Goal: Task Accomplishment & Management: Manage account settings

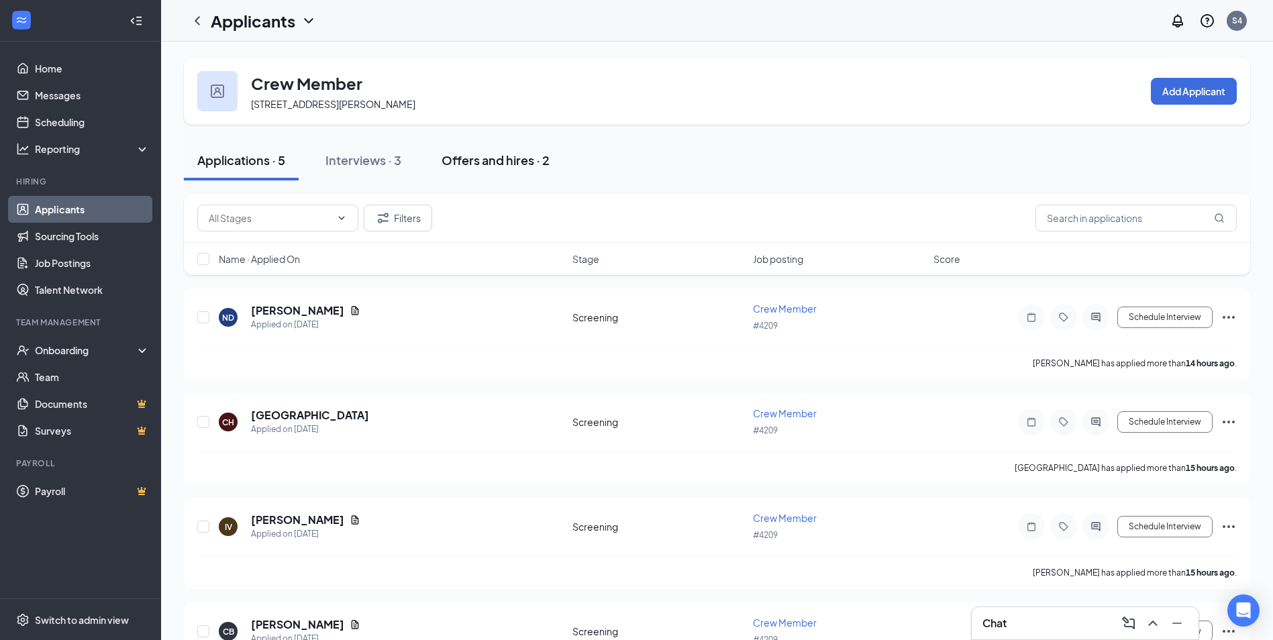
click at [494, 155] on div "Offers and hires · 2" at bounding box center [496, 160] width 108 height 17
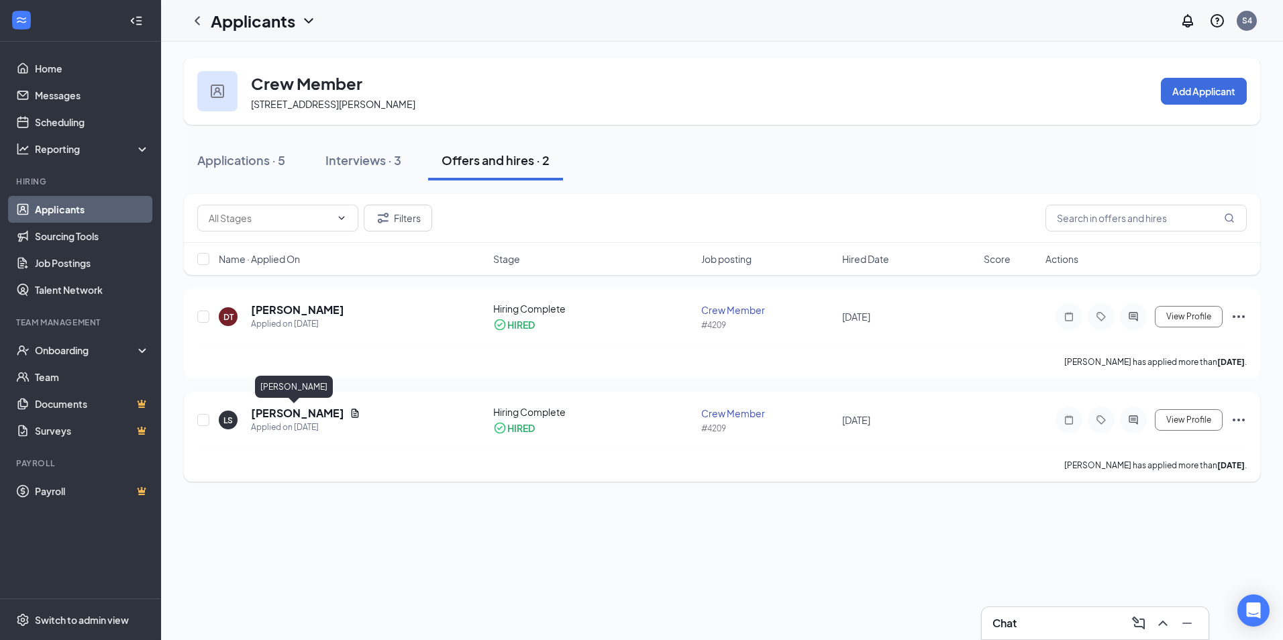
click at [283, 411] on h5 "Lisa Sherfield" at bounding box center [297, 413] width 93 height 15
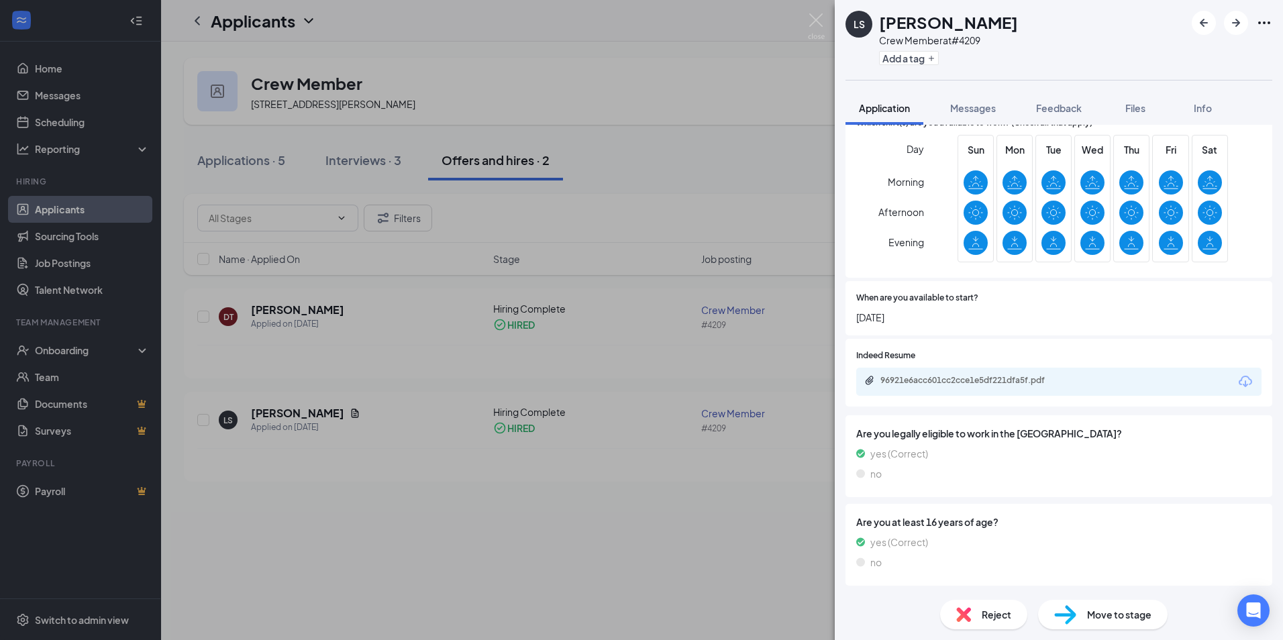
scroll to position [31, 0]
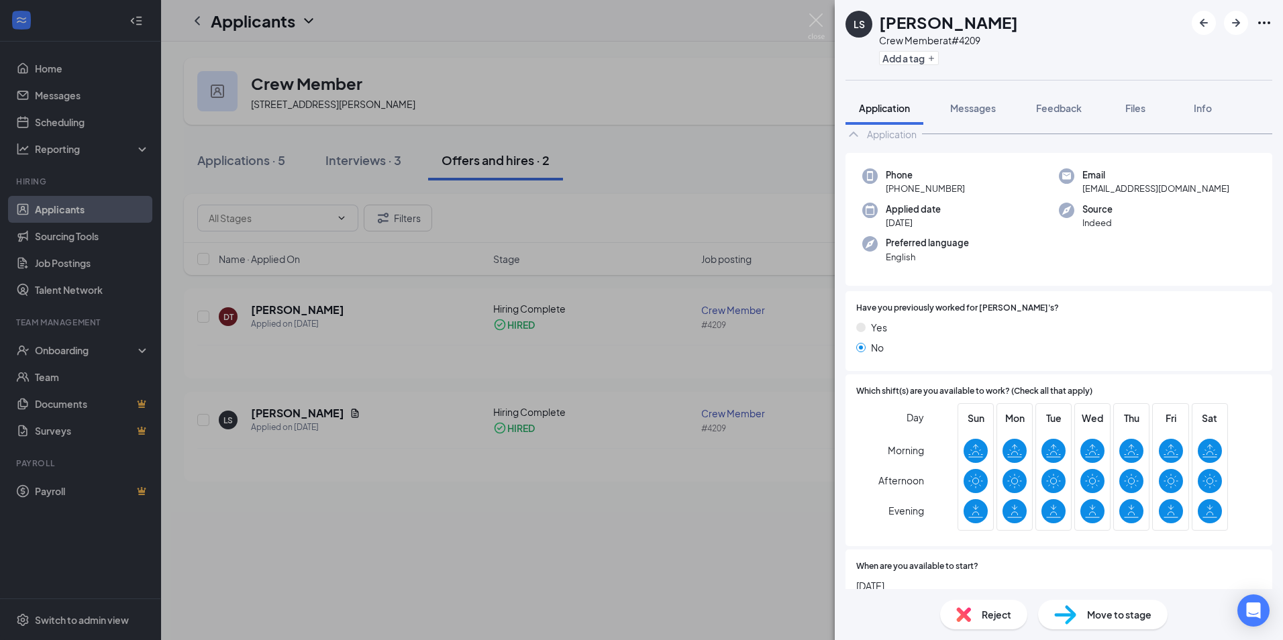
click at [1108, 608] on span "Move to stage" at bounding box center [1119, 614] width 64 height 15
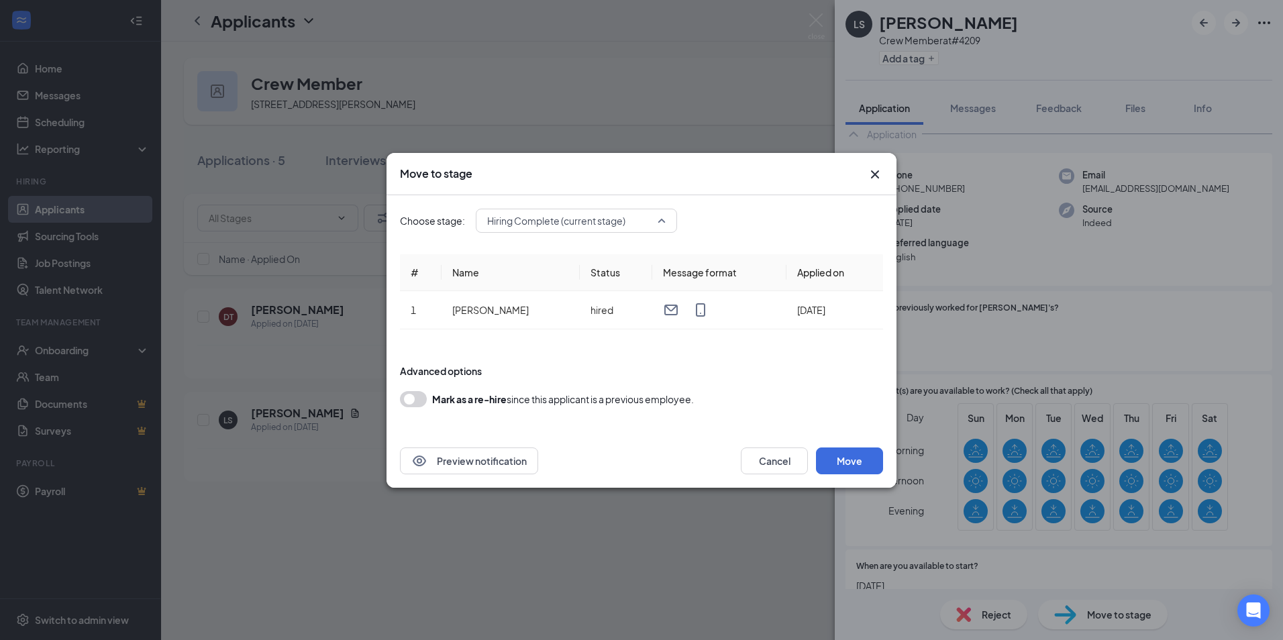
drag, startPoint x: 620, startPoint y: 231, endPoint x: 636, endPoint y: 222, distance: 18.3
click at [621, 231] on input "search" at bounding box center [572, 220] width 176 height 23
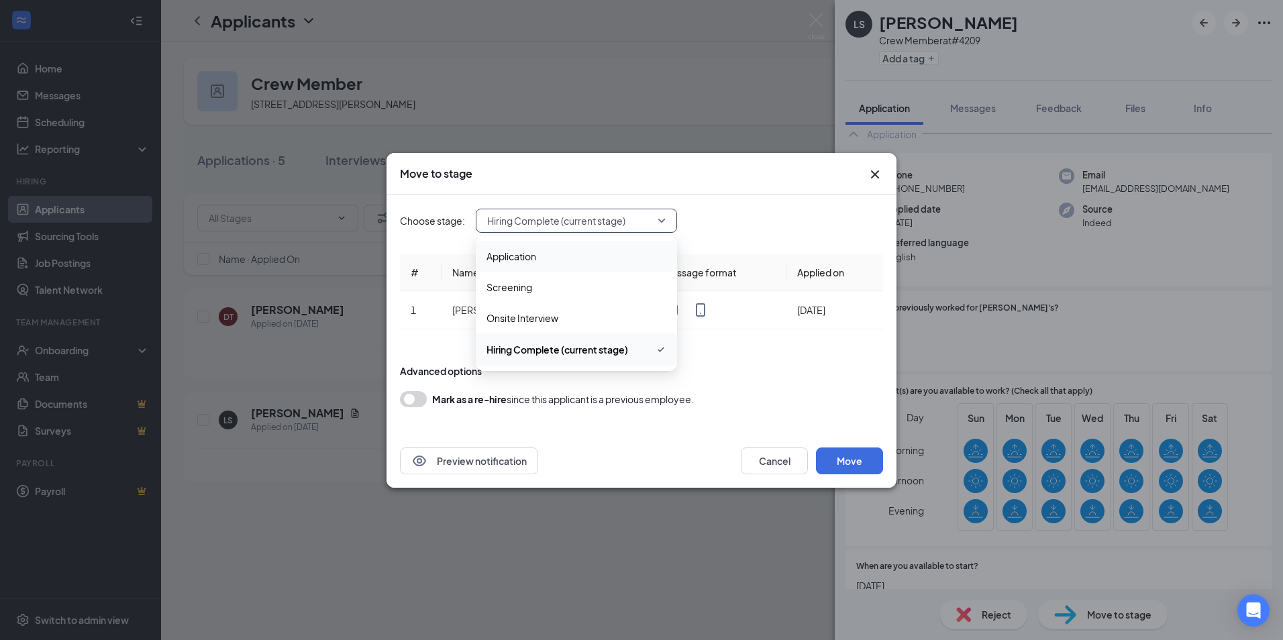
click at [664, 222] on span "Hiring Complete (current stage)" at bounding box center [576, 221] width 179 height 20
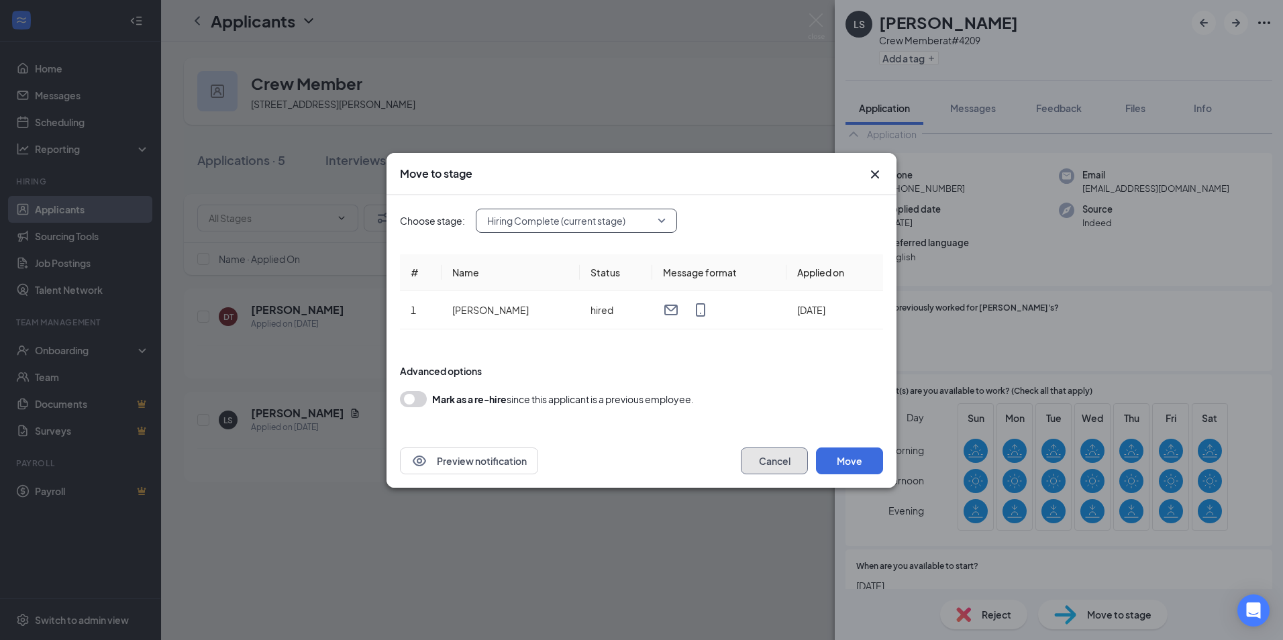
click at [778, 470] on button "Cancel" at bounding box center [774, 461] width 67 height 27
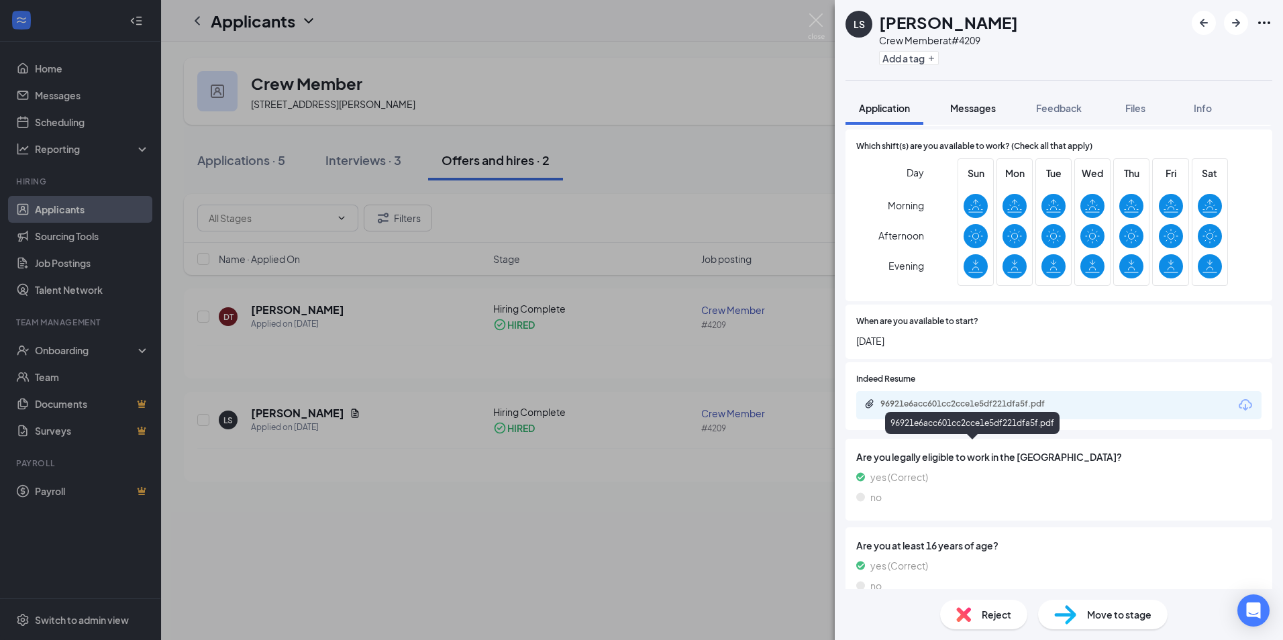
scroll to position [299, 0]
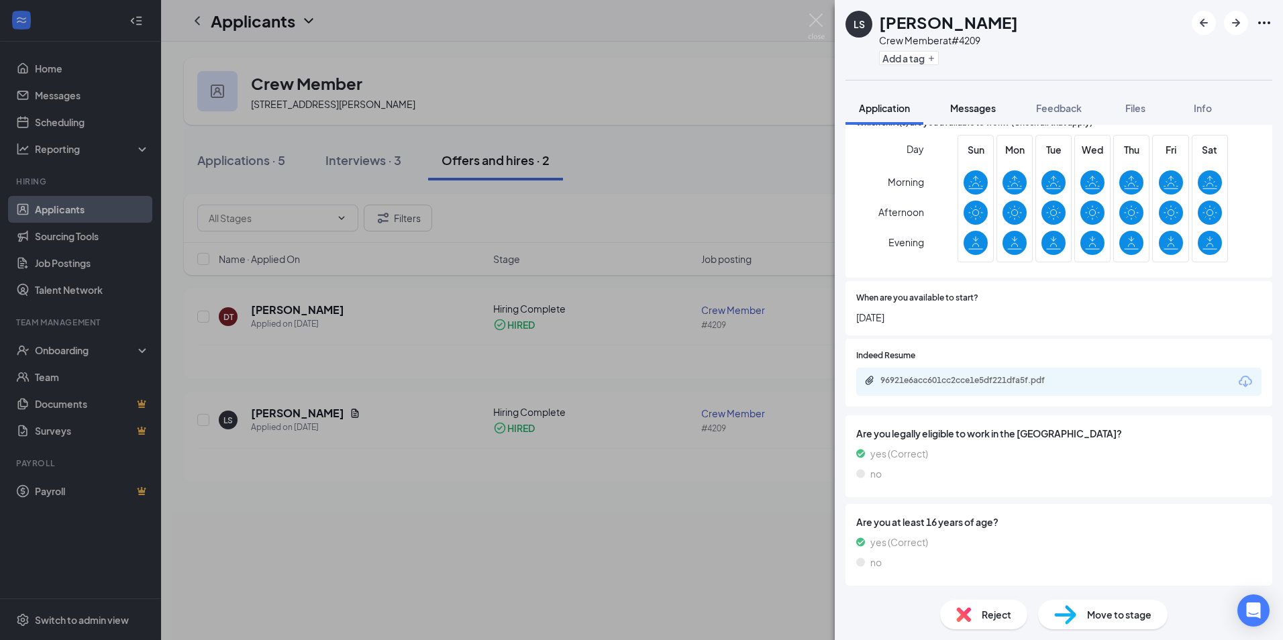
click at [989, 108] on span "Messages" at bounding box center [973, 108] width 46 height 12
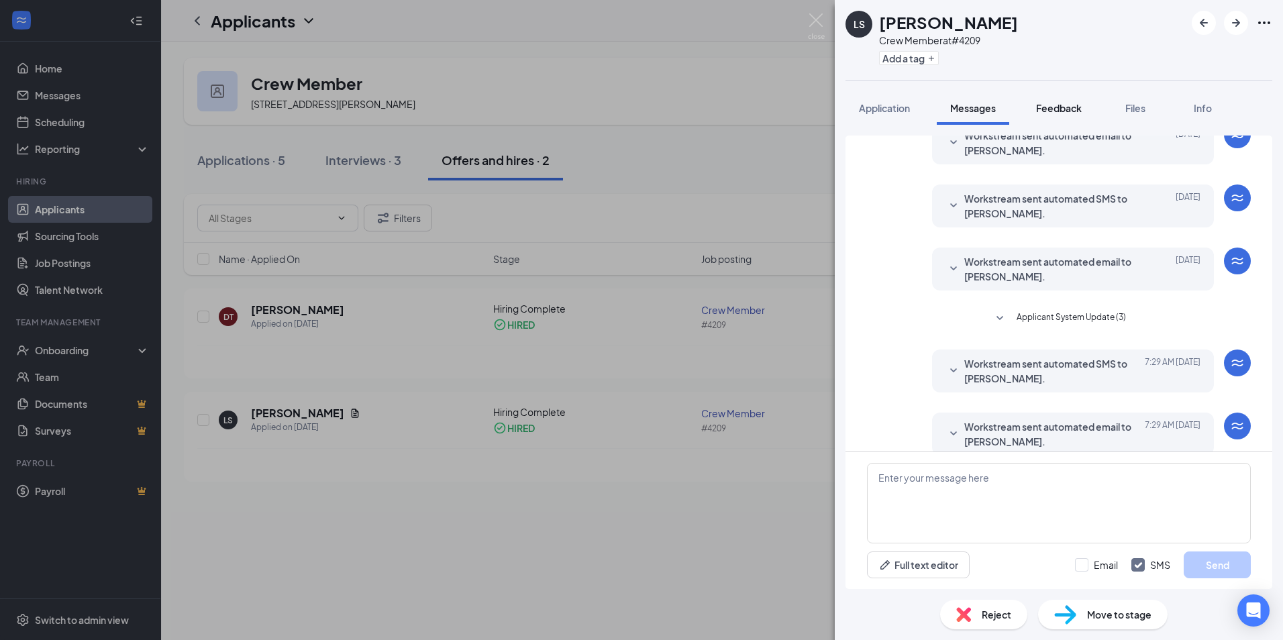
scroll to position [207, 0]
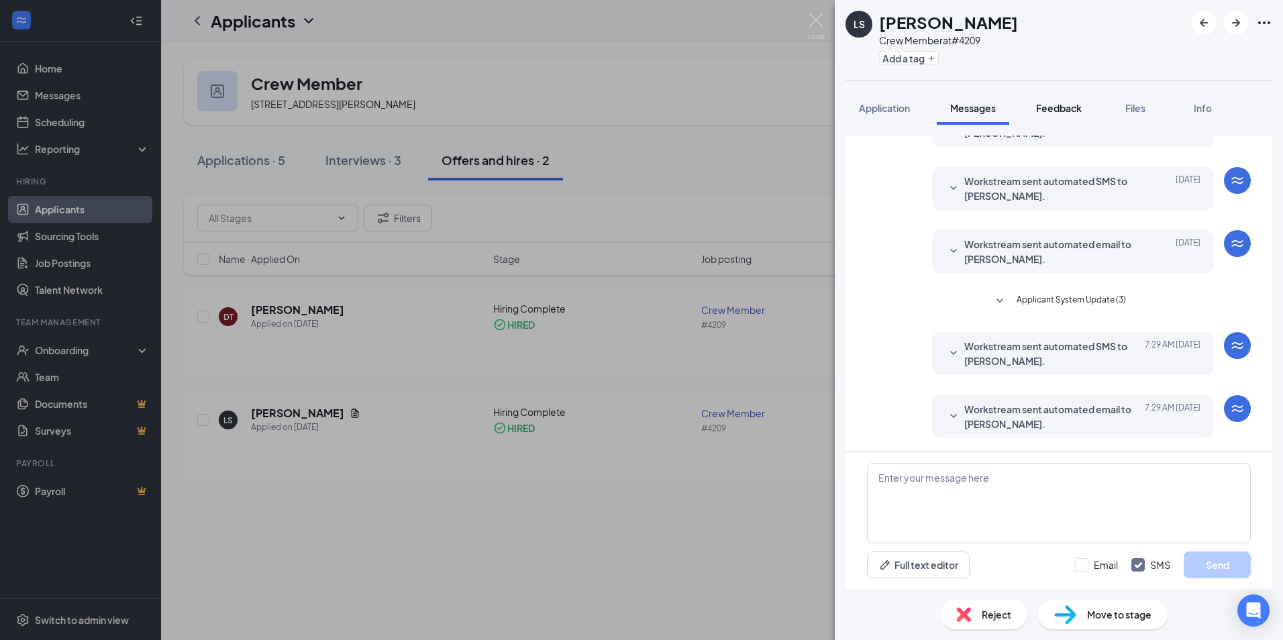
click at [1052, 108] on span "Feedback" at bounding box center [1059, 108] width 46 height 12
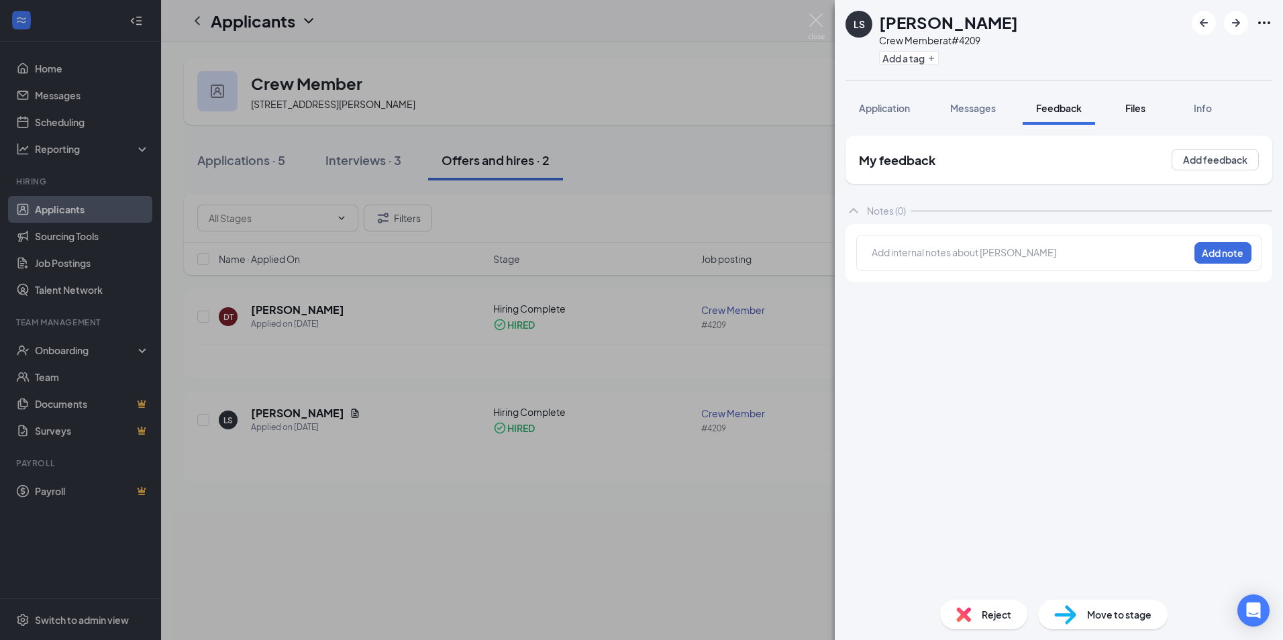
click at [1136, 102] on span "Files" at bounding box center [1135, 108] width 20 height 12
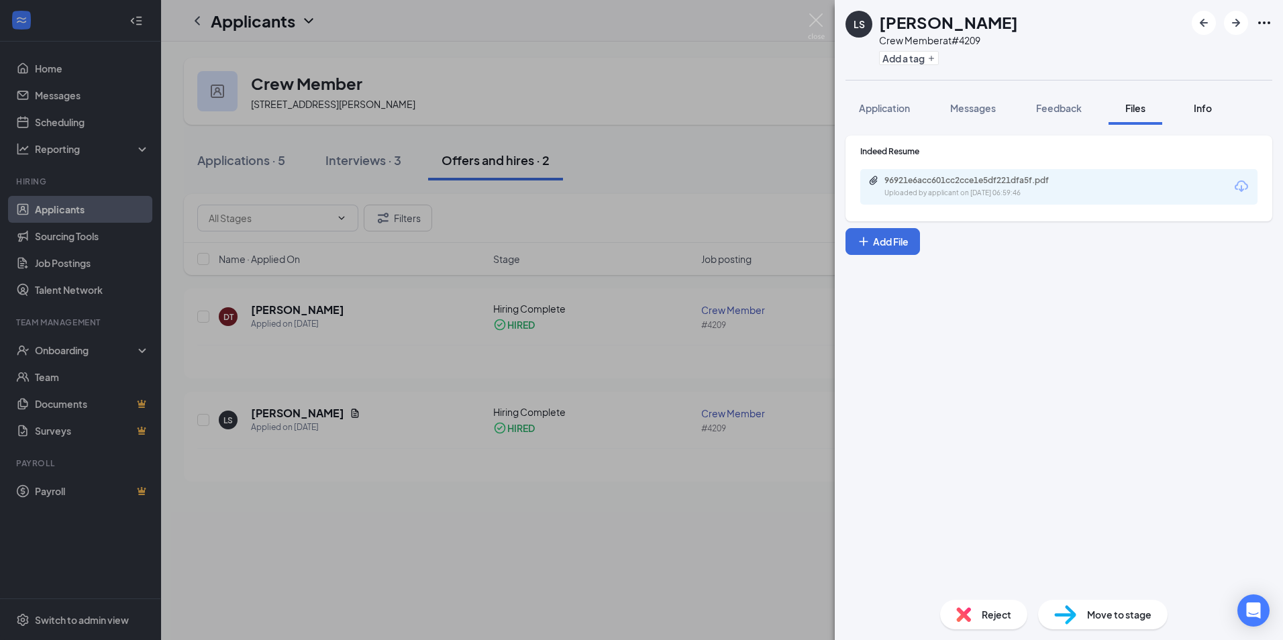
click at [1193, 116] on button "Info" at bounding box center [1203, 108] width 54 height 34
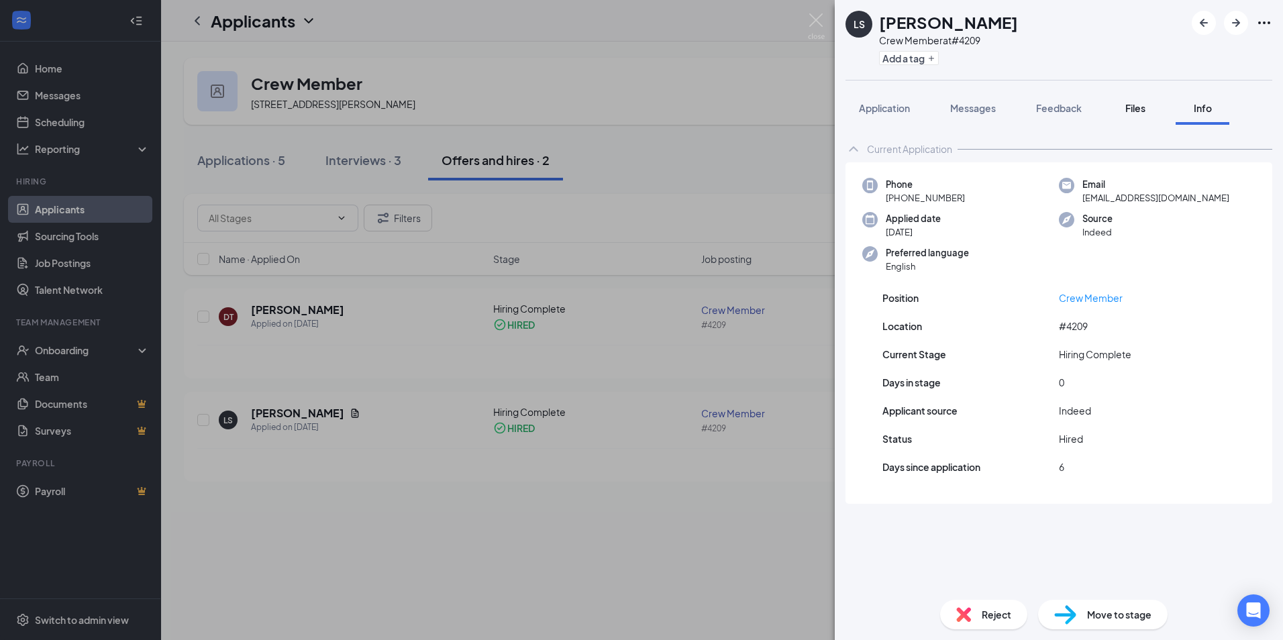
click at [1139, 111] on span "Files" at bounding box center [1135, 108] width 20 height 12
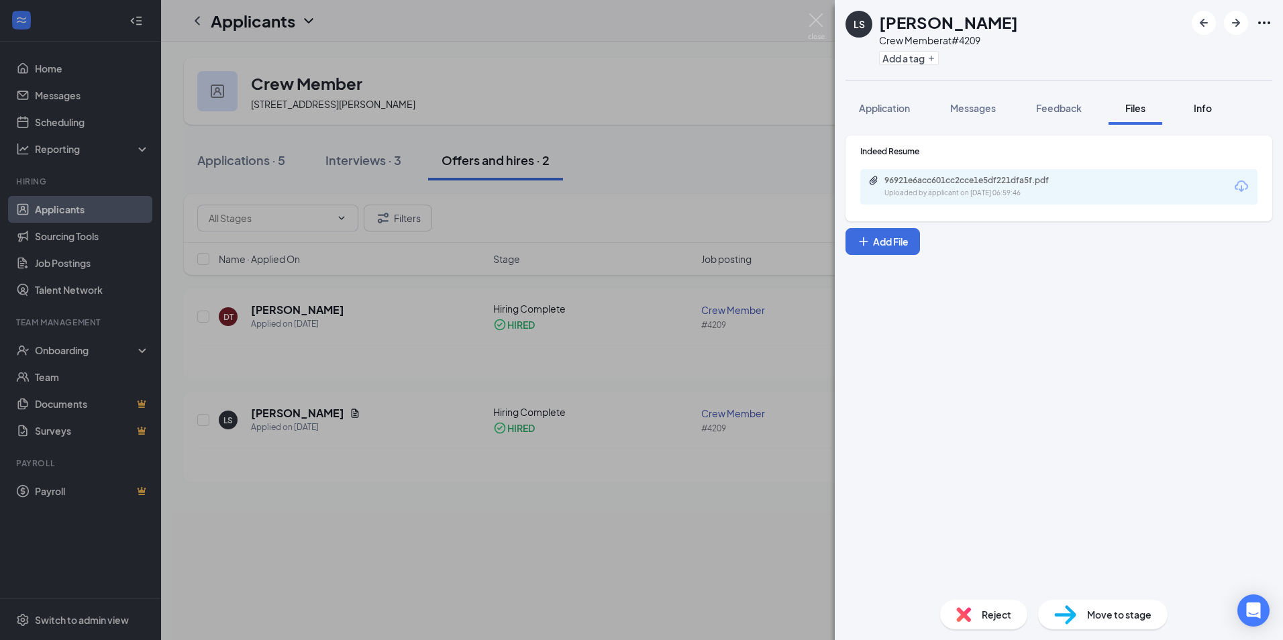
click at [1211, 109] on span "Info" at bounding box center [1203, 108] width 18 height 12
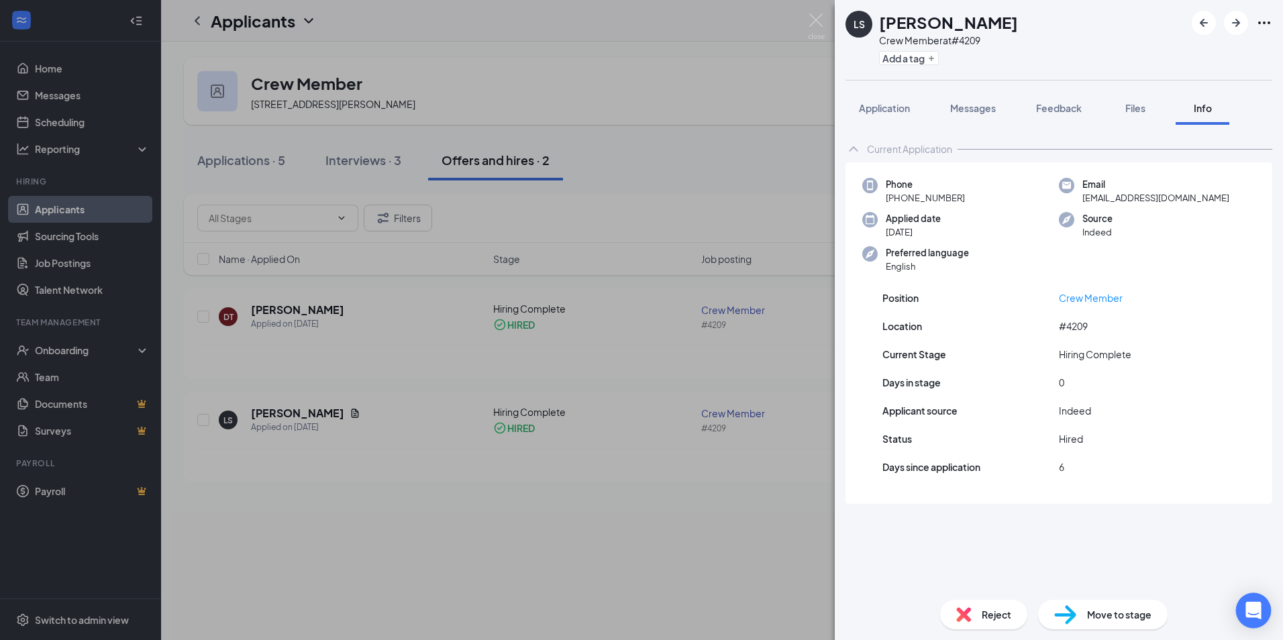
click at [1250, 609] on icon "Open Intercom Messenger" at bounding box center [1253, 610] width 15 height 17
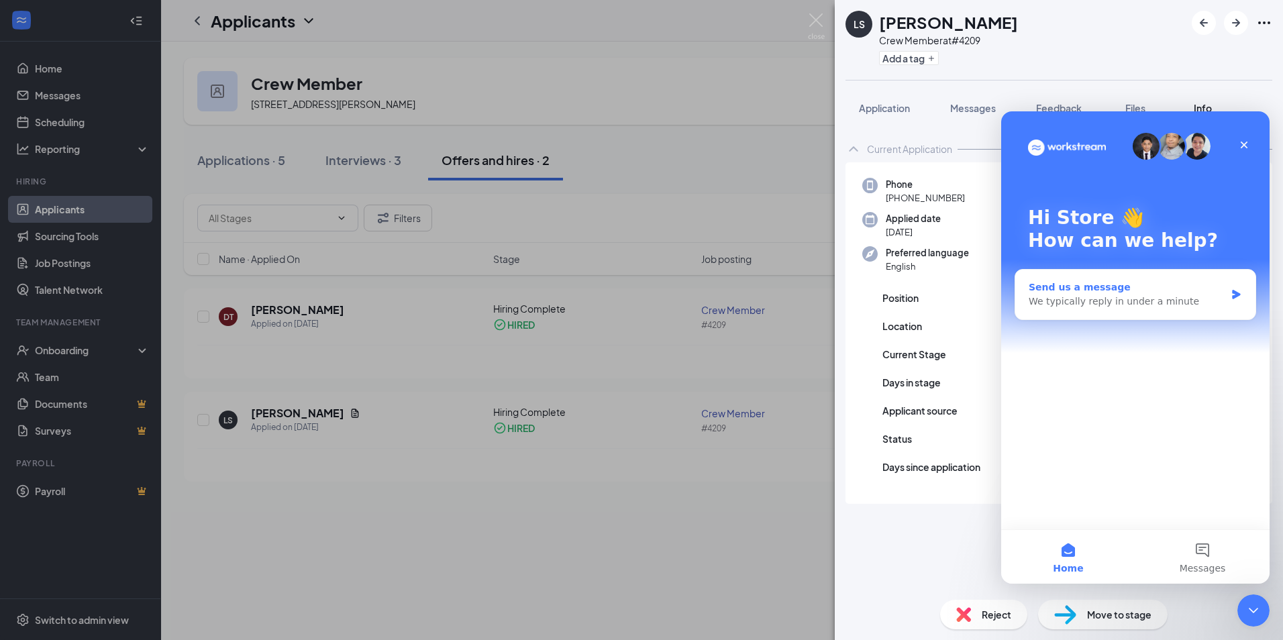
click at [1239, 293] on icon "Intercom messenger" at bounding box center [1236, 294] width 11 height 11
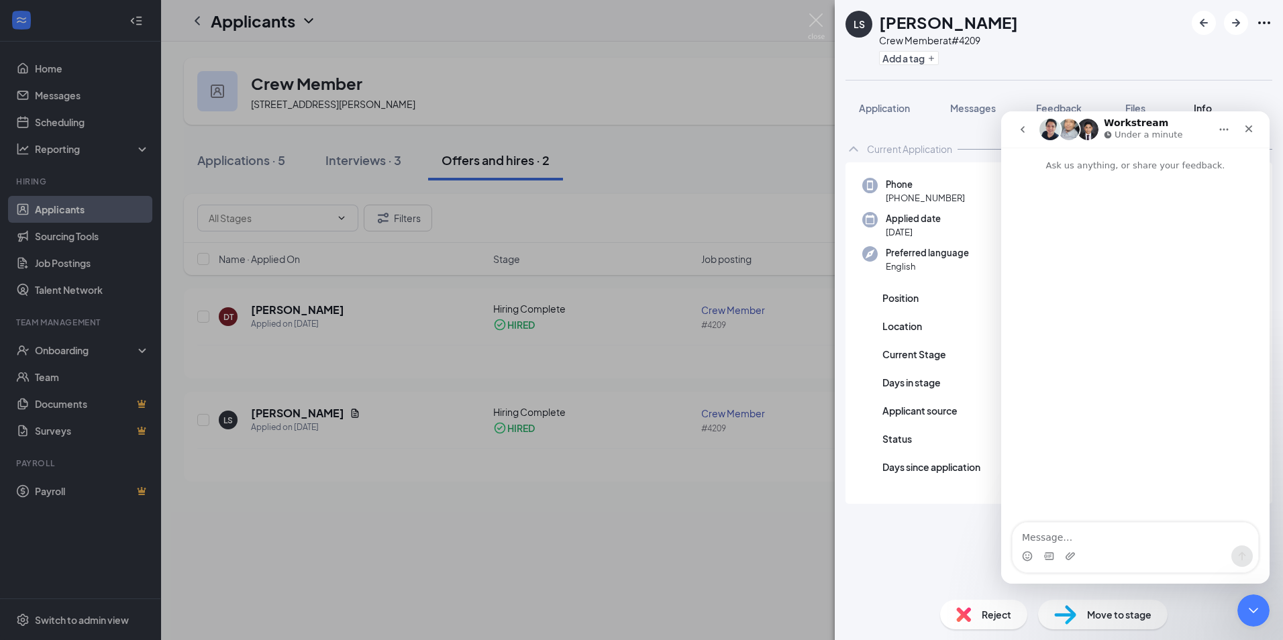
click at [331, 522] on div "LS Lisa Sherfield Crew Member at #4209 Add a tag Application Messages Feedback …" at bounding box center [641, 320] width 1283 height 640
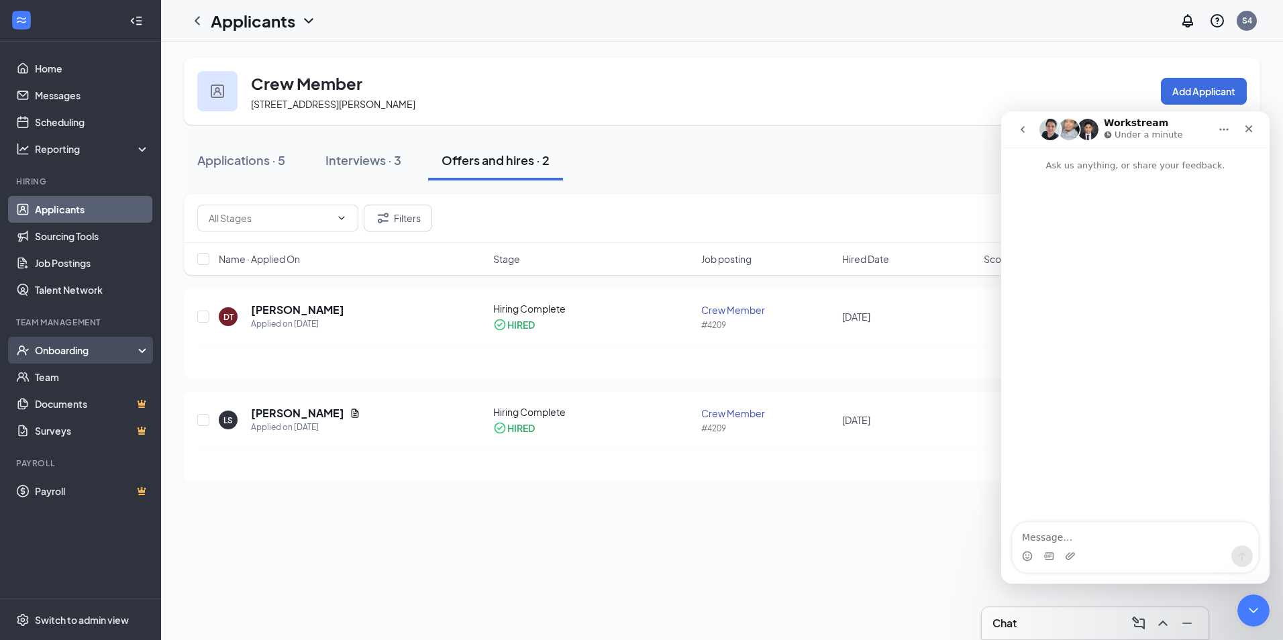
click at [111, 353] on div "Onboarding" at bounding box center [86, 350] width 103 height 13
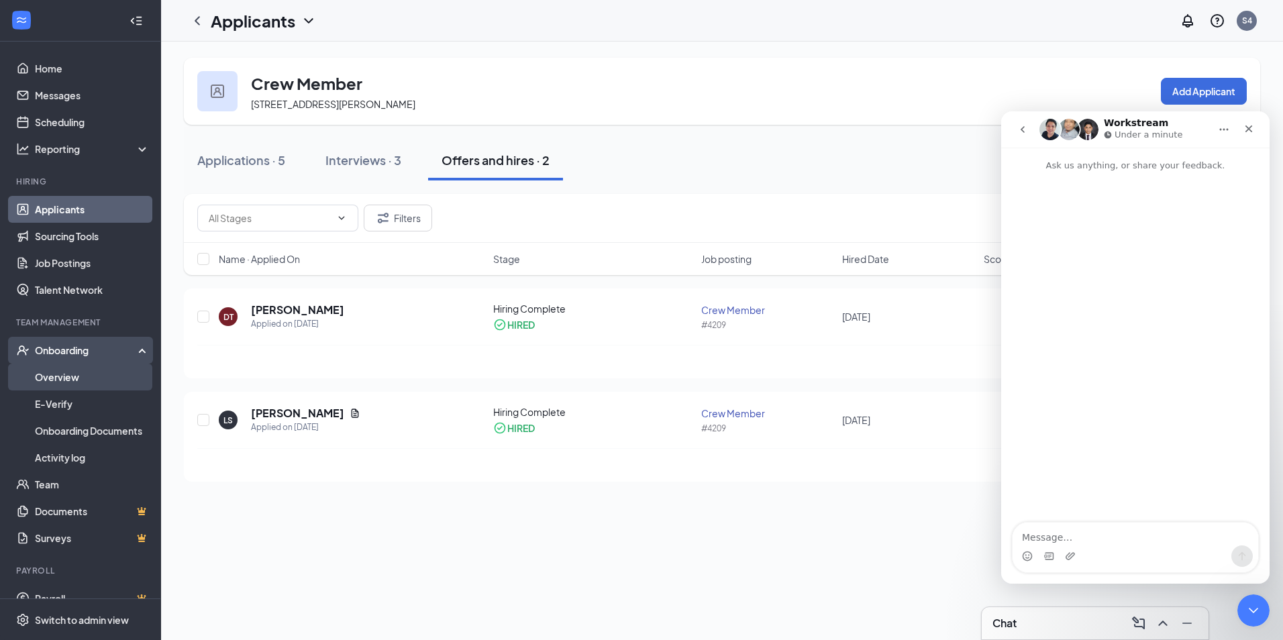
click at [95, 376] on link "Overview" at bounding box center [92, 377] width 115 height 27
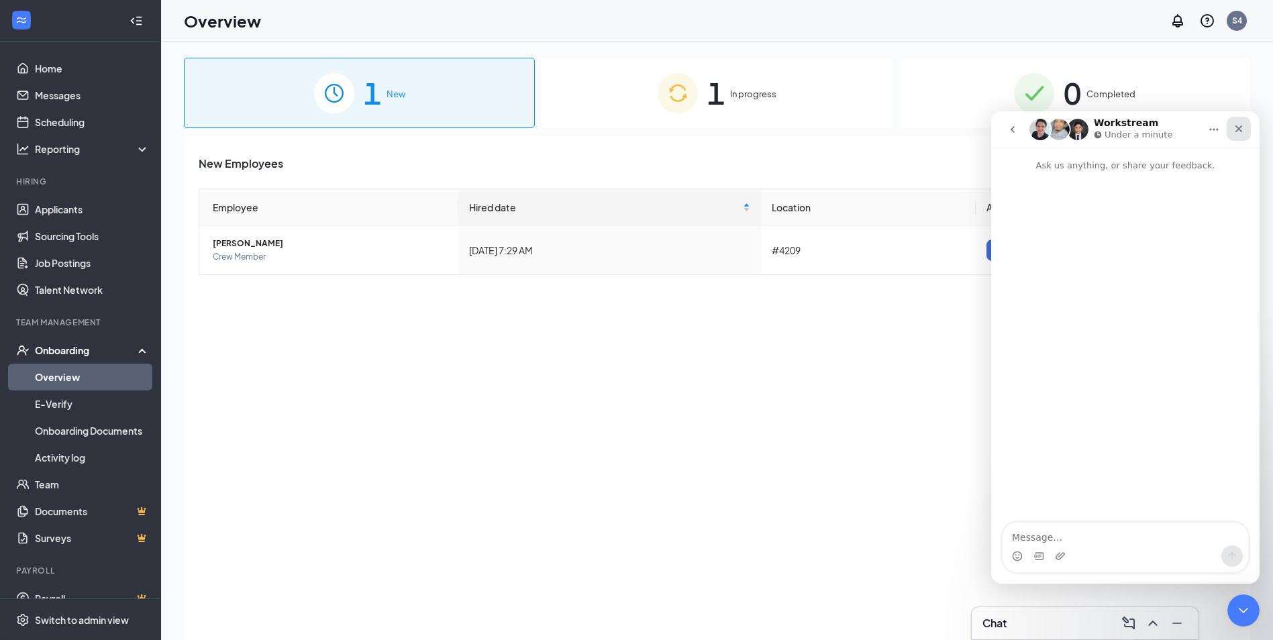
click at [1229, 132] on div "Close" at bounding box center [1239, 129] width 24 height 24
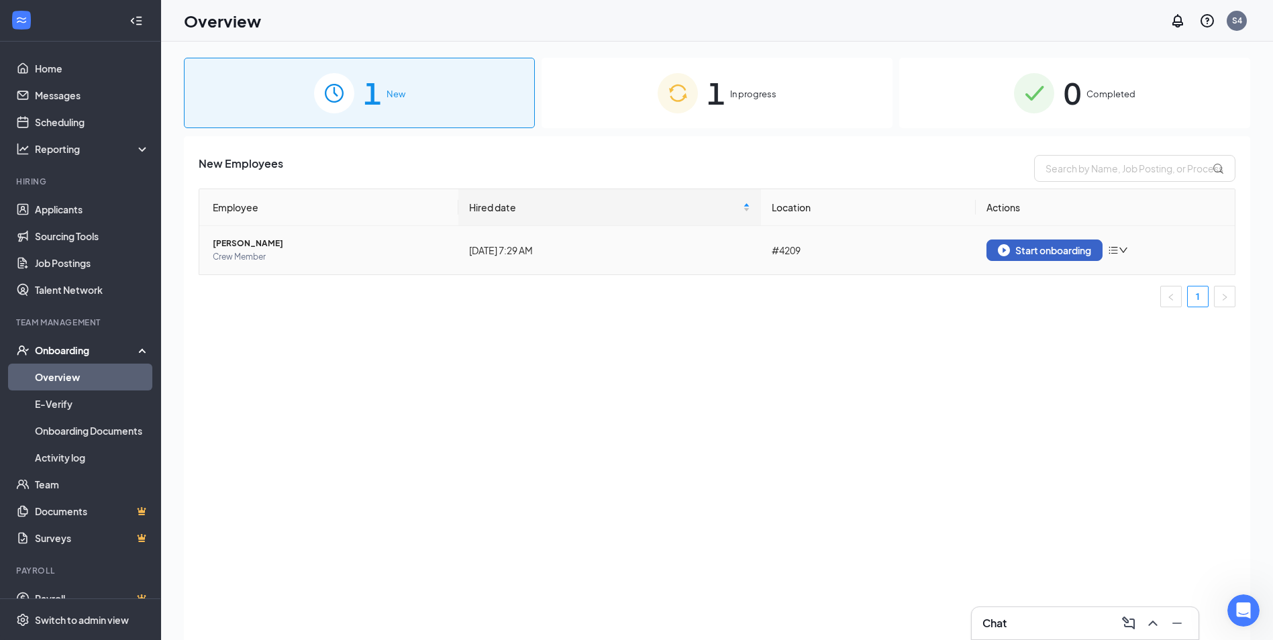
click at [1011, 246] on div "Start onboarding" at bounding box center [1044, 250] width 93 height 12
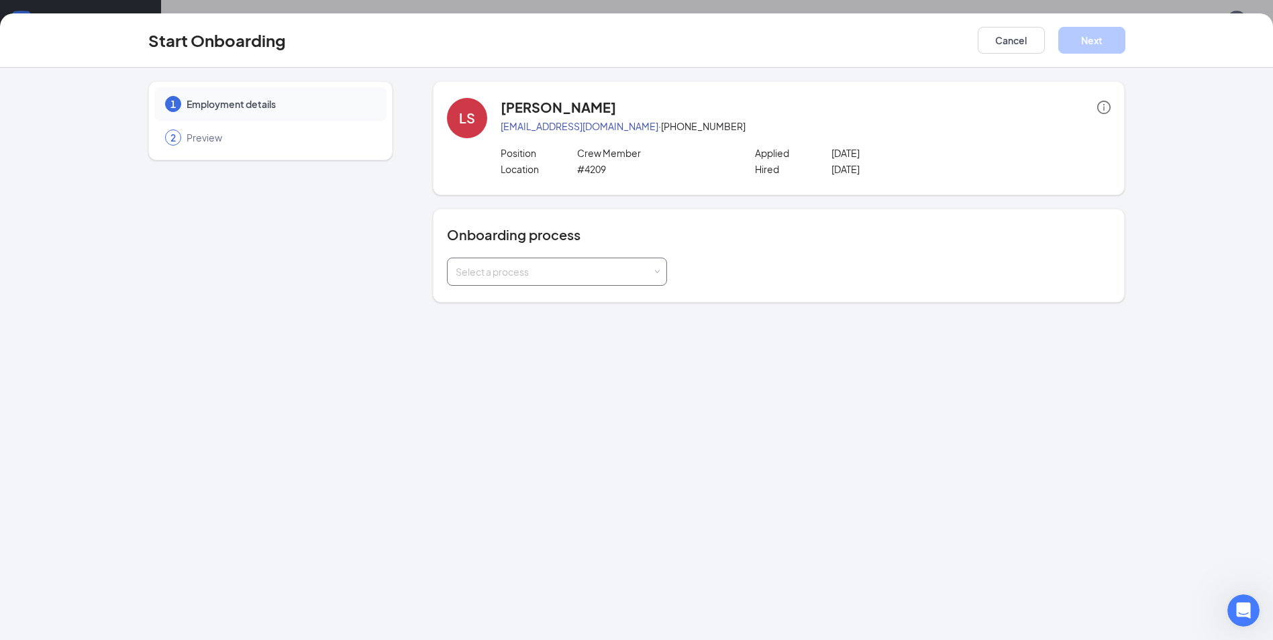
click at [591, 280] on div "Select a process" at bounding box center [557, 271] width 203 height 27
click at [550, 295] on span "Jimmy John's Onboarding Process" at bounding box center [540, 300] width 176 height 12
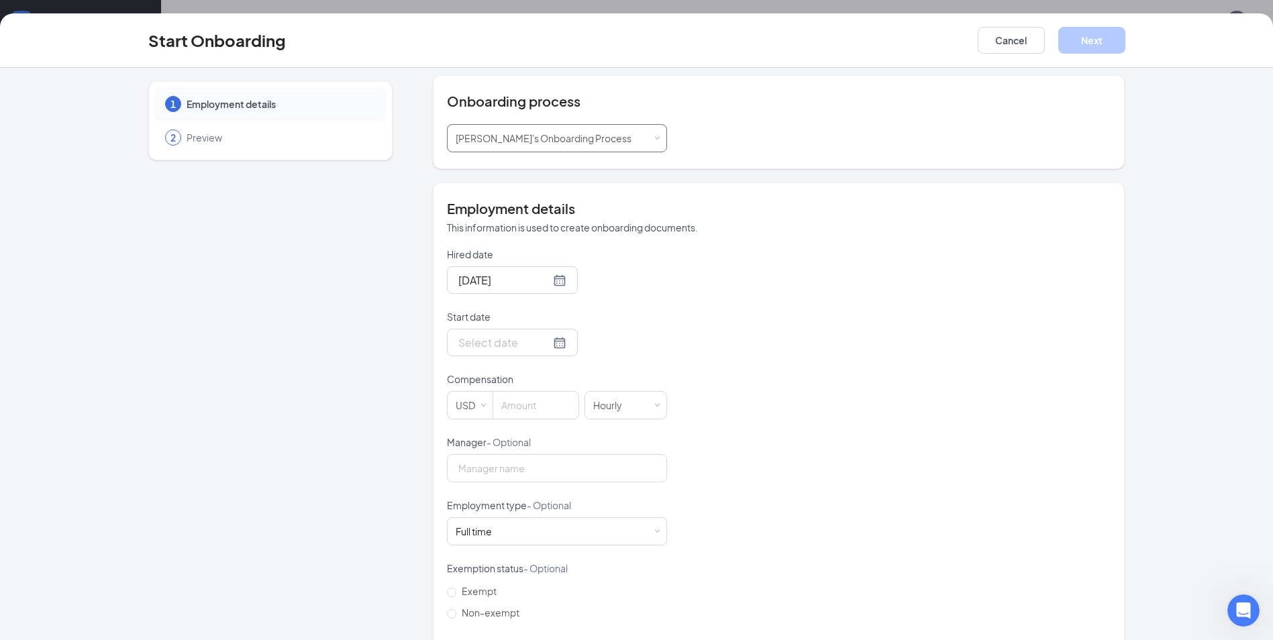
scroll to position [134, 0]
click at [552, 339] on div at bounding box center [512, 342] width 131 height 28
type input "Aug 27, 2025"
click at [531, 503] on div "27" at bounding box center [539, 502] width 16 height 16
click at [545, 402] on input at bounding box center [535, 404] width 85 height 27
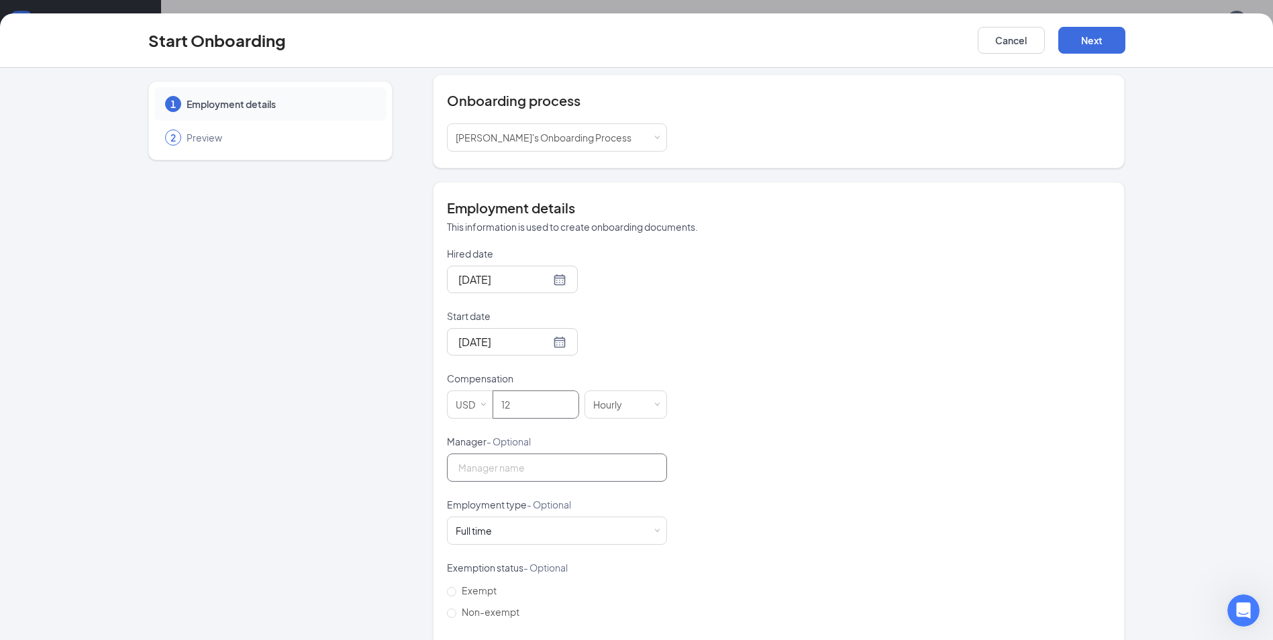
type input "12"
click at [556, 464] on input "Manager - Optional" at bounding box center [557, 468] width 220 height 28
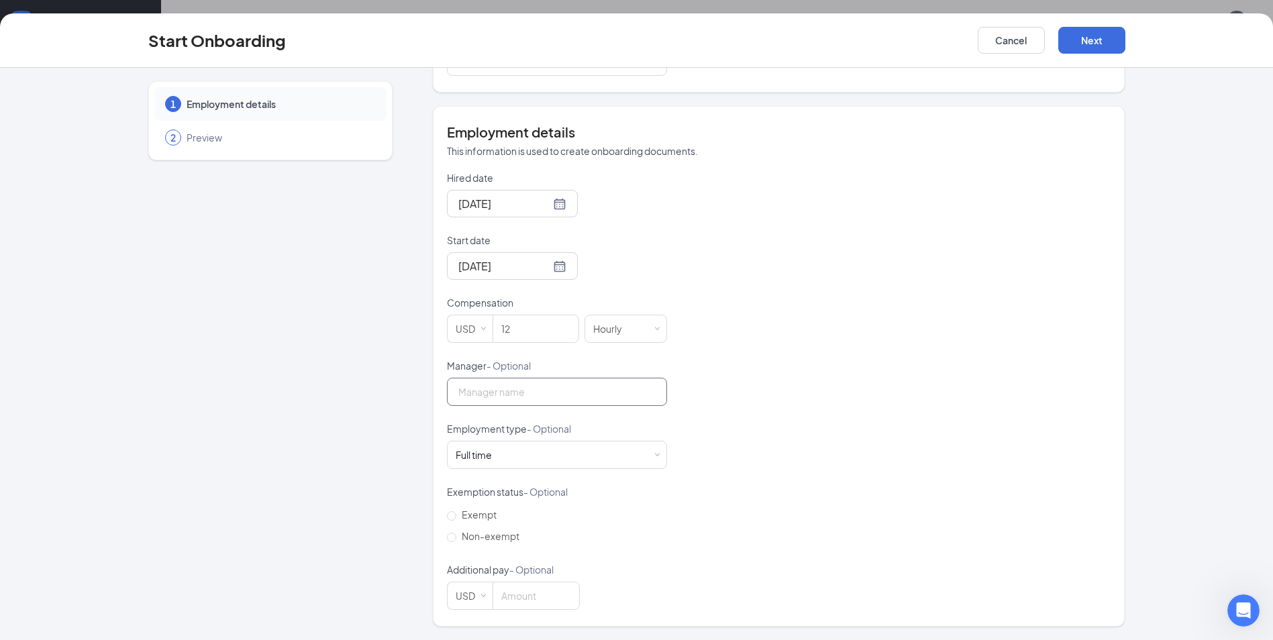
scroll to position [60, 0]
click at [762, 378] on div "Hired date Aug 26, 2025 Start date Aug 27, 2025 Aug 2025 Su Mo Tu We Th Fr Sa 2…" at bounding box center [779, 390] width 664 height 439
click at [464, 529] on label "Non-exempt" at bounding box center [486, 535] width 78 height 21
click at [456, 533] on input "Non-exempt" at bounding box center [451, 537] width 9 height 9
radio input "true"
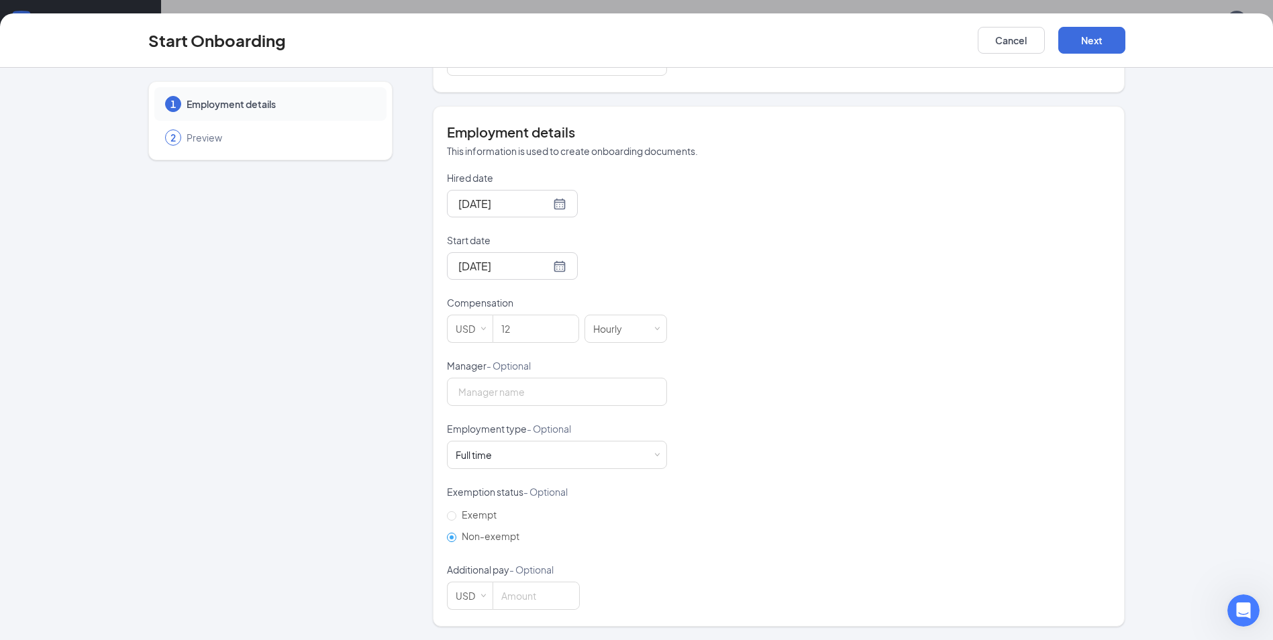
scroll to position [0, 0]
click at [1080, 36] on button "Next" at bounding box center [1091, 40] width 67 height 27
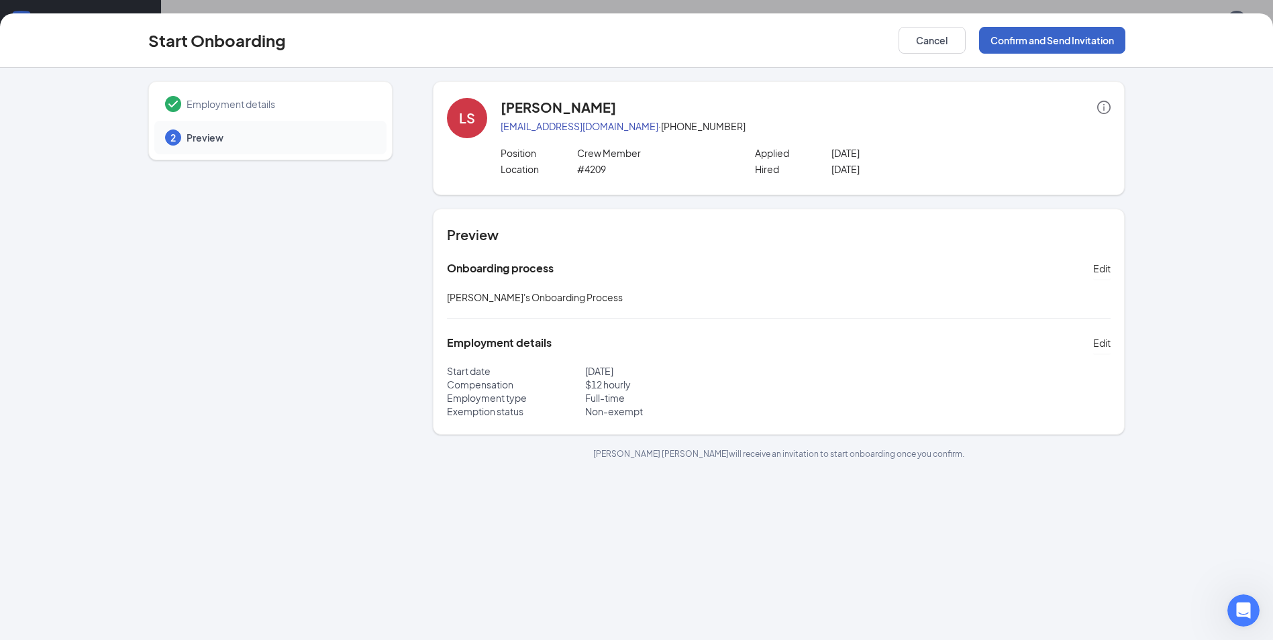
click at [1038, 40] on button "Confirm and Send Invitation" at bounding box center [1052, 40] width 146 height 27
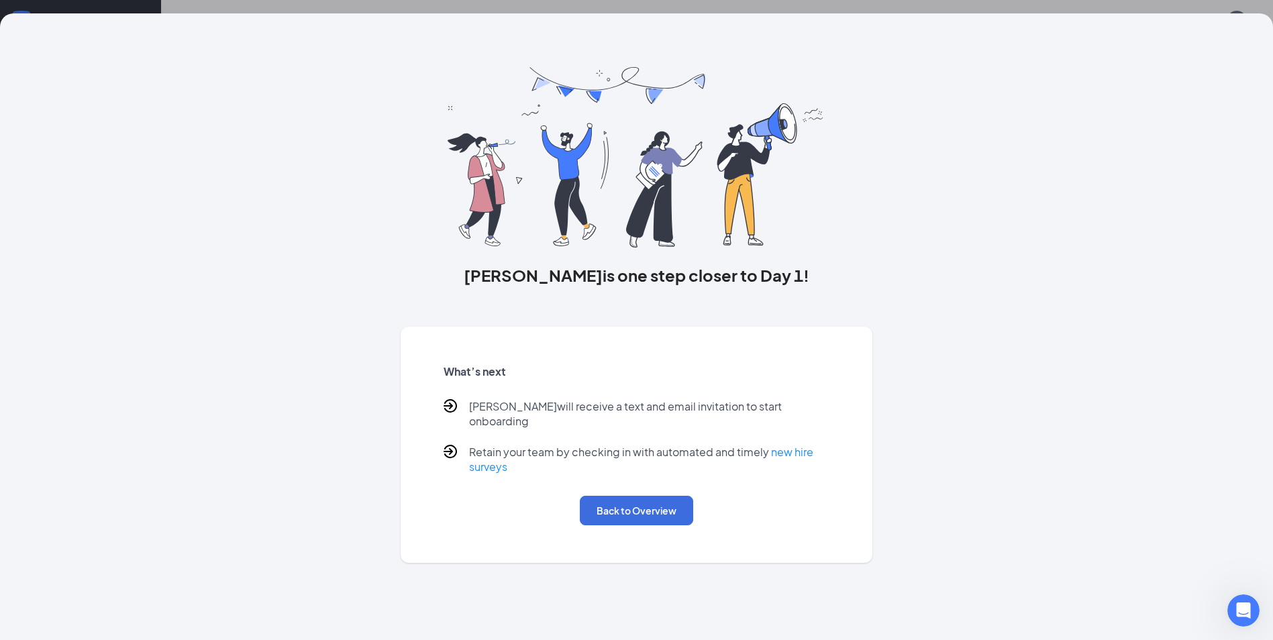
scroll to position [60, 0]
click at [605, 498] on button "Back to Overview" at bounding box center [636, 511] width 113 height 30
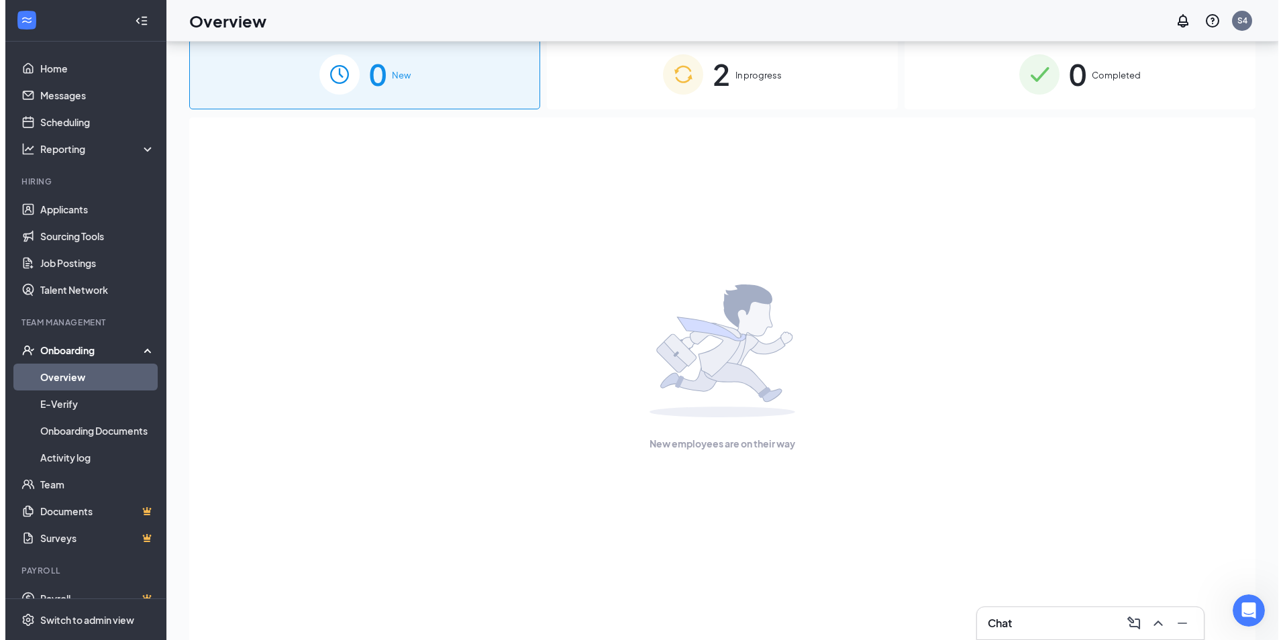
scroll to position [0, 0]
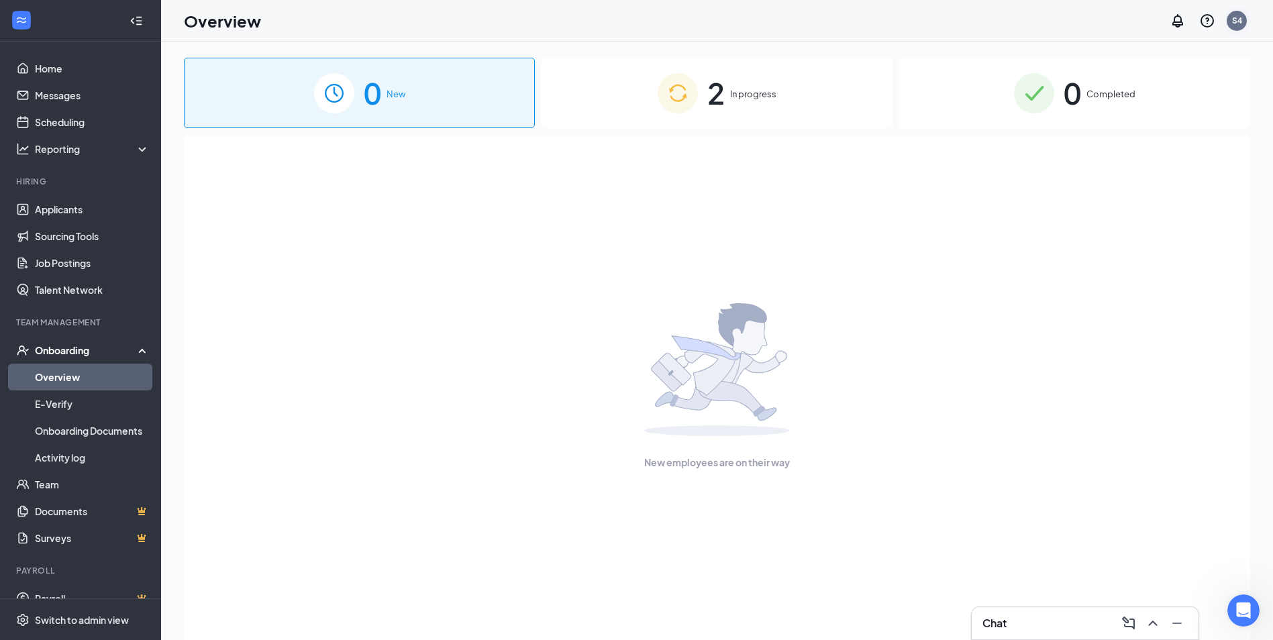
click at [1229, 23] on div "S4" at bounding box center [1237, 21] width 20 height 20
click at [1233, 26] on div "S4" at bounding box center [1237, 20] width 10 height 11
click at [1114, 226] on li "Log out" at bounding box center [1169, 218] width 161 height 27
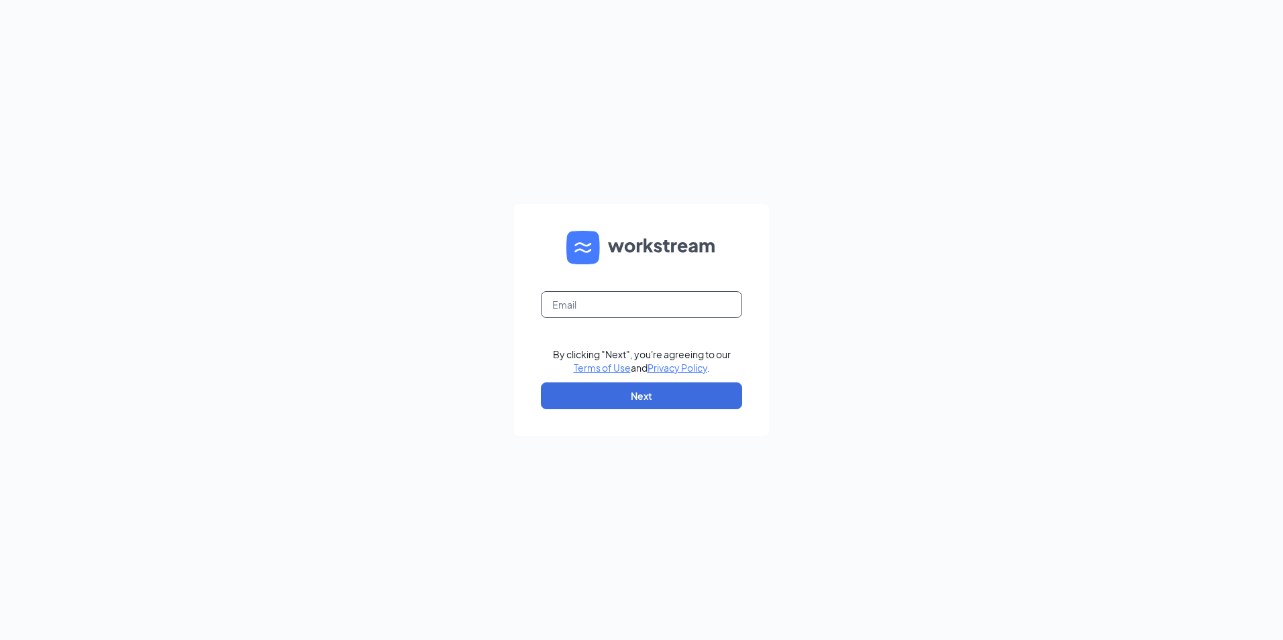
click at [585, 312] on input "text" at bounding box center [641, 304] width 201 height 27
type input "pdqdannyc@outlook.com"
click at [589, 388] on button "Next" at bounding box center [641, 396] width 201 height 27
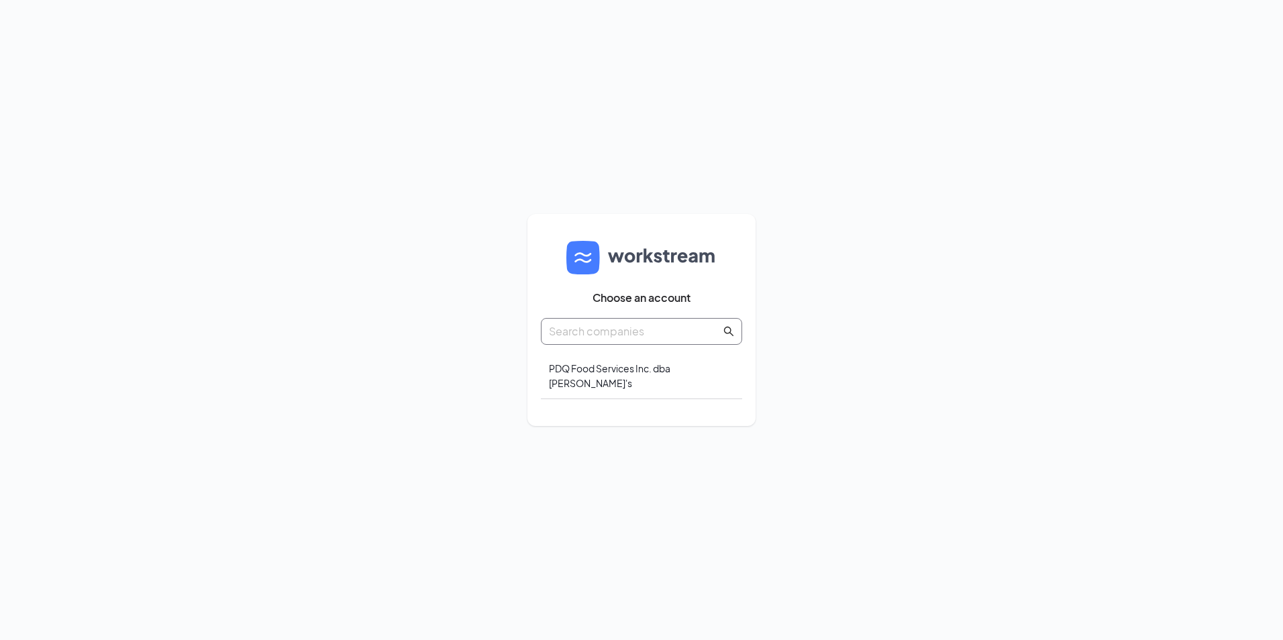
click at [629, 329] on span at bounding box center [641, 331] width 201 height 27
click at [637, 332] on input "text" at bounding box center [635, 331] width 172 height 17
click at [639, 376] on div "PDQ Food Services Inc. dba [PERSON_NAME]'s" at bounding box center [641, 376] width 201 height 46
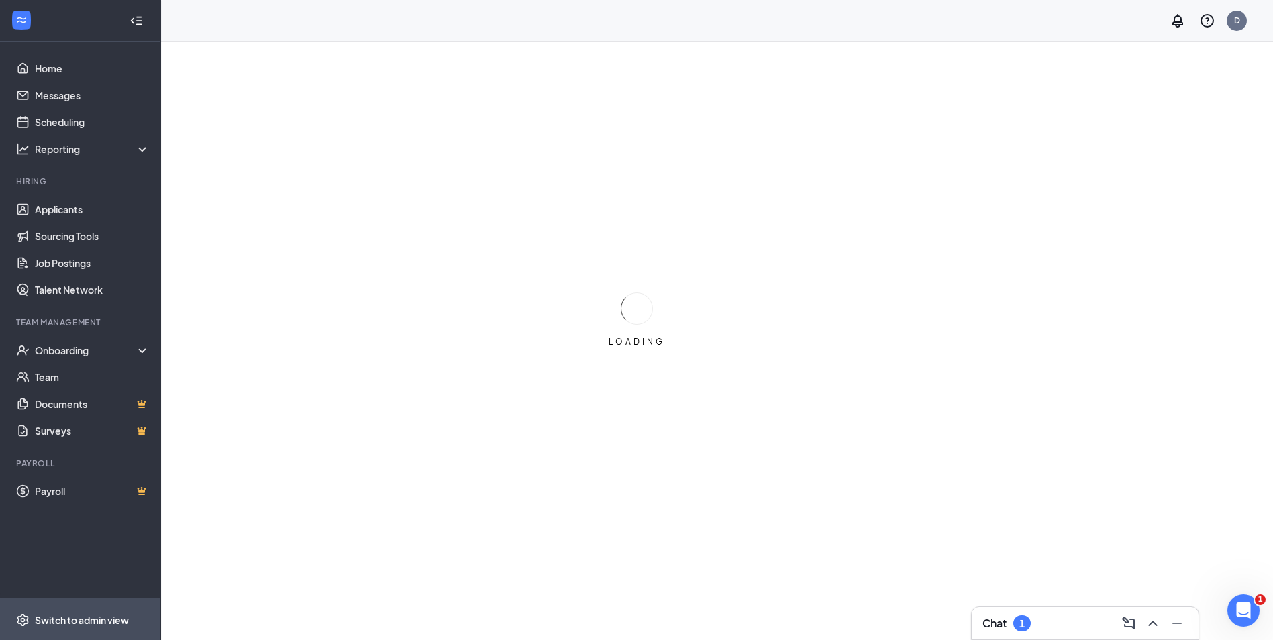
click at [97, 626] on div "Switch to admin view" at bounding box center [82, 619] width 94 height 13
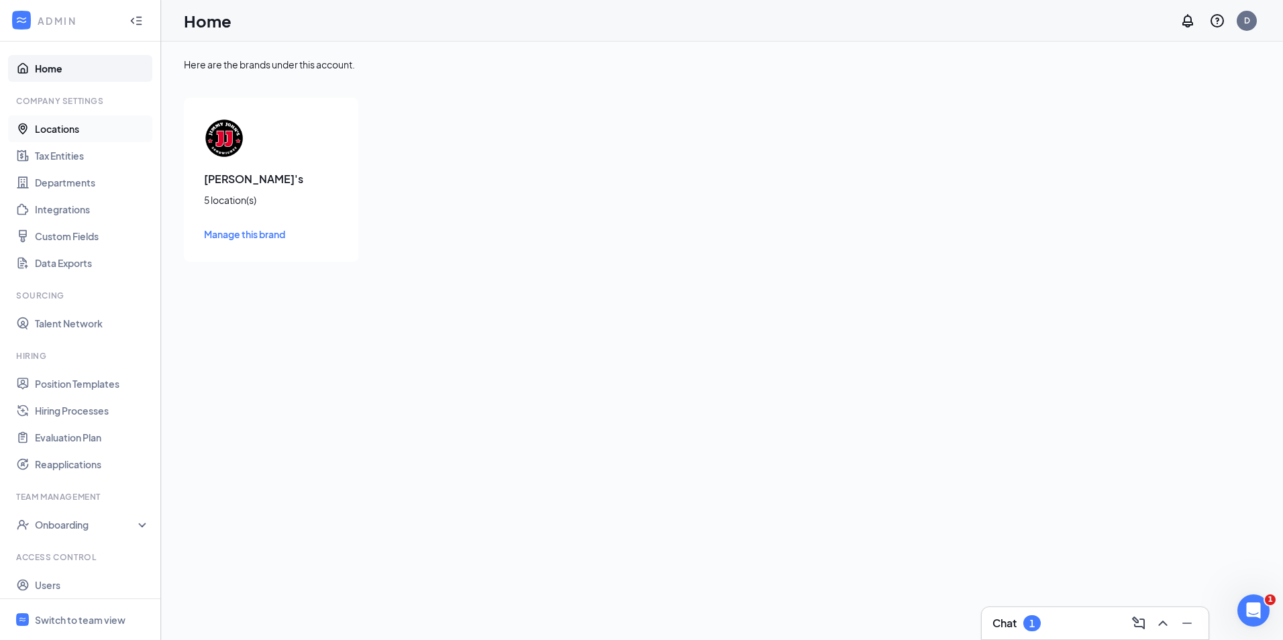
click at [62, 137] on link "Locations" at bounding box center [92, 128] width 115 height 27
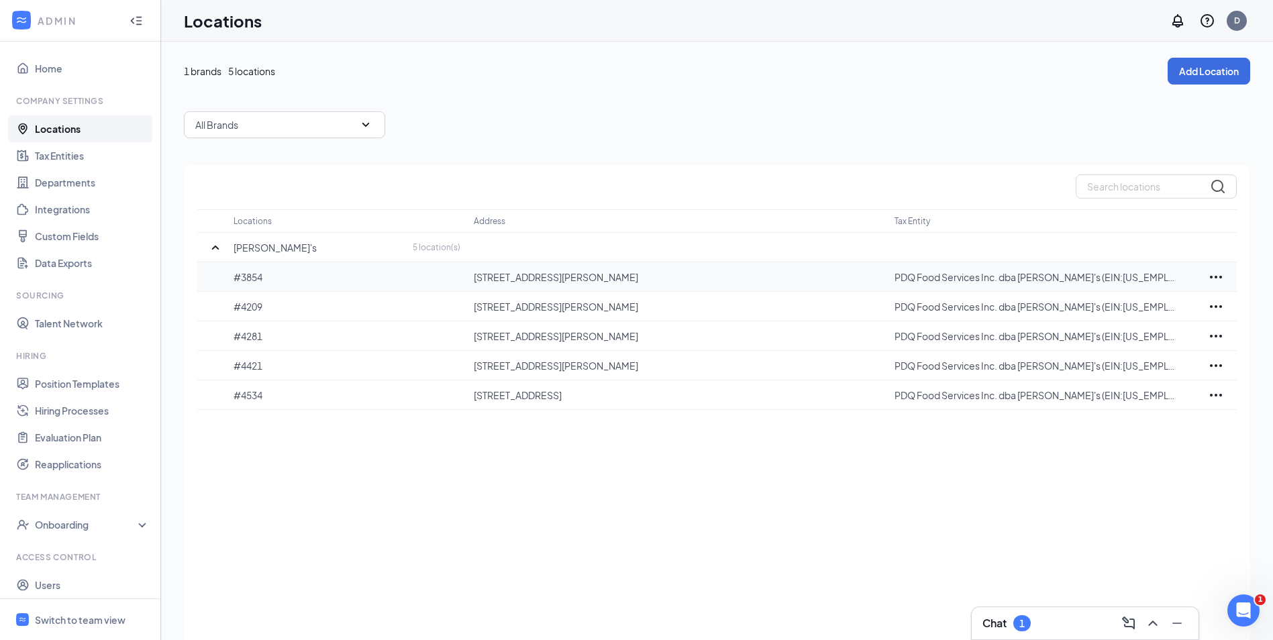
click at [1221, 283] on icon "Ellipses" at bounding box center [1216, 277] width 16 height 16
drag, startPoint x: 585, startPoint y: 446, endPoint x: 452, endPoint y: 413, distance: 136.2
click at [584, 446] on div "Locations Address Tax Entity Jimmy John's 5 location(s) #3854 1024 N Dixie Hwy,…" at bounding box center [717, 421] width 1066 height 513
click at [75, 189] on link "Departments" at bounding box center [92, 182] width 115 height 27
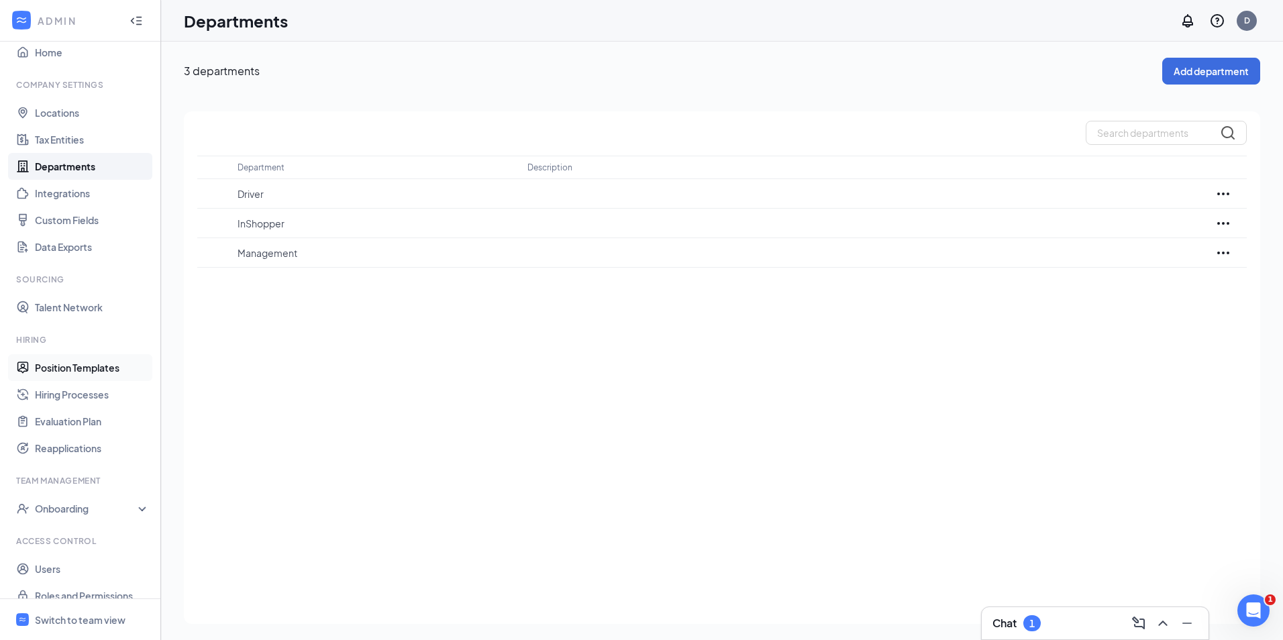
scroll to position [32, 0]
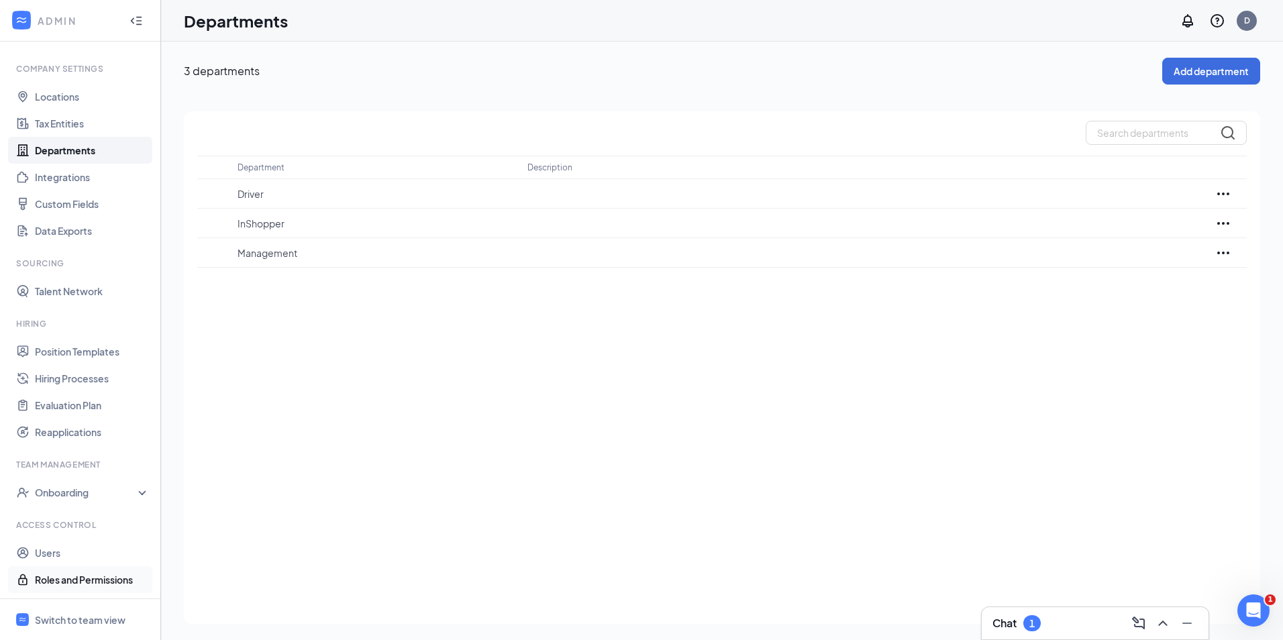
click at [83, 583] on link "Roles and Permissions" at bounding box center [92, 579] width 115 height 27
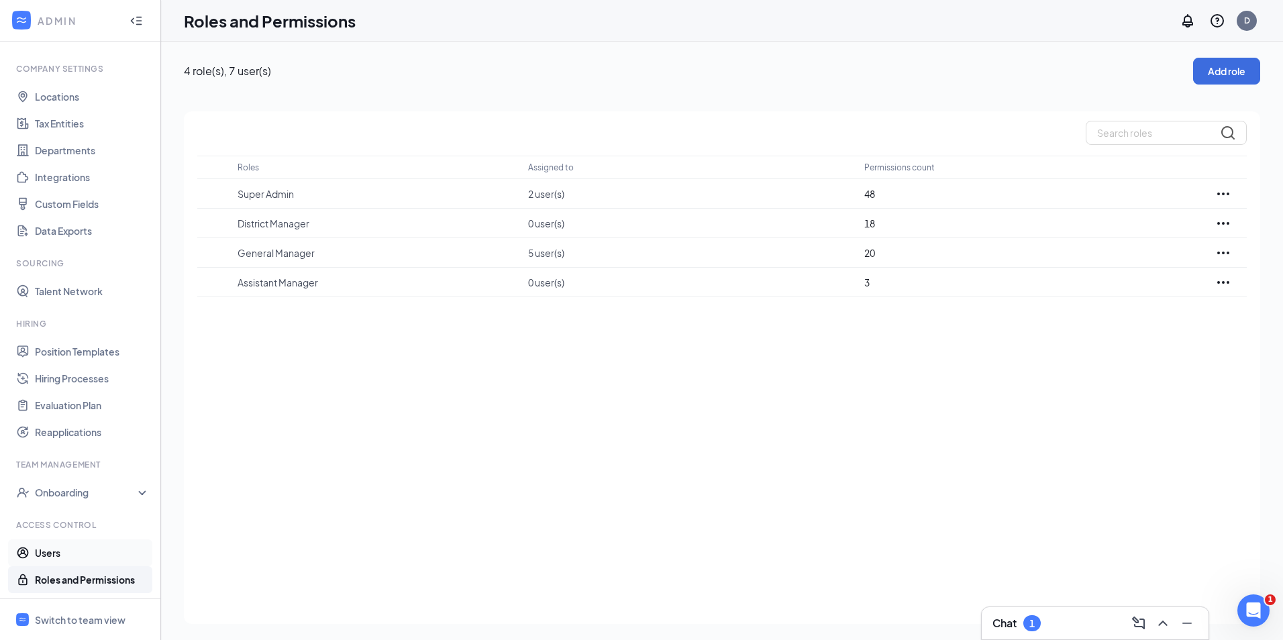
click at [50, 554] on link "Users" at bounding box center [92, 553] width 115 height 27
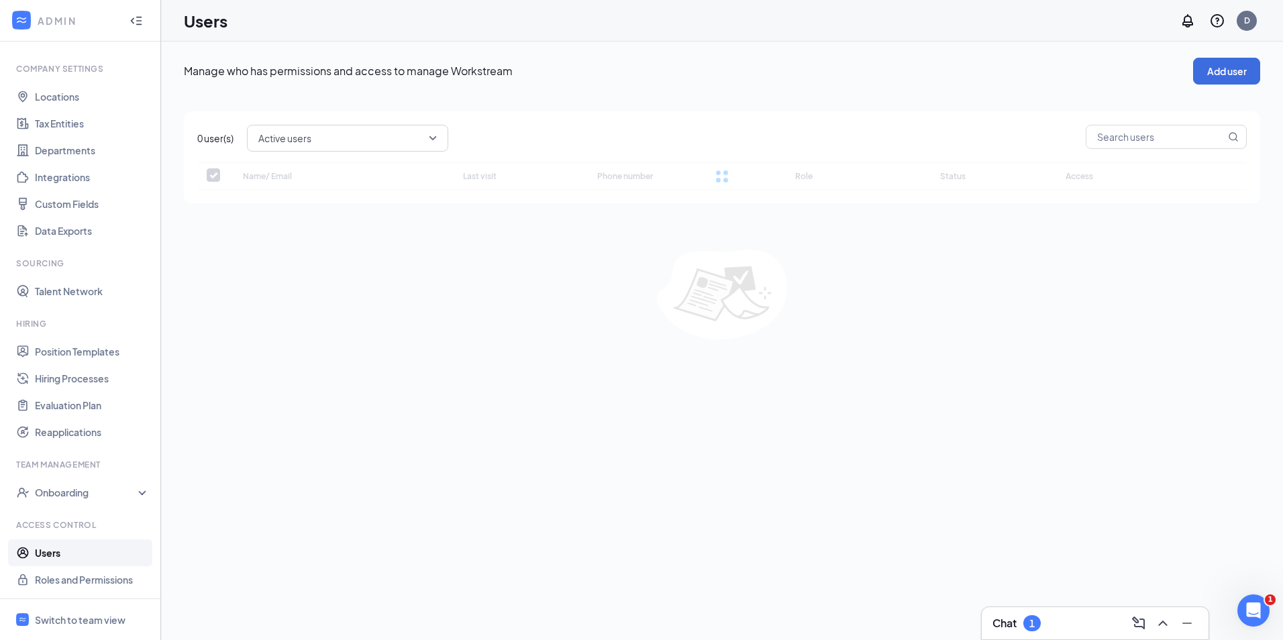
checkbox input "false"
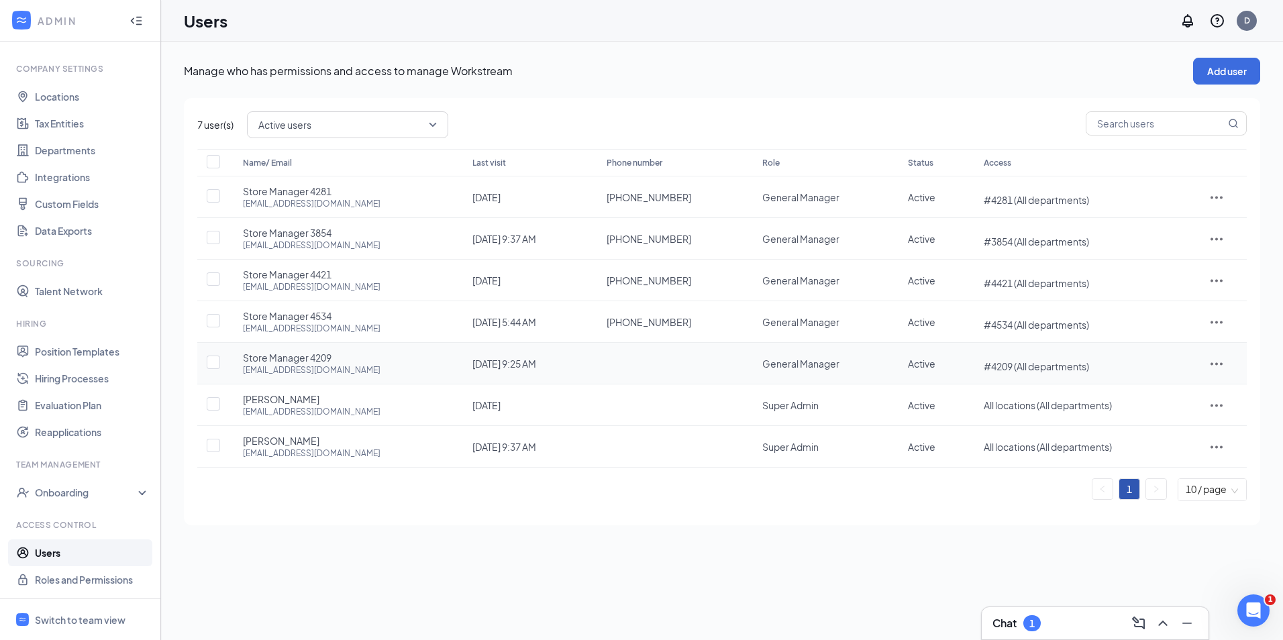
click at [1213, 356] on icon "ActionsIcon" at bounding box center [1217, 364] width 16 height 16
click at [1146, 395] on span "Edit user" at bounding box center [1158, 392] width 38 height 12
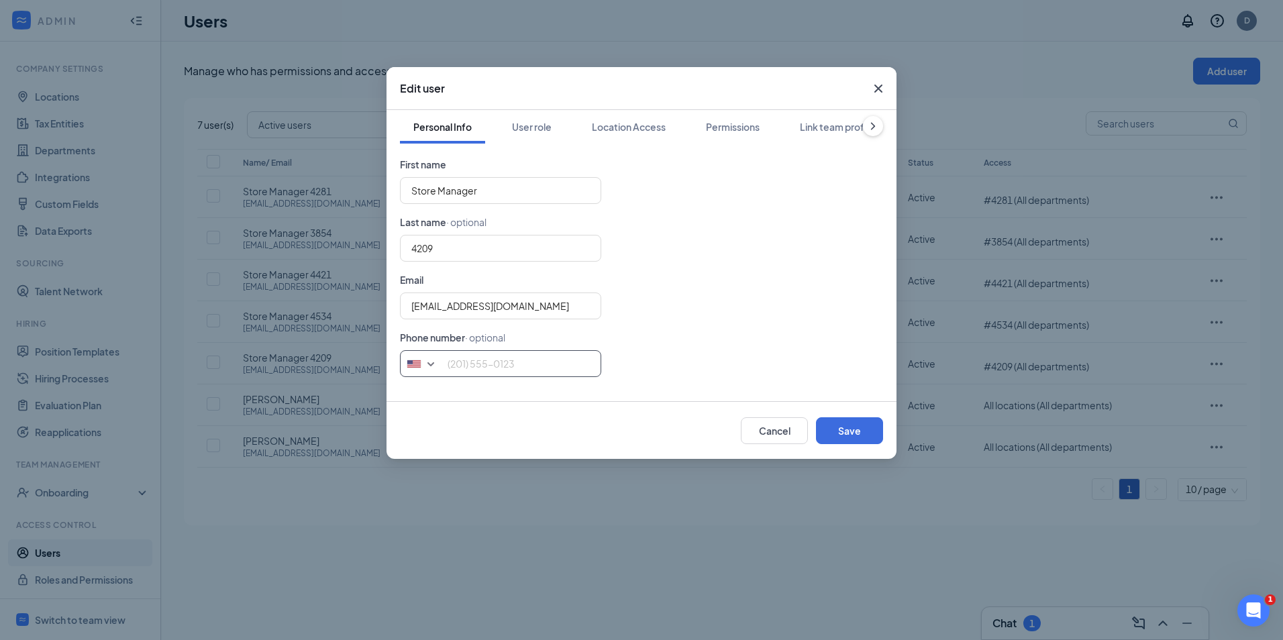
click at [525, 374] on input "tel" at bounding box center [500, 363] width 201 height 27
type input "2708233202"
click at [506, 97] on div "Edit user" at bounding box center [642, 88] width 510 height 43
click at [519, 127] on div "User role" at bounding box center [532, 126] width 40 height 13
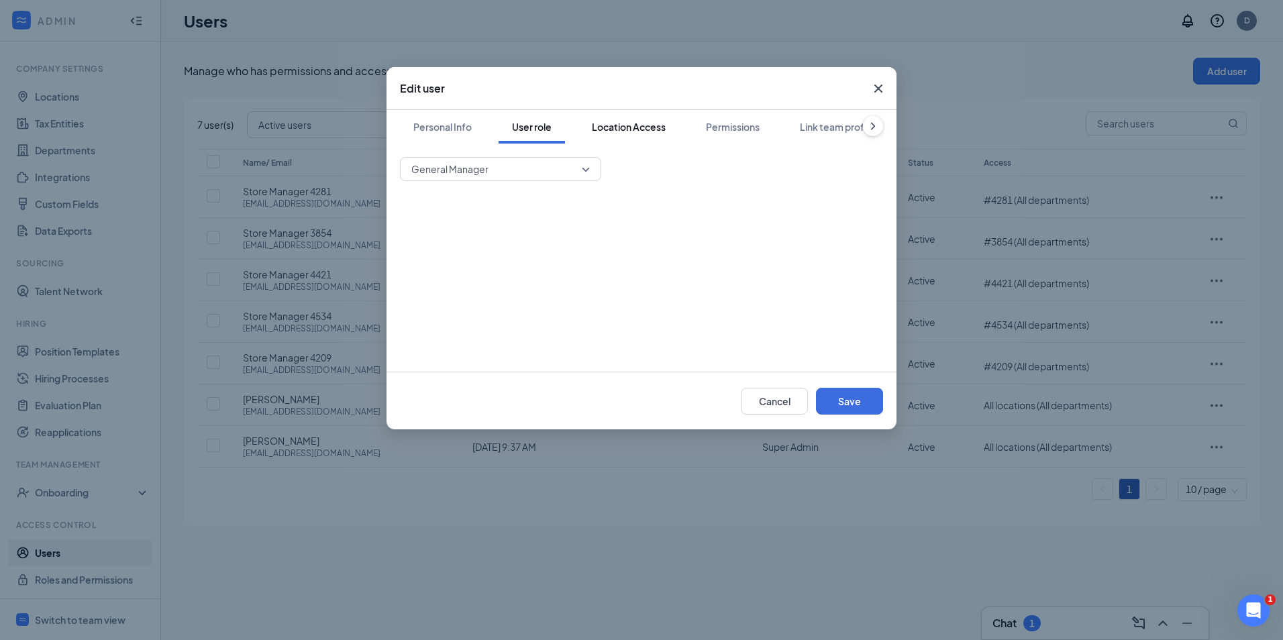
click at [604, 129] on div "Location Access" at bounding box center [629, 126] width 74 height 13
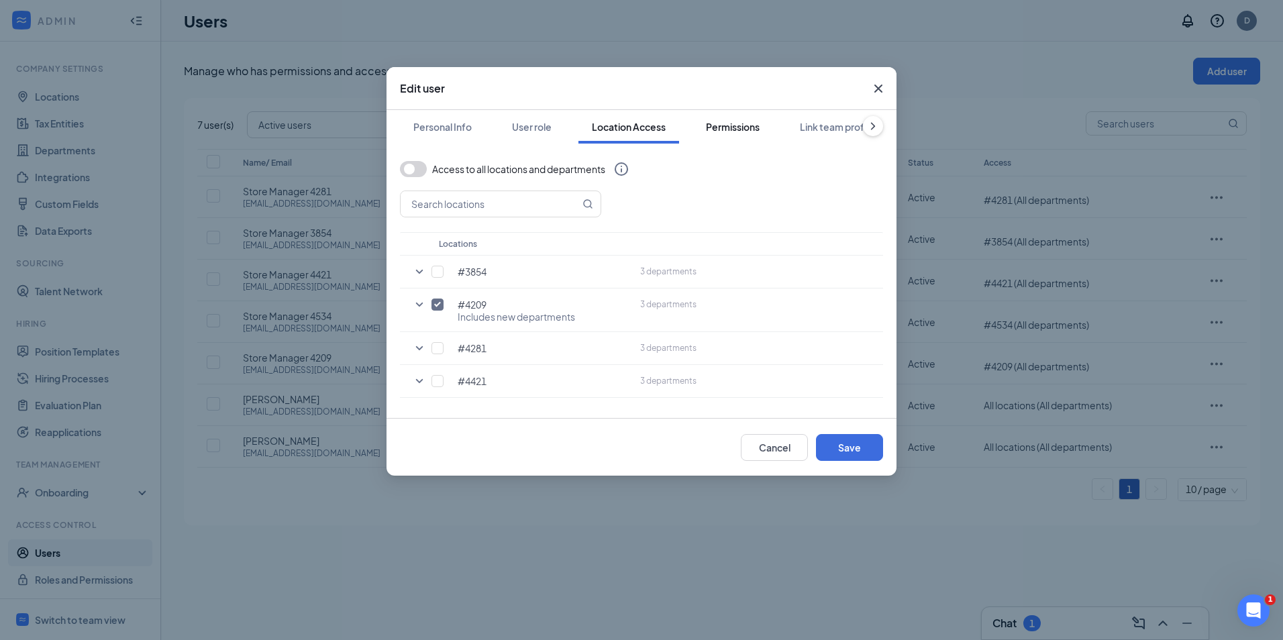
click at [738, 137] on button "Permissions" at bounding box center [733, 127] width 81 height 34
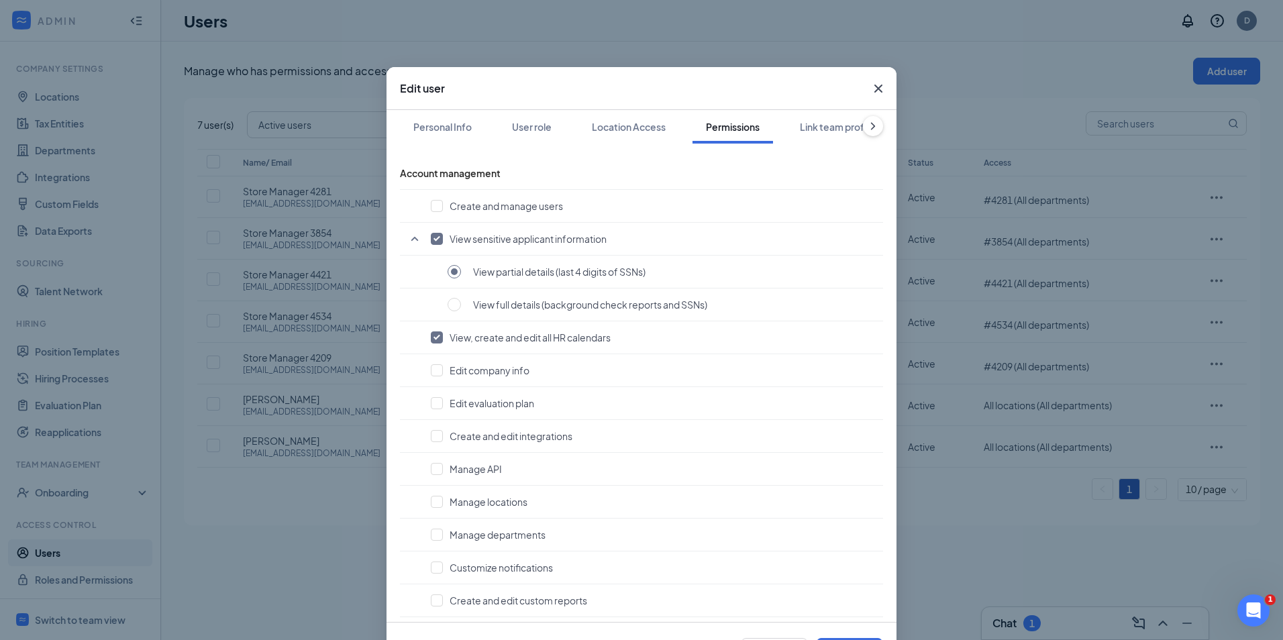
click at [635, 133] on div "Location Access" at bounding box center [629, 126] width 74 height 13
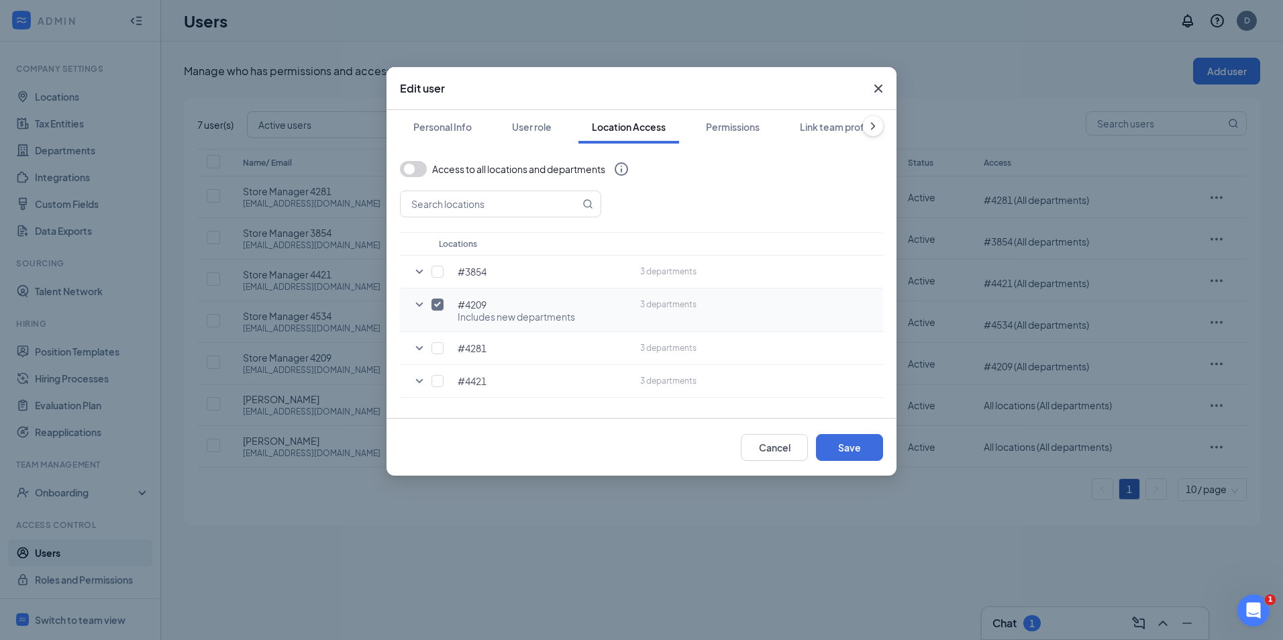
click at [415, 307] on icon "SmallChevronDown" at bounding box center [419, 305] width 16 height 16
click at [415, 302] on icon "SmallChevronUp" at bounding box center [419, 305] width 16 height 16
click at [415, 302] on icon "SmallChevronDown" at bounding box center [419, 305] width 16 height 16
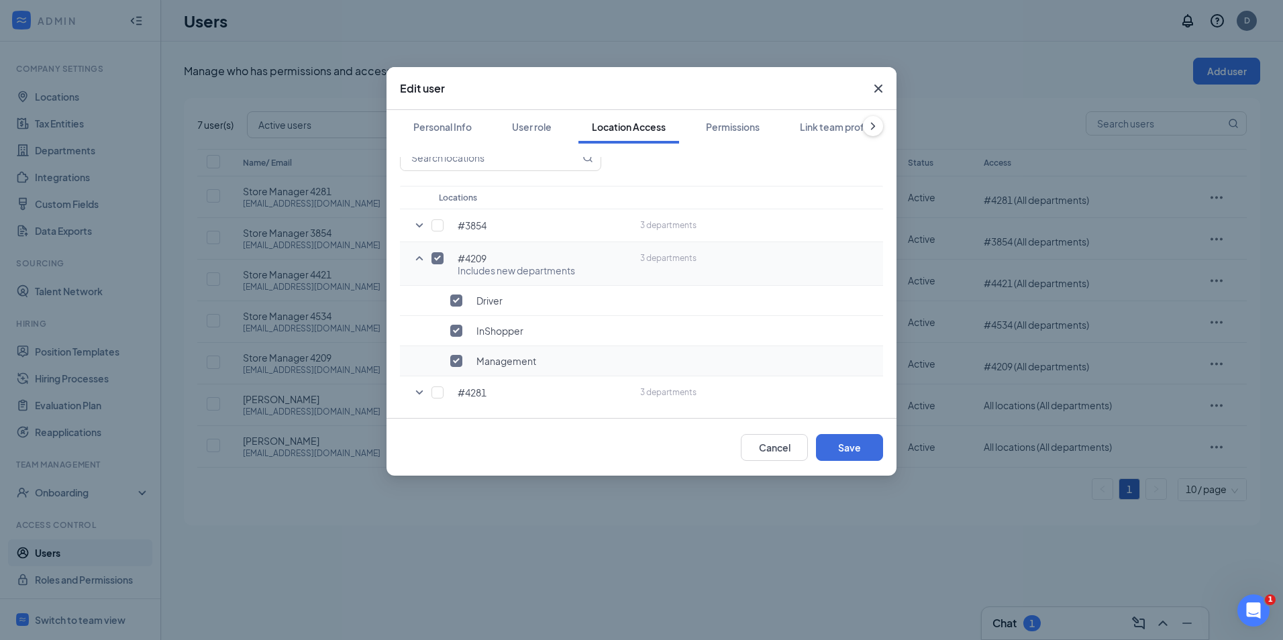
scroll to position [117, 0]
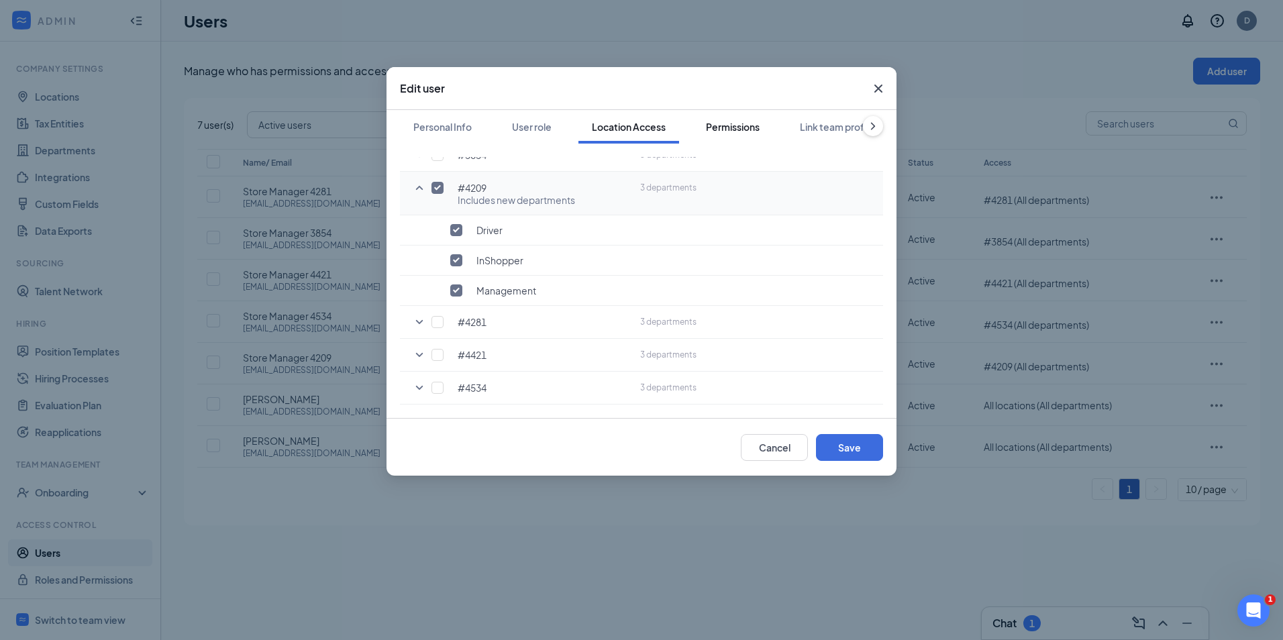
click at [725, 129] on div "Permissions" at bounding box center [733, 126] width 54 height 13
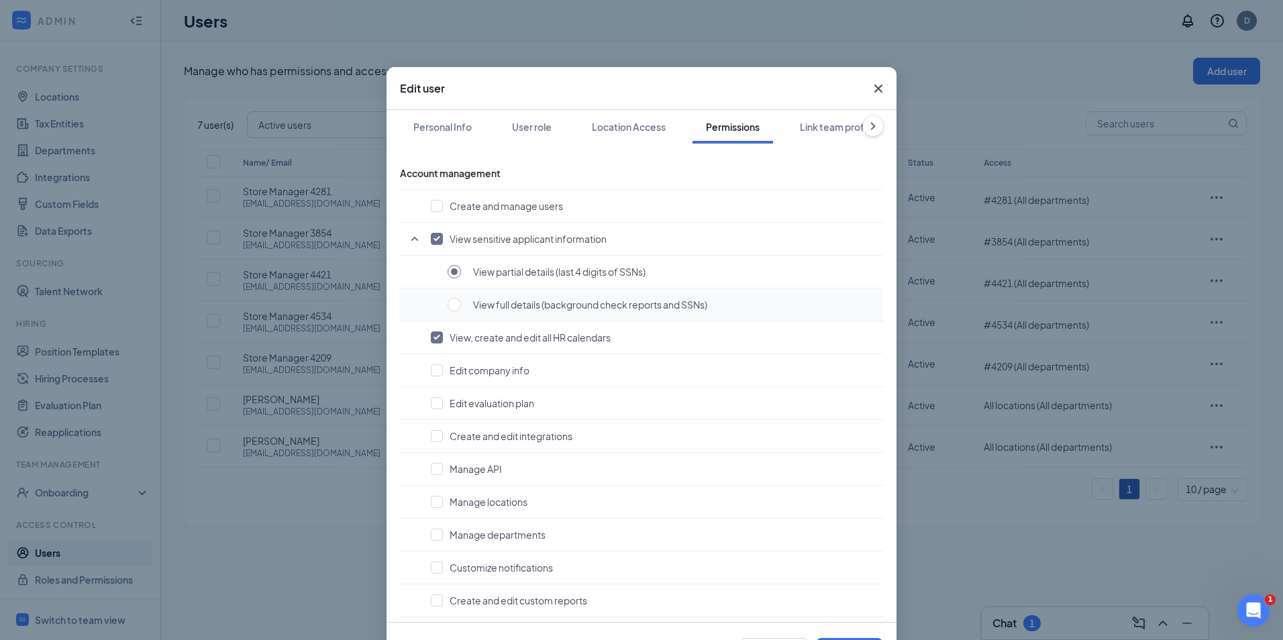
click at [543, 307] on span "View full details (background check reports and SSNs)" at bounding box center [590, 304] width 234 height 13
radio input "false"
radio input "true"
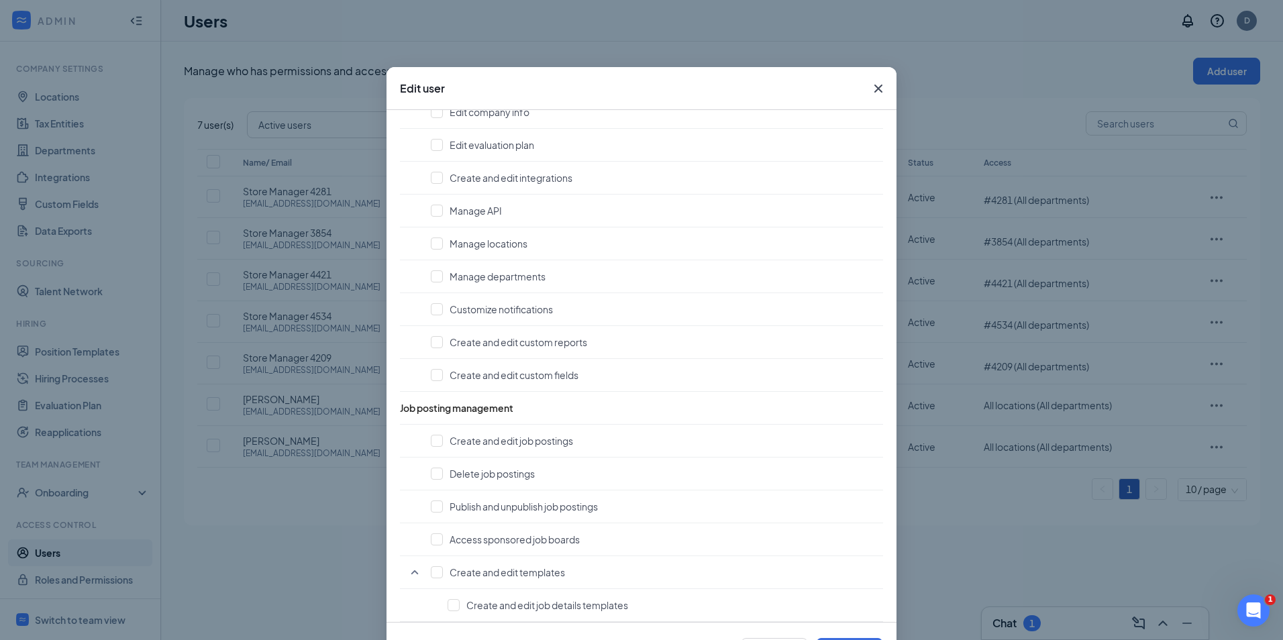
scroll to position [336, 0]
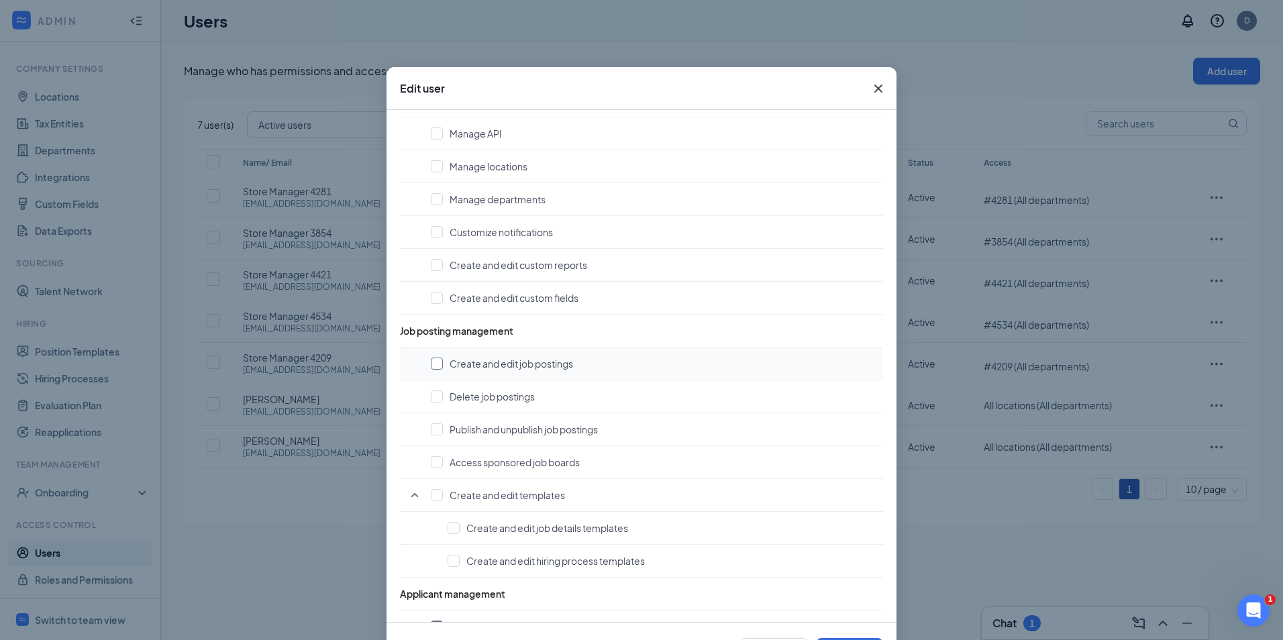
click at [436, 362] on input "checkbox" at bounding box center [437, 364] width 12 height 12
checkbox input "true"
click at [436, 417] on td "Publish and unpublish job postings" at bounding box center [641, 429] width 483 height 33
click at [436, 428] on input "checkbox" at bounding box center [437, 429] width 12 height 12
checkbox input "true"
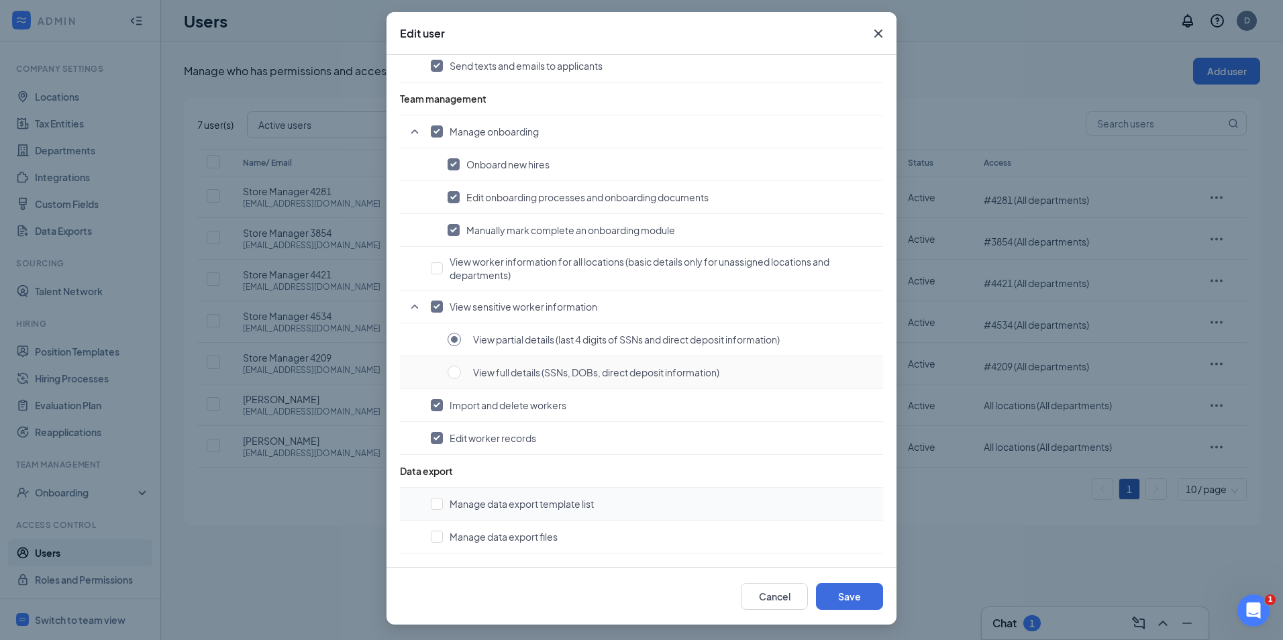
scroll to position [56, 0]
click at [857, 588] on button "Save" at bounding box center [849, 595] width 67 height 27
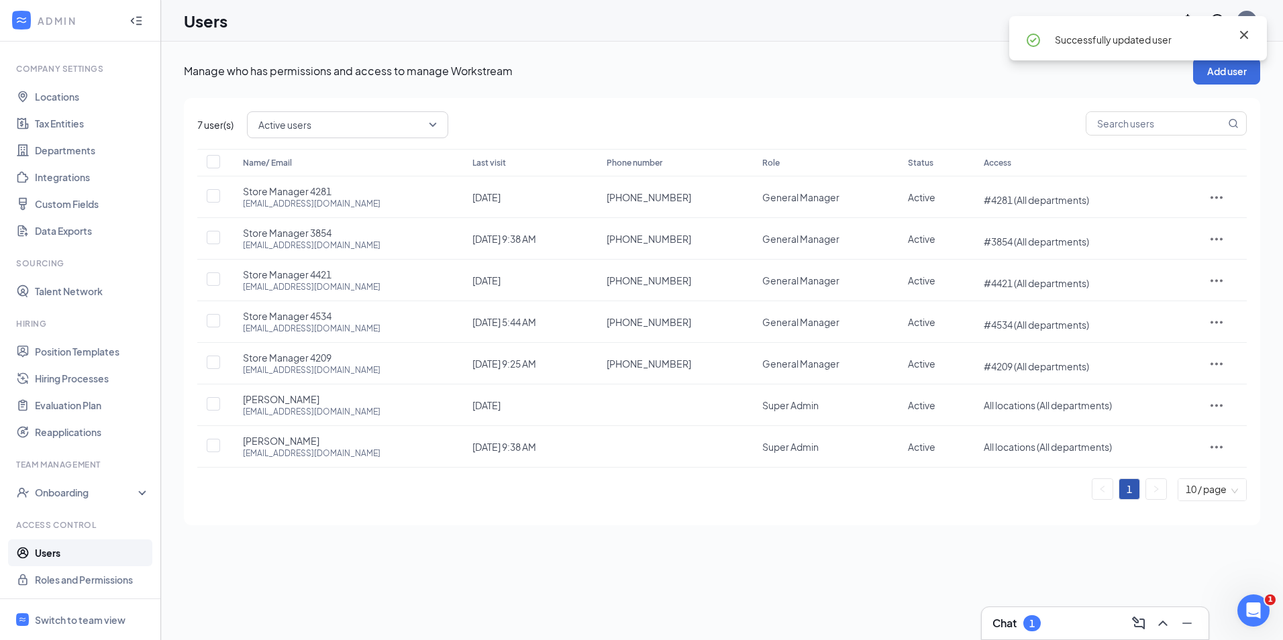
click at [1246, 34] on icon "Cross" at bounding box center [1244, 35] width 8 height 8
click at [1216, 196] on icon "ActionsIcon" at bounding box center [1217, 197] width 16 height 16
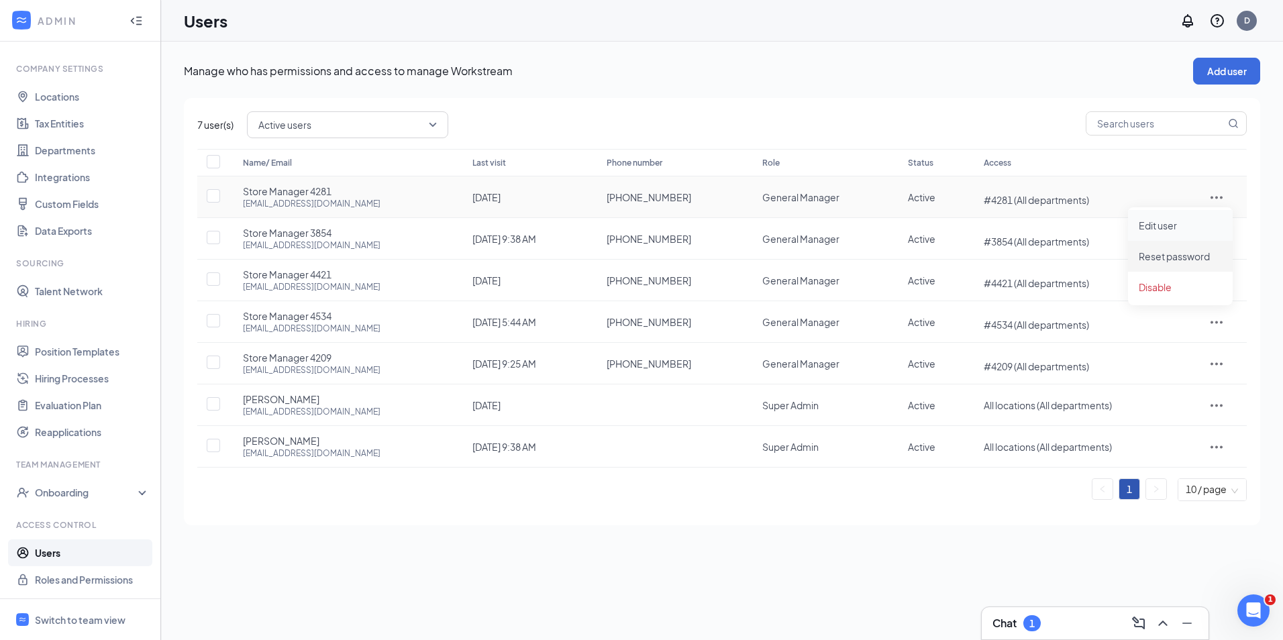
click at [1157, 225] on span "Edit user" at bounding box center [1158, 225] width 38 height 12
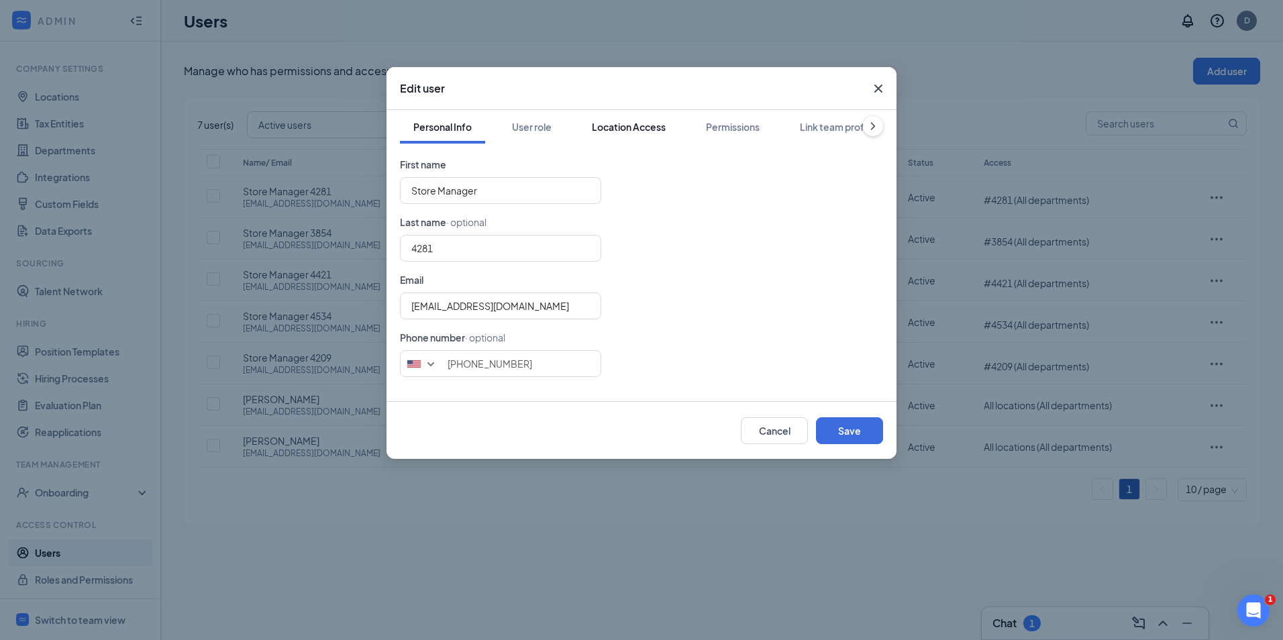
drag, startPoint x: 621, startPoint y: 124, endPoint x: 644, endPoint y: 121, distance: 23.6
click at [621, 123] on div "Location Access" at bounding box center [629, 126] width 74 height 13
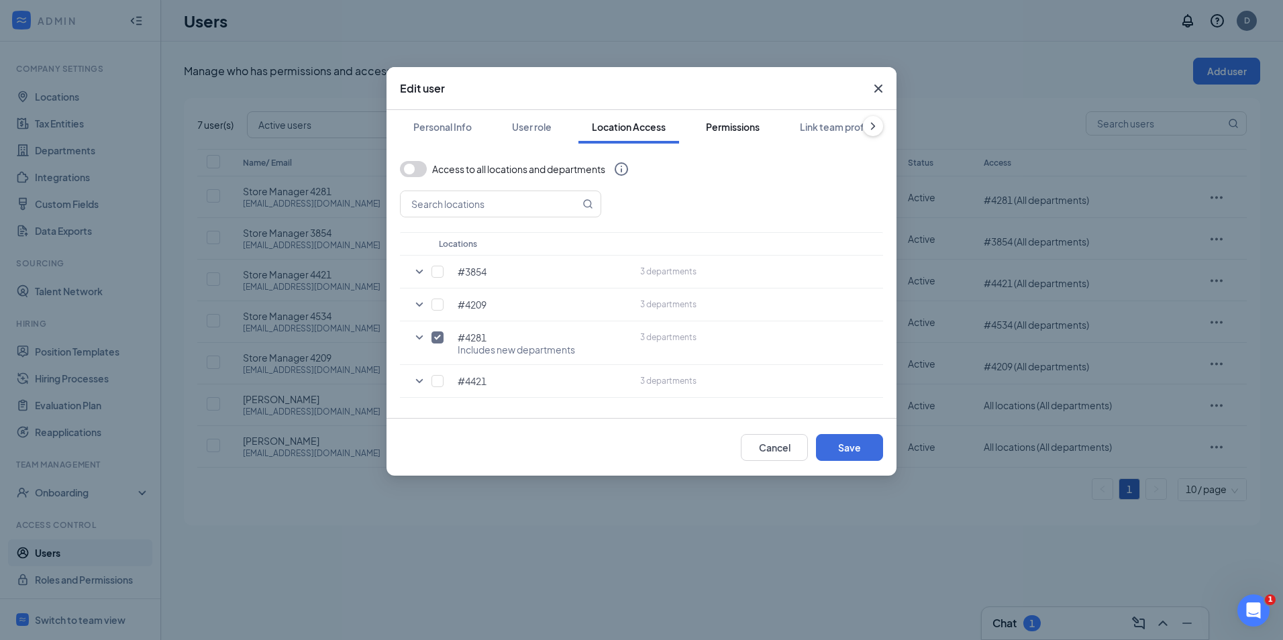
click at [742, 120] on div "Permissions" at bounding box center [733, 126] width 54 height 13
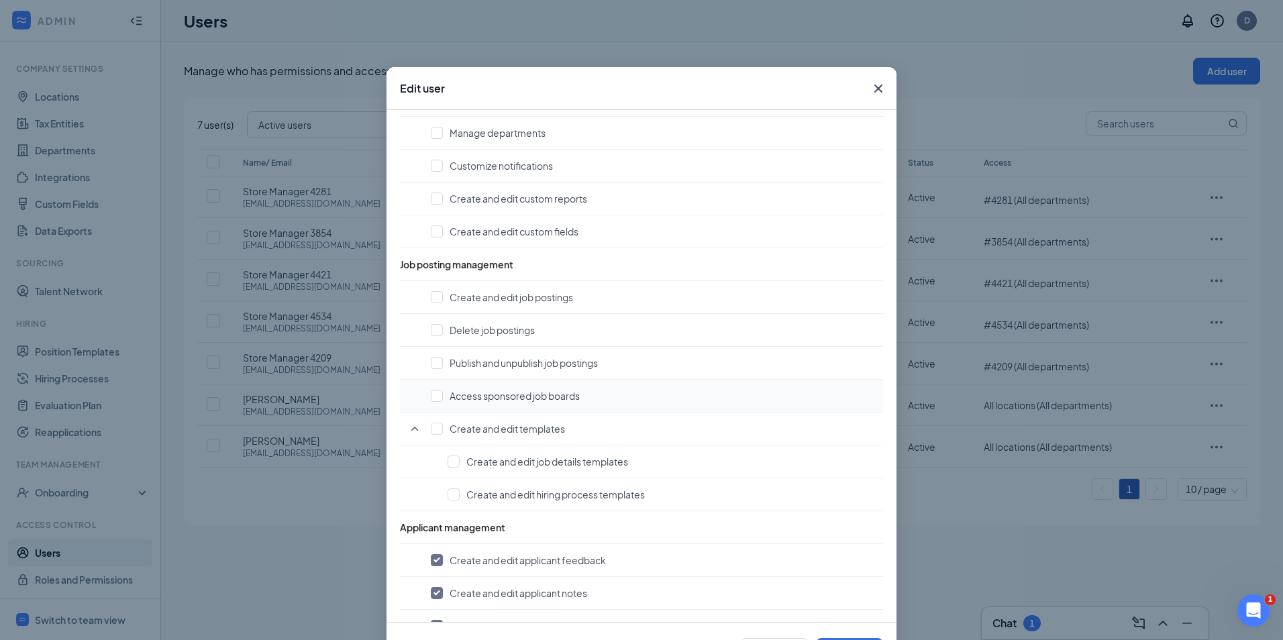
scroll to position [403, 0]
click at [547, 364] on span "Publish and unpublish job postings" at bounding box center [524, 362] width 148 height 13
checkbox input "true"
click at [461, 322] on td "Delete job postings" at bounding box center [641, 329] width 483 height 33
click at [469, 302] on span "Create and edit job postings" at bounding box center [511, 296] width 123 height 13
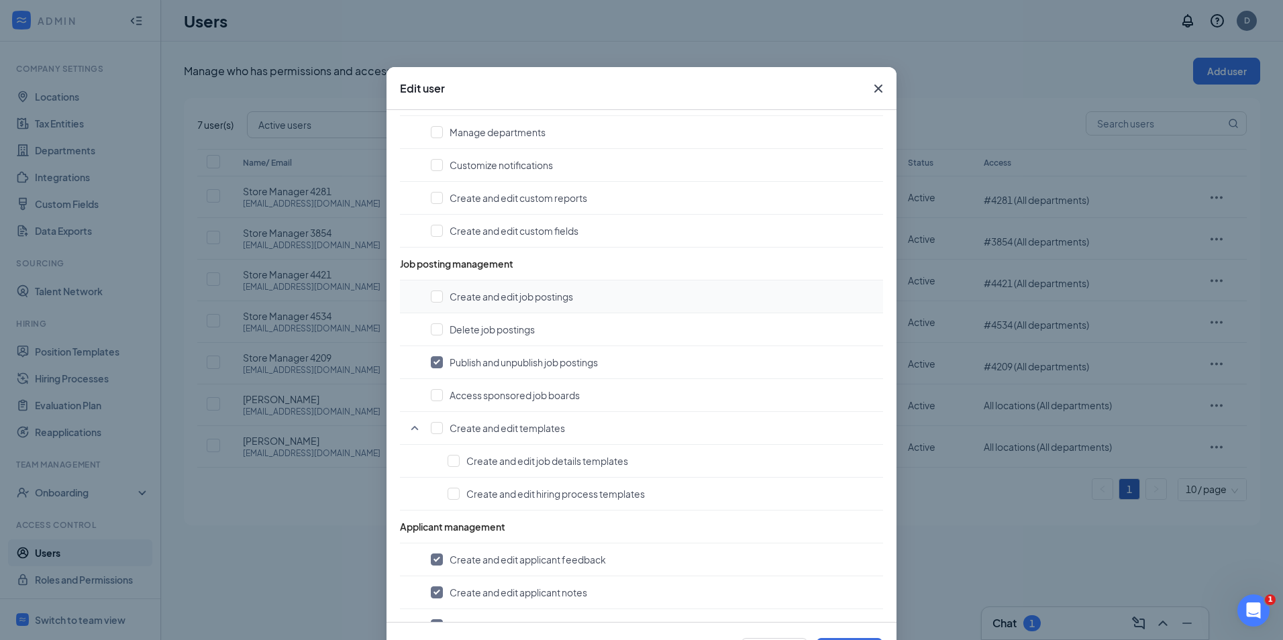
checkbox input "true"
click at [466, 331] on span "Delete job postings" at bounding box center [492, 329] width 85 height 13
checkbox input "true"
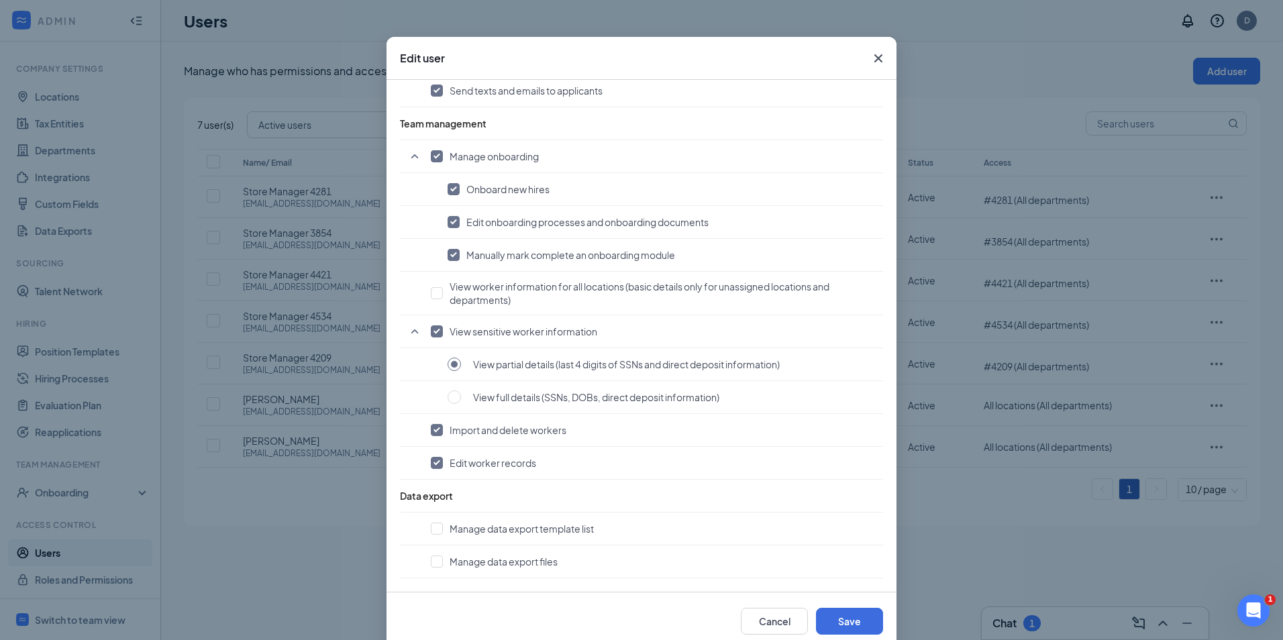
scroll to position [56, 0]
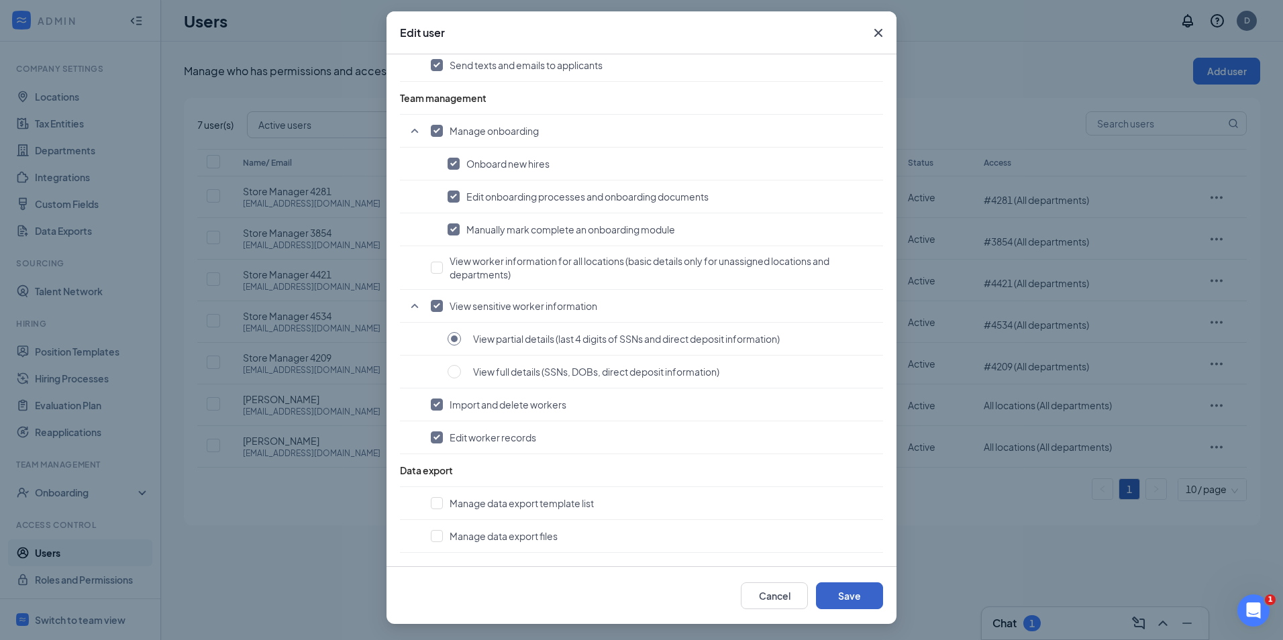
click at [831, 591] on button "Save" at bounding box center [849, 595] width 67 height 27
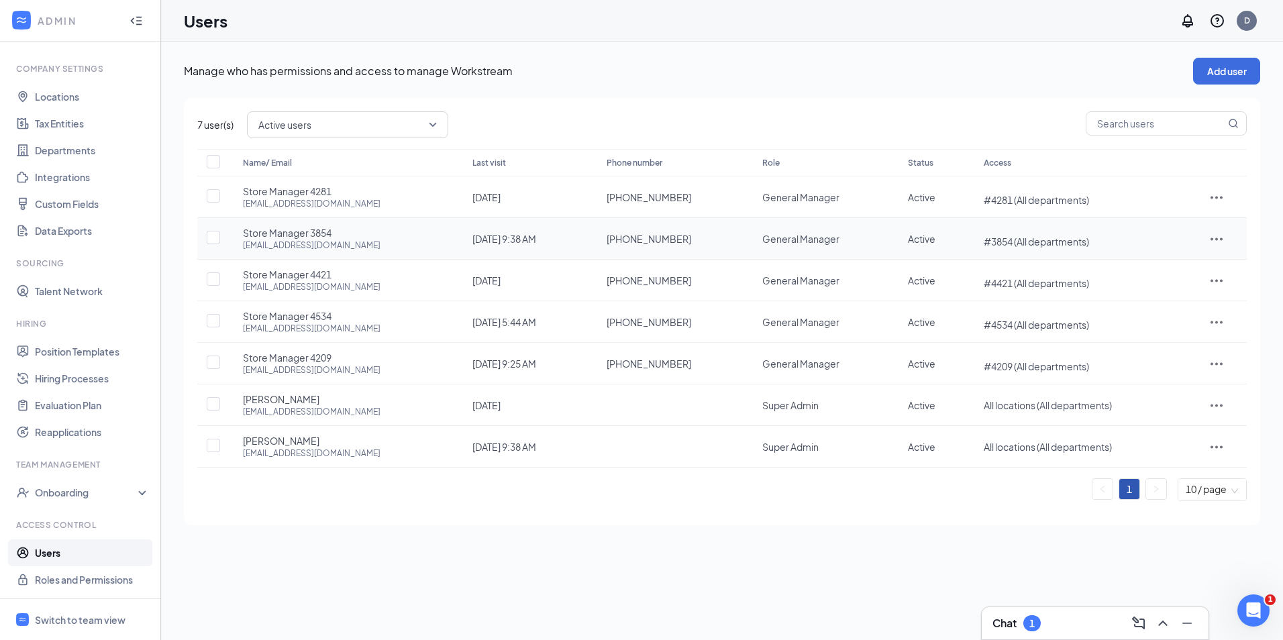
click at [1201, 238] on div at bounding box center [1217, 239] width 33 height 16
click at [1174, 272] on span "Edit user" at bounding box center [1158, 267] width 38 height 12
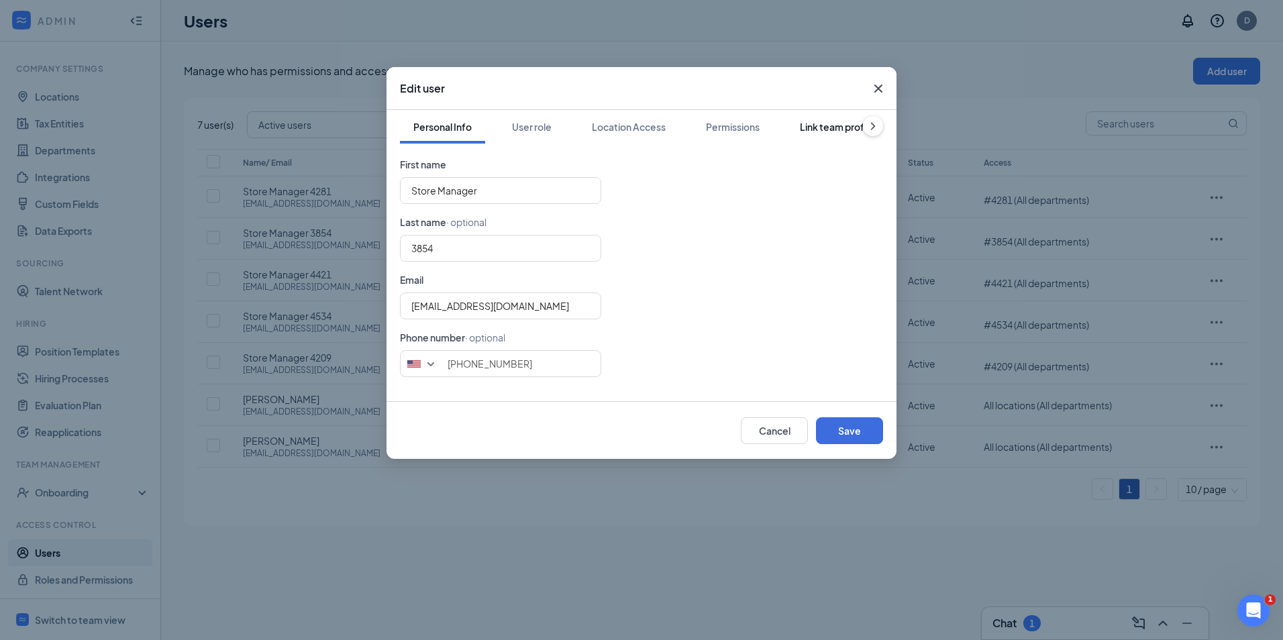
click at [801, 112] on button "Link team profile" at bounding box center [837, 127] width 101 height 34
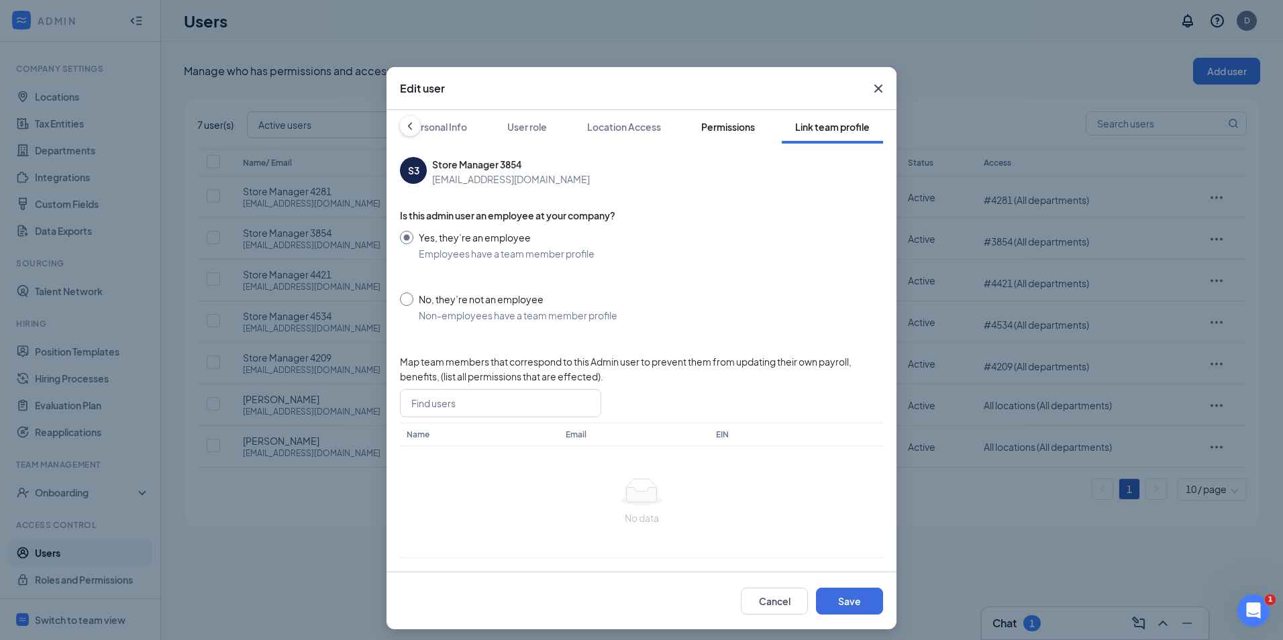
click at [708, 122] on div "Permissions" at bounding box center [728, 126] width 54 height 13
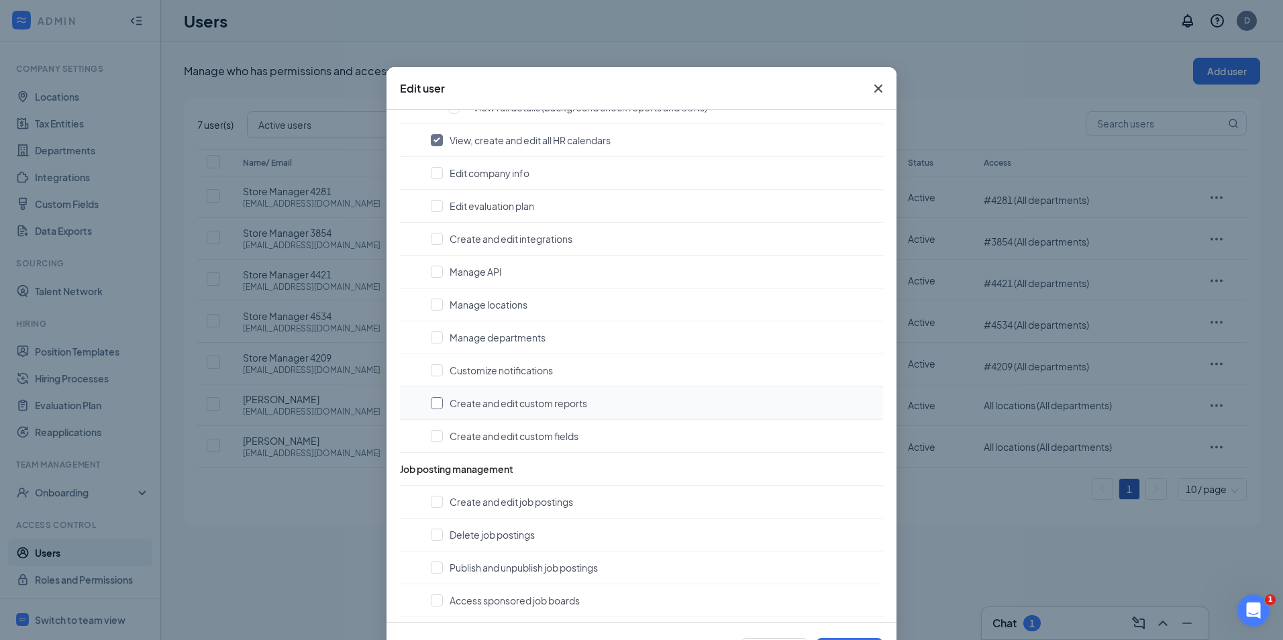
scroll to position [268, 0]
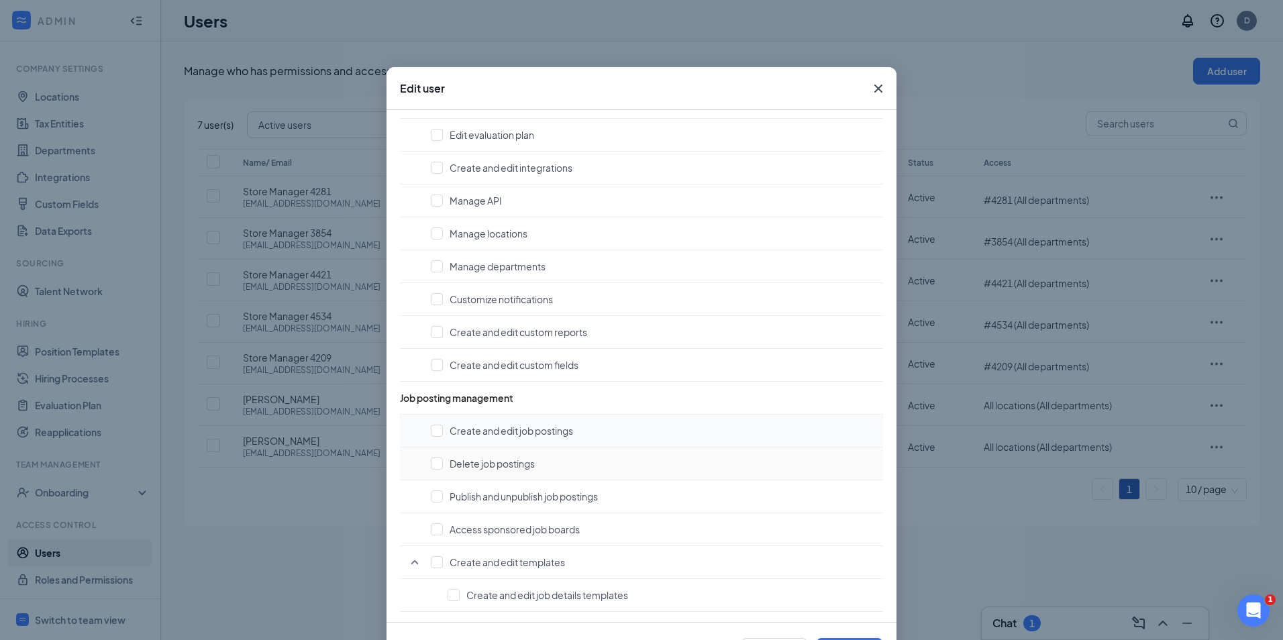
click at [439, 441] on td "Create and edit job postings" at bounding box center [641, 431] width 483 height 33
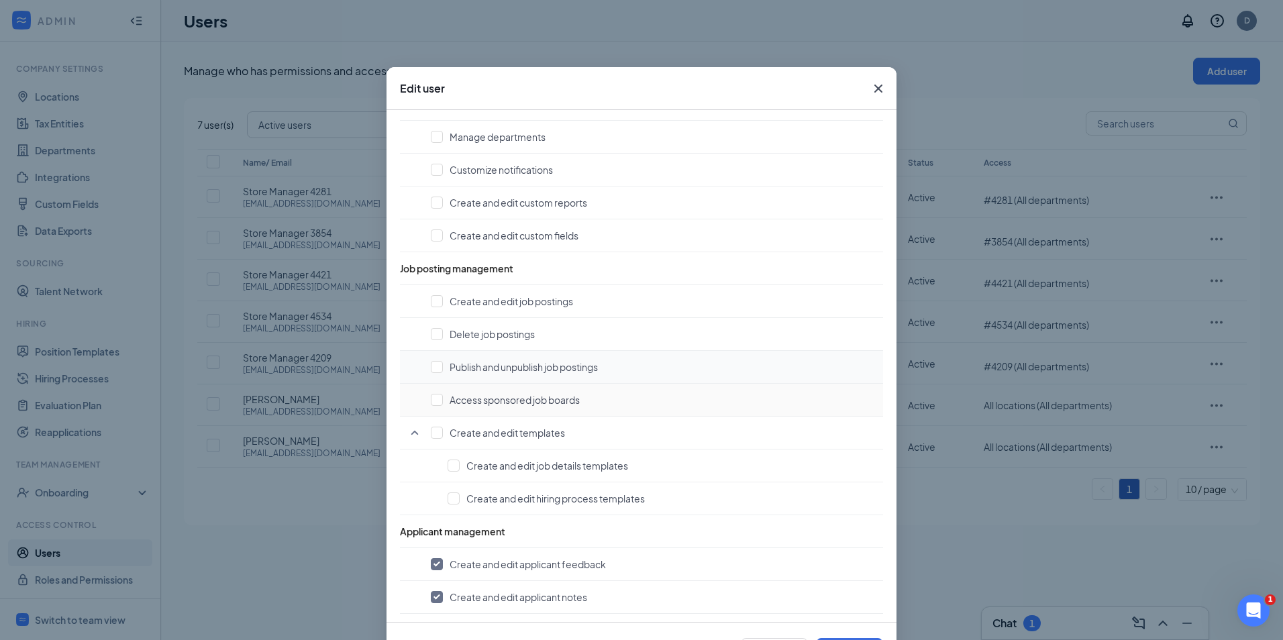
scroll to position [403, 0]
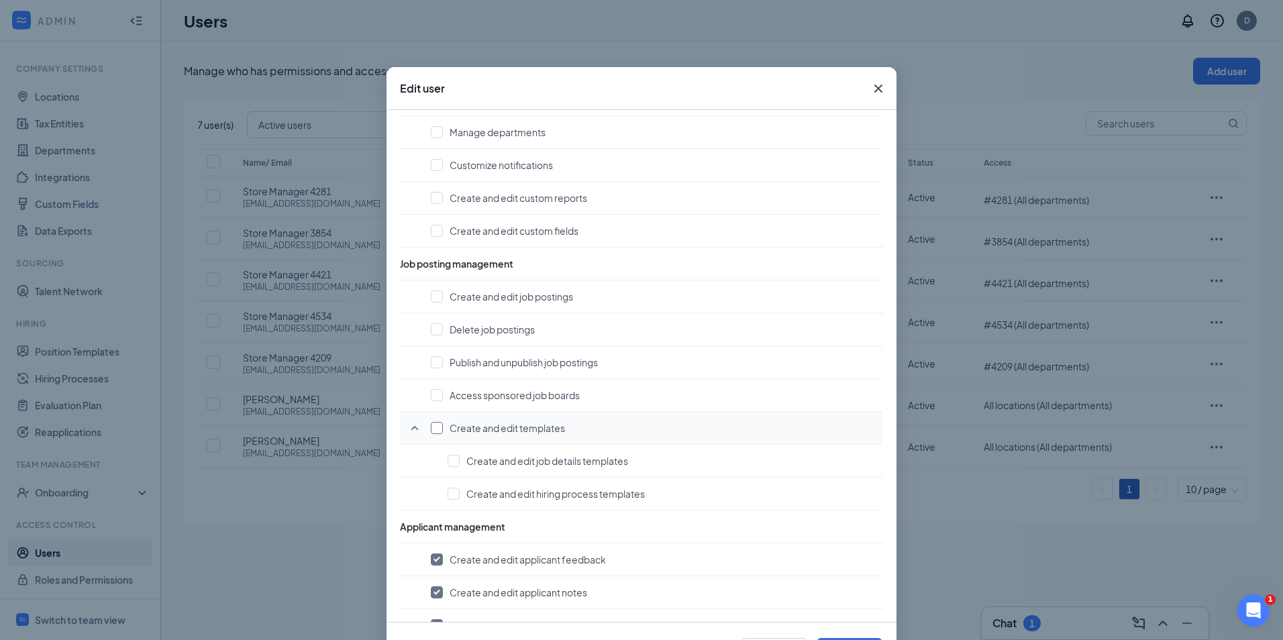
click at [437, 427] on input "checkbox" at bounding box center [437, 428] width 12 height 12
checkbox input "true"
click at [434, 434] on input "checkbox" at bounding box center [437, 428] width 12 height 12
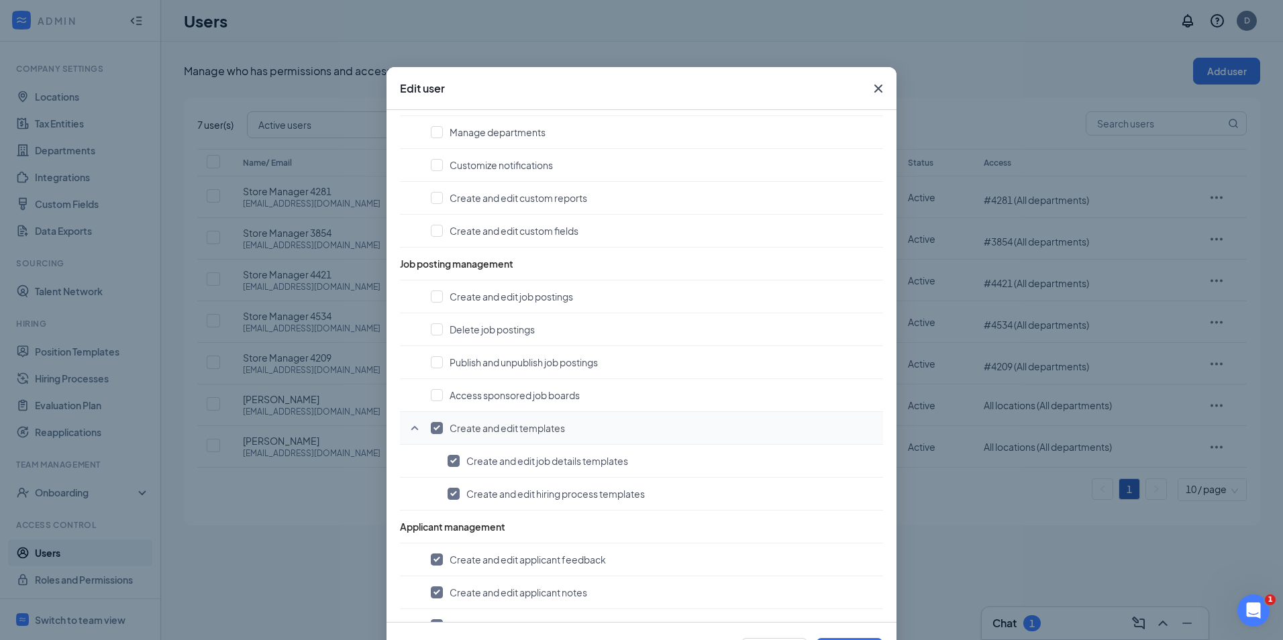
checkbox input "false"
click at [435, 303] on td "Create and edit job postings" at bounding box center [641, 297] width 483 height 33
click at [432, 328] on input "checkbox" at bounding box center [437, 329] width 12 height 12
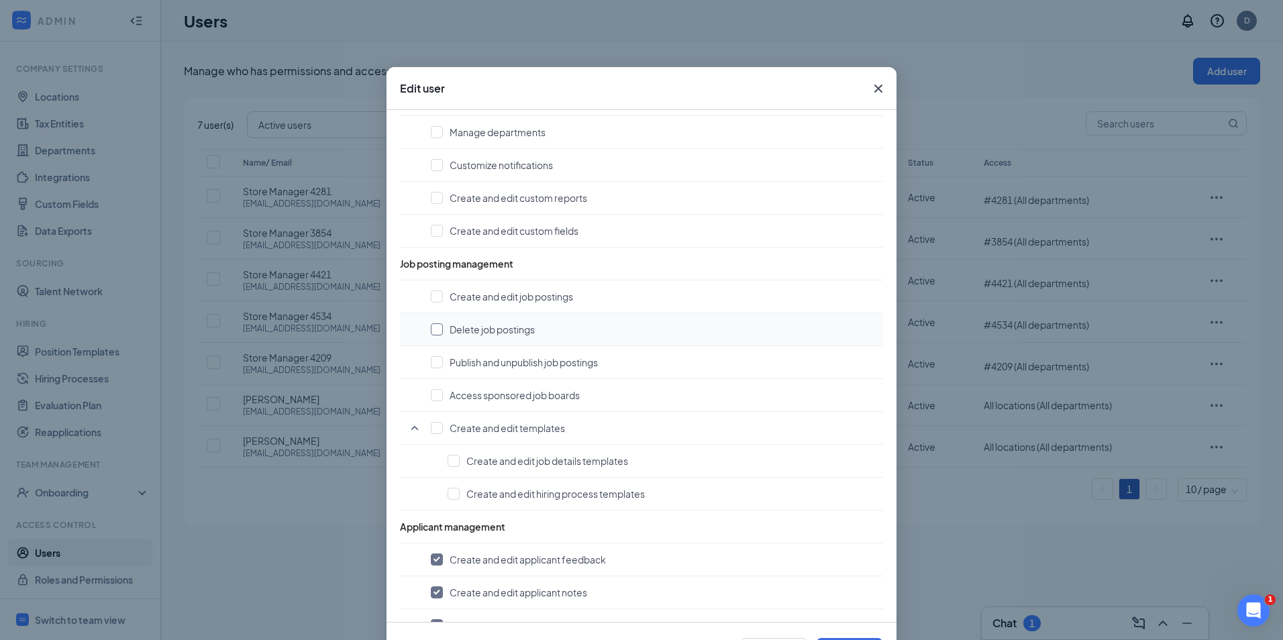
checkbox input "true"
click at [424, 294] on td "Create and edit job postings" at bounding box center [641, 297] width 483 height 33
click at [434, 301] on input "checkbox" at bounding box center [437, 297] width 12 height 12
checkbox input "true"
click at [431, 362] on input "checkbox" at bounding box center [437, 362] width 12 height 12
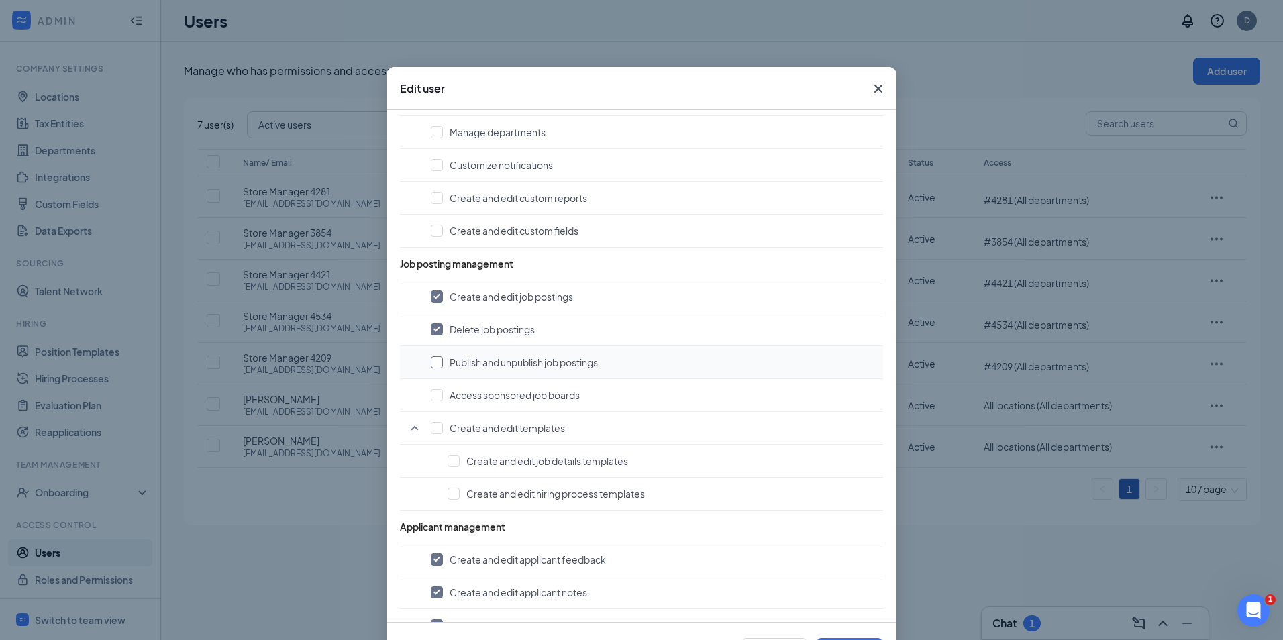
checkbox input "true"
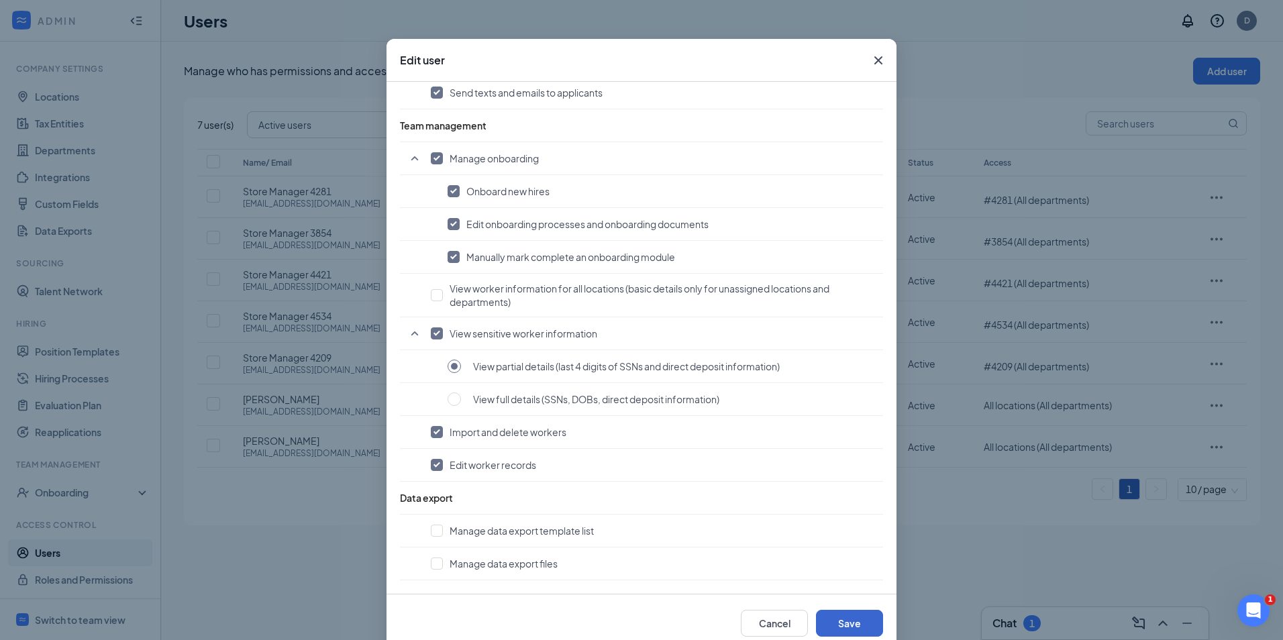
scroll to position [56, 0]
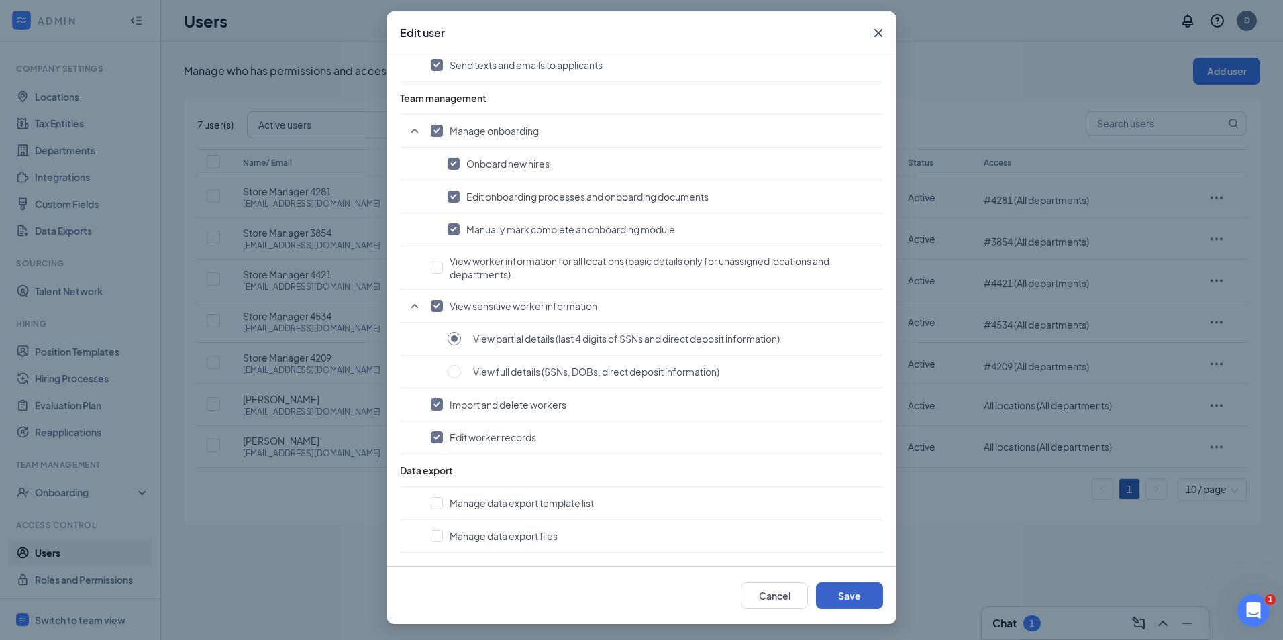
click at [842, 609] on button "Save" at bounding box center [849, 595] width 67 height 27
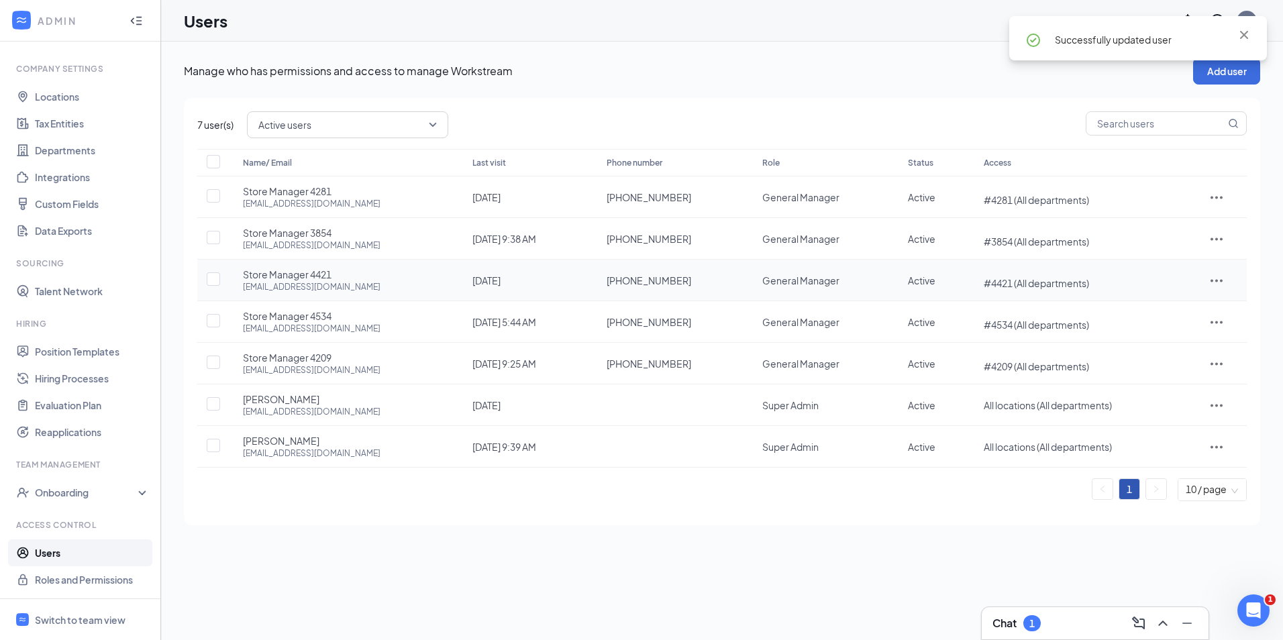
click at [1216, 283] on icon "ActionsIcon" at bounding box center [1217, 280] width 16 height 16
click at [1180, 306] on span "Edit user" at bounding box center [1180, 308] width 83 height 15
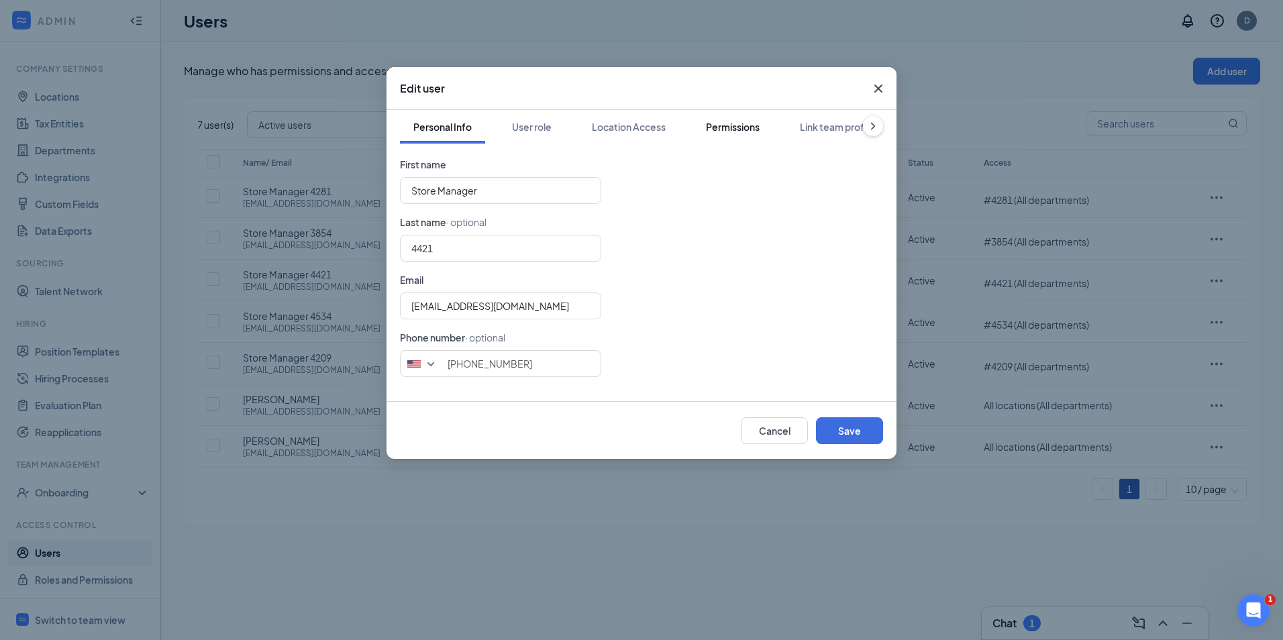
click at [754, 128] on div "Permissions" at bounding box center [733, 126] width 54 height 13
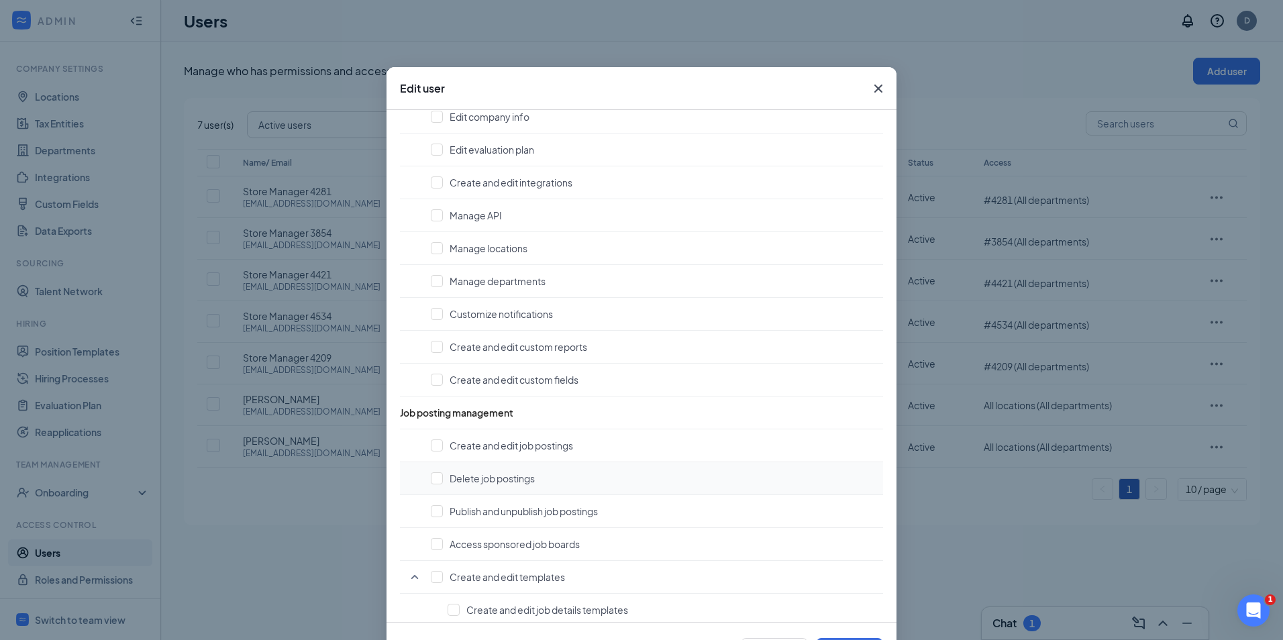
scroll to position [268, 0]
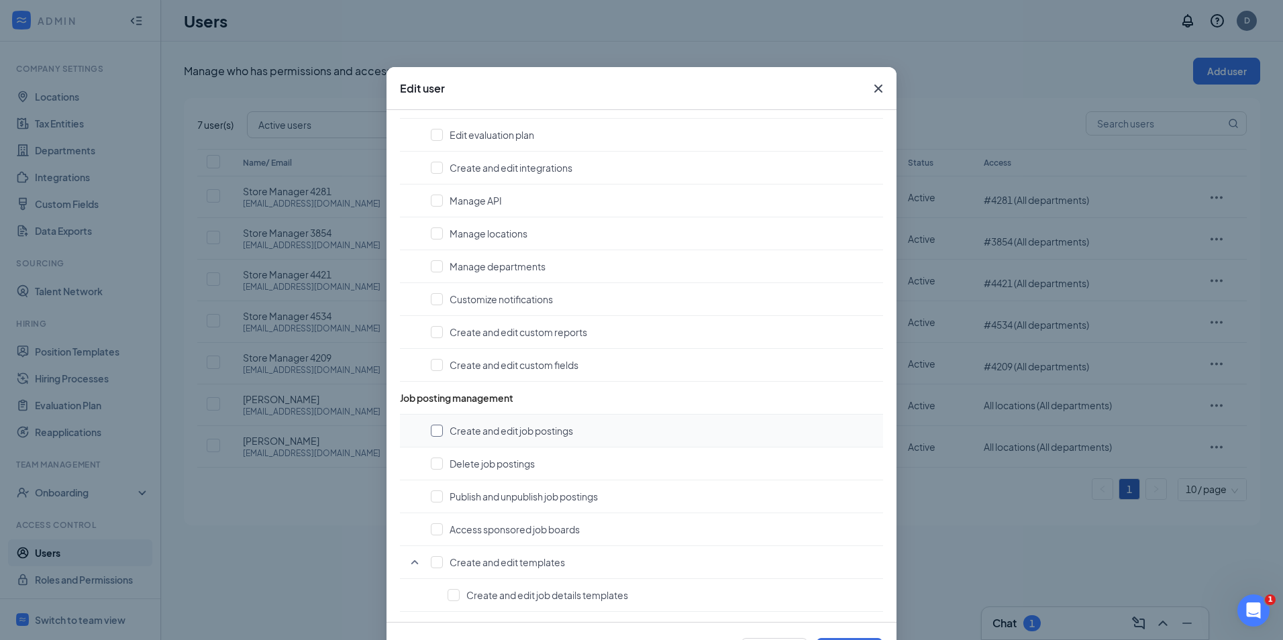
click at [432, 434] on input "checkbox" at bounding box center [437, 431] width 12 height 12
checkbox input "true"
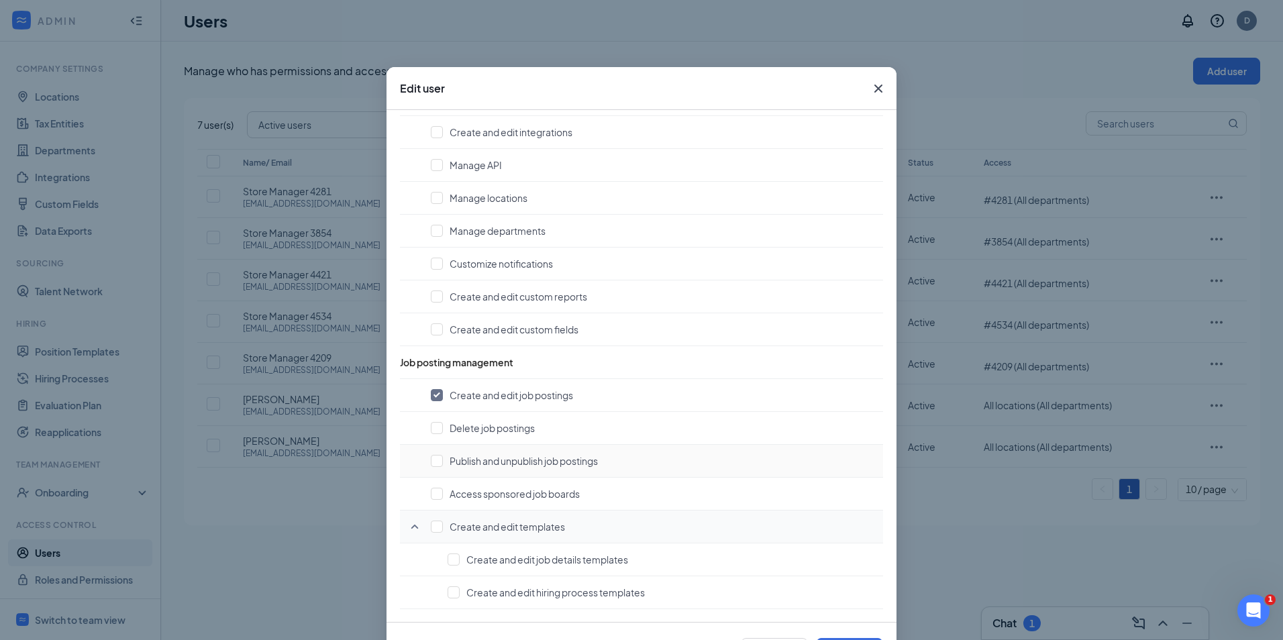
scroll to position [336, 0]
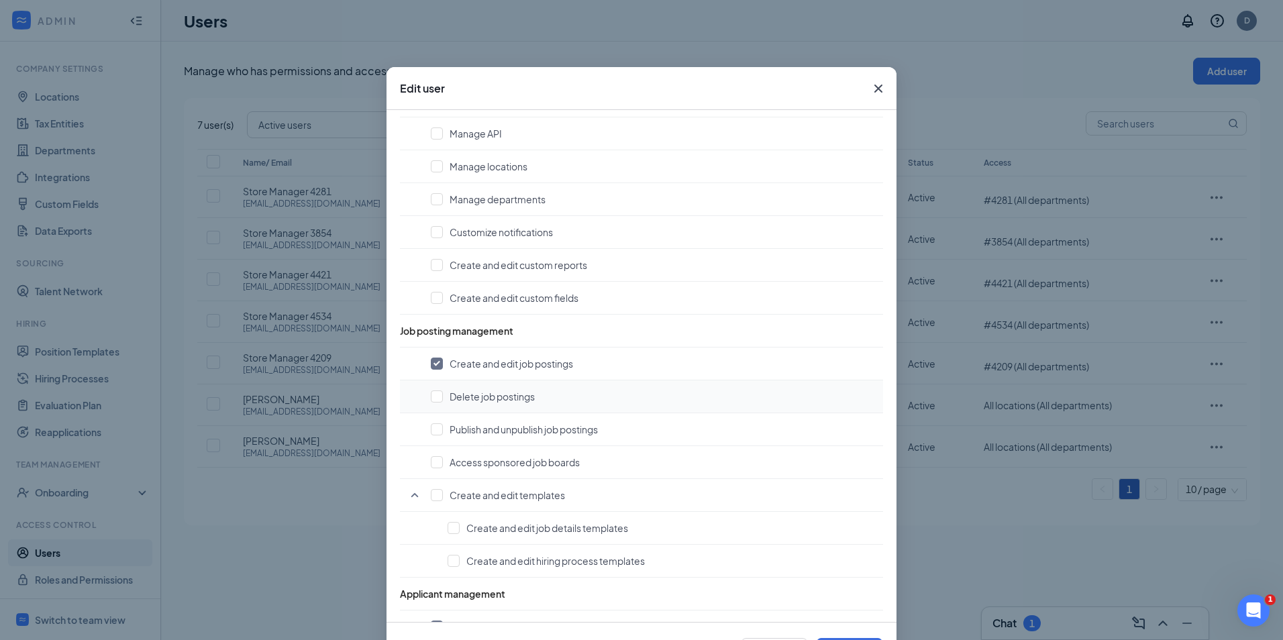
click at [436, 407] on td "Delete job postings" at bounding box center [641, 397] width 483 height 33
click at [436, 402] on input "checkbox" at bounding box center [437, 397] width 12 height 12
checkbox input "true"
click at [431, 429] on input "checkbox" at bounding box center [437, 429] width 12 height 12
checkbox input "true"
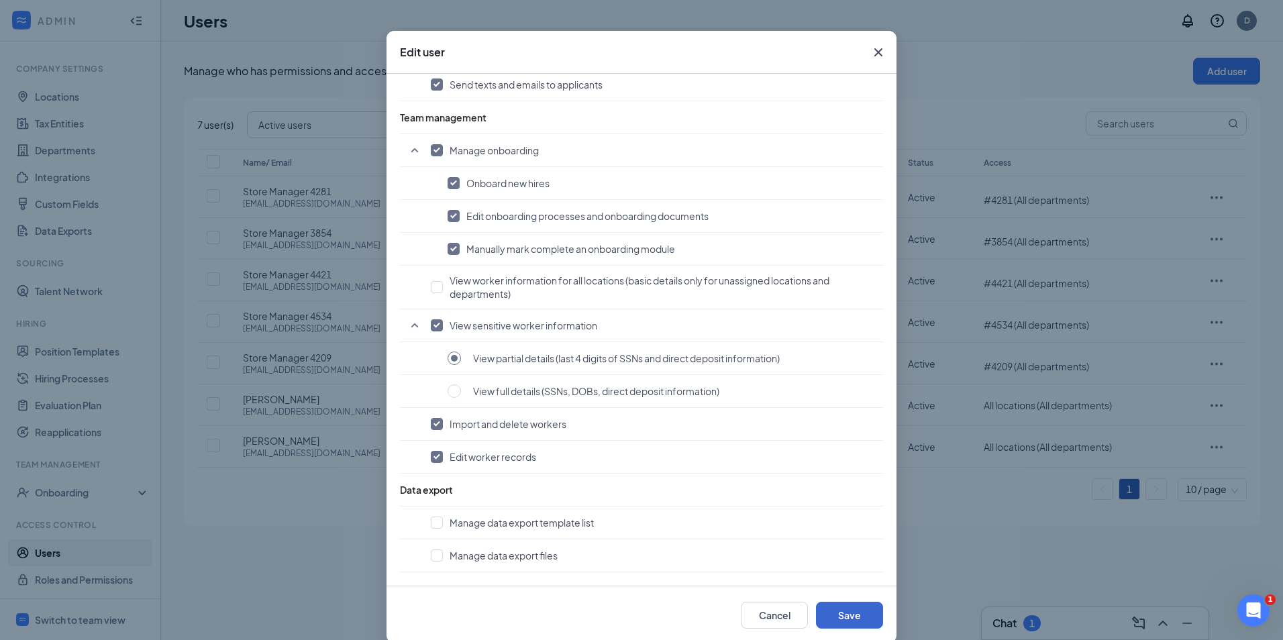
scroll to position [56, 0]
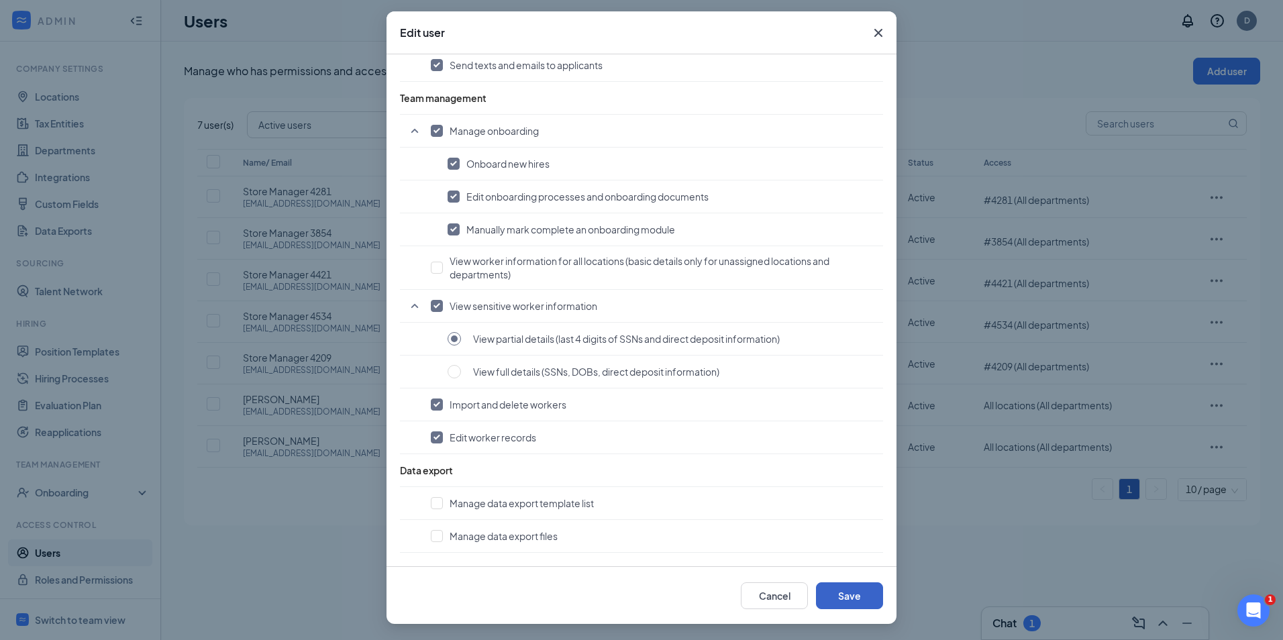
click at [857, 597] on button "Save" at bounding box center [849, 595] width 67 height 27
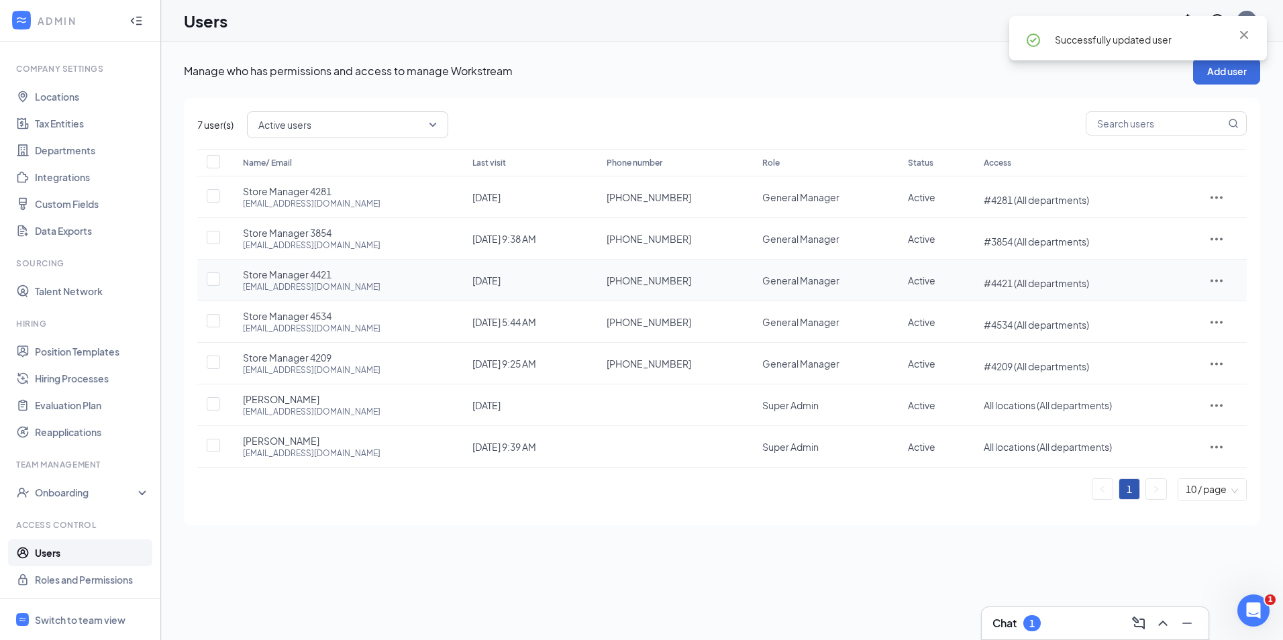
click at [1207, 275] on div at bounding box center [1217, 280] width 33 height 16
click at [1160, 312] on span "Edit user" at bounding box center [1158, 309] width 38 height 12
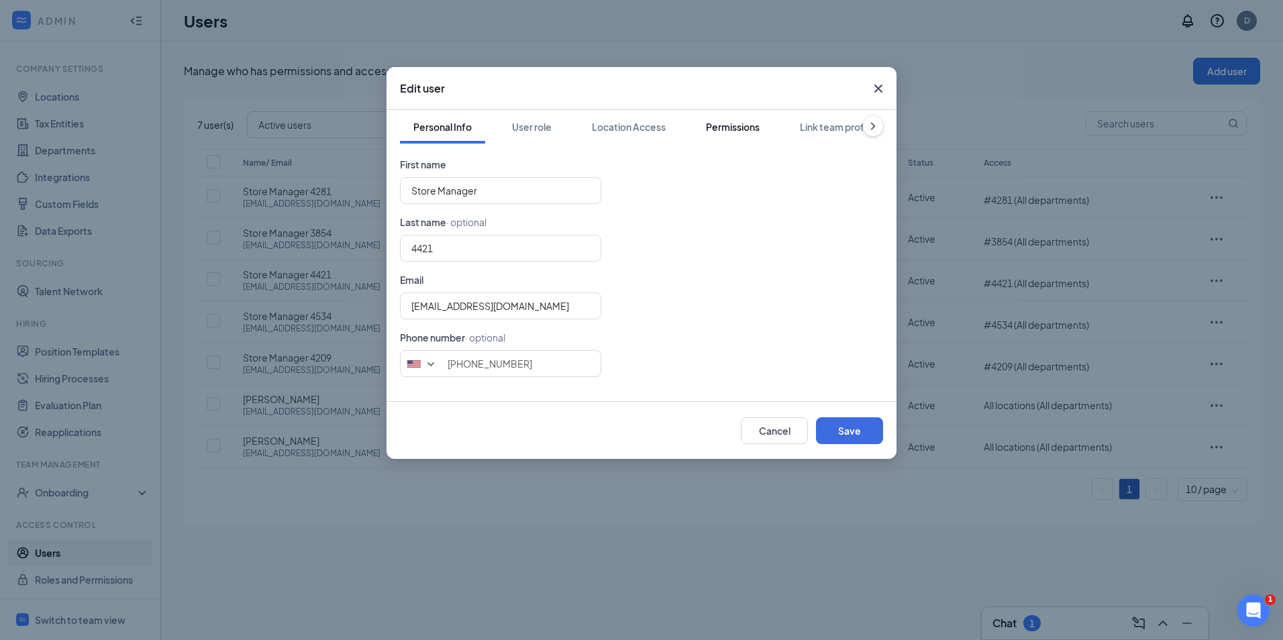
click at [748, 130] on div "Permissions" at bounding box center [733, 126] width 54 height 13
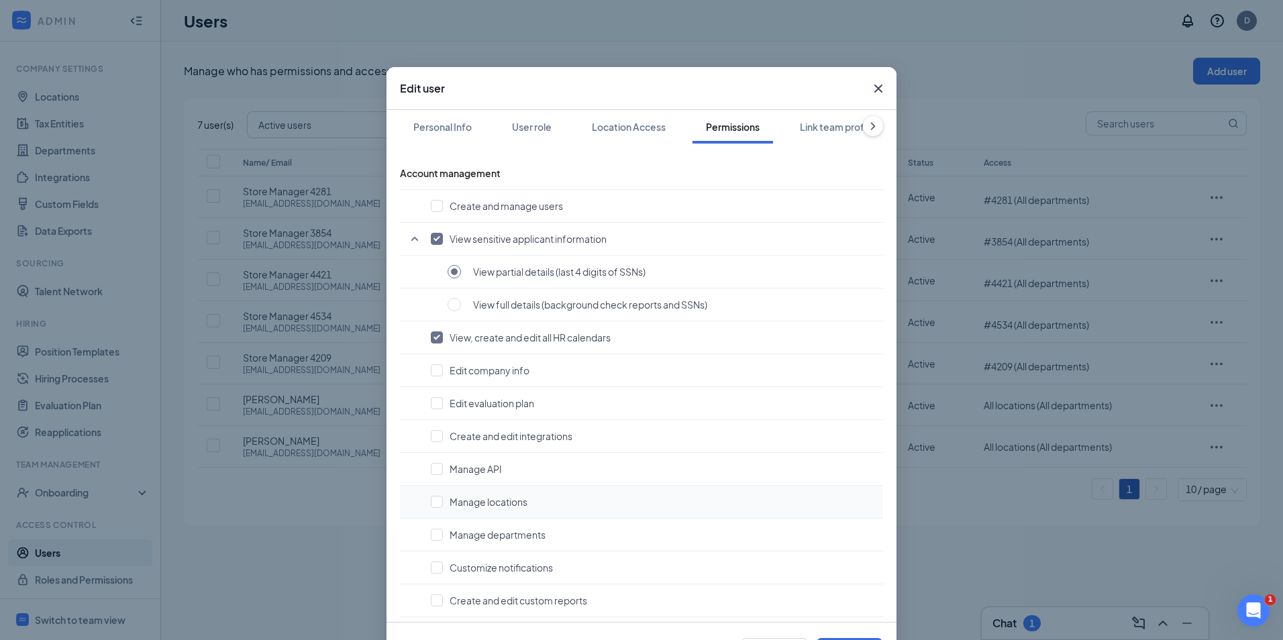
scroll to position [403, 0]
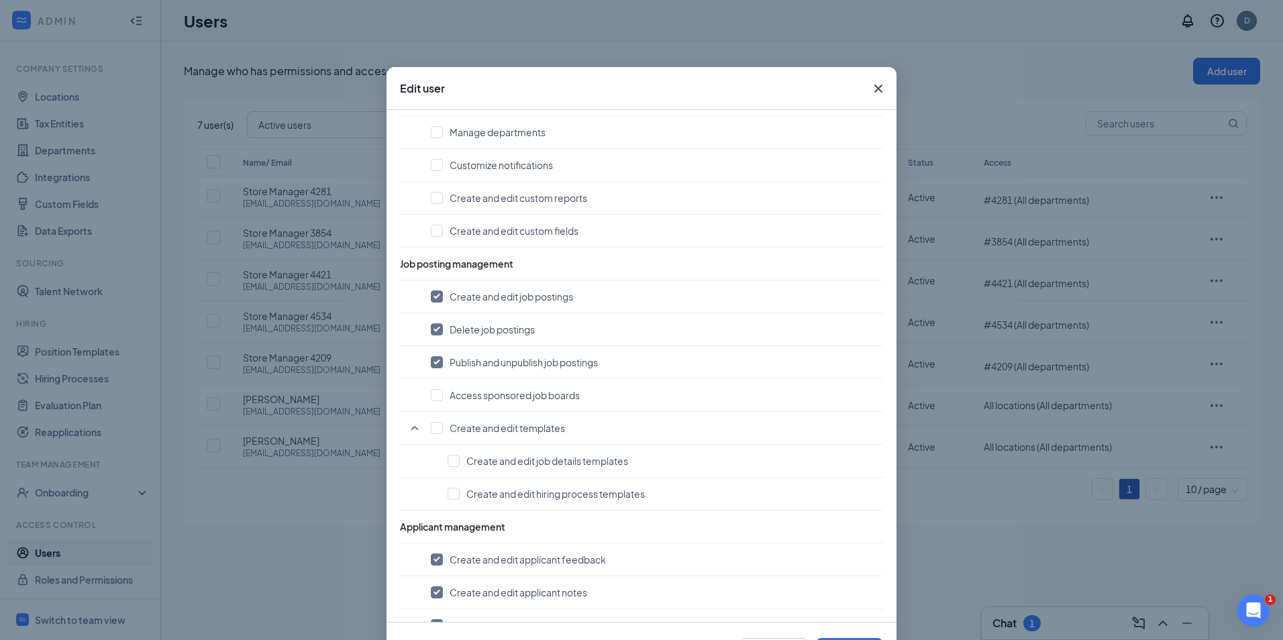
drag, startPoint x: 867, startPoint y: 87, endPoint x: 884, endPoint y: 105, distance: 25.2
click at [870, 87] on icon "Cross" at bounding box center [878, 89] width 16 height 16
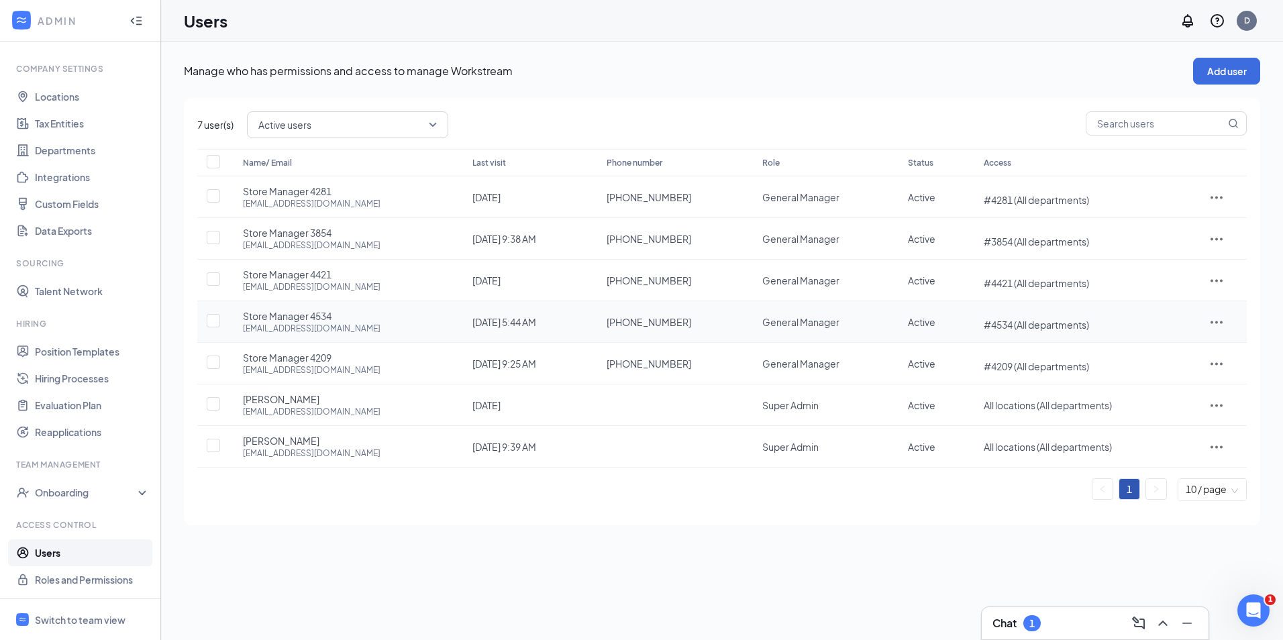
click at [1217, 319] on icon "ActionsIcon" at bounding box center [1217, 322] width 16 height 16
click at [1147, 356] on span "Edit user" at bounding box center [1180, 350] width 83 height 15
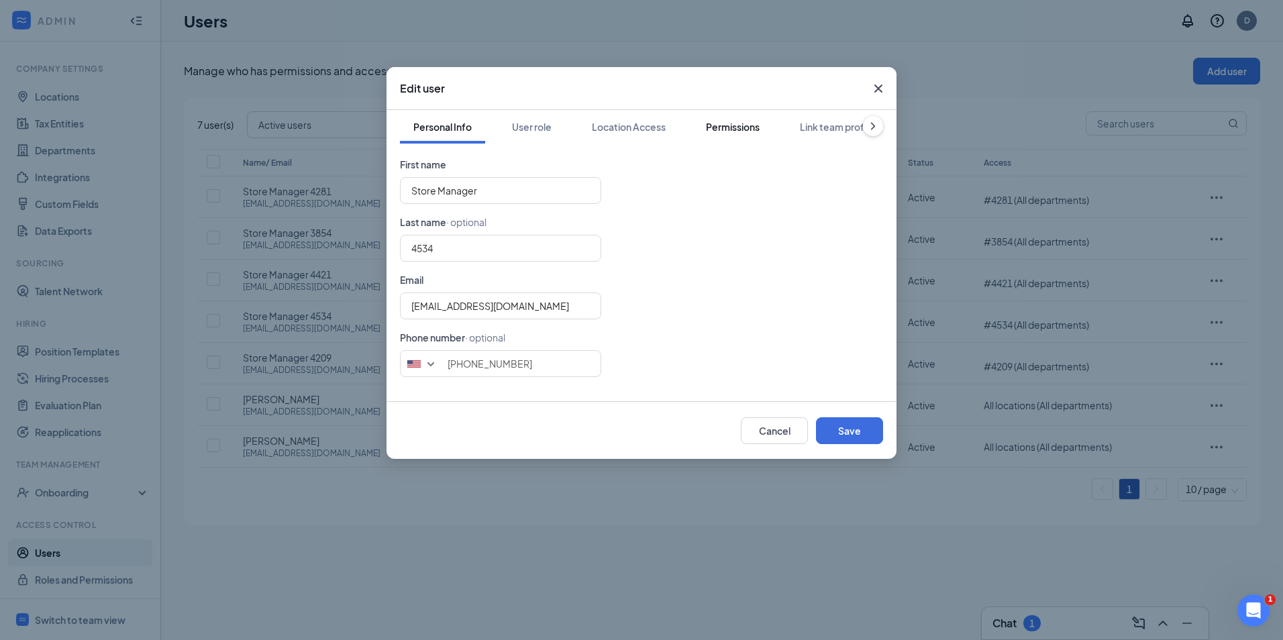
click at [701, 123] on button "Permissions" at bounding box center [733, 127] width 81 height 34
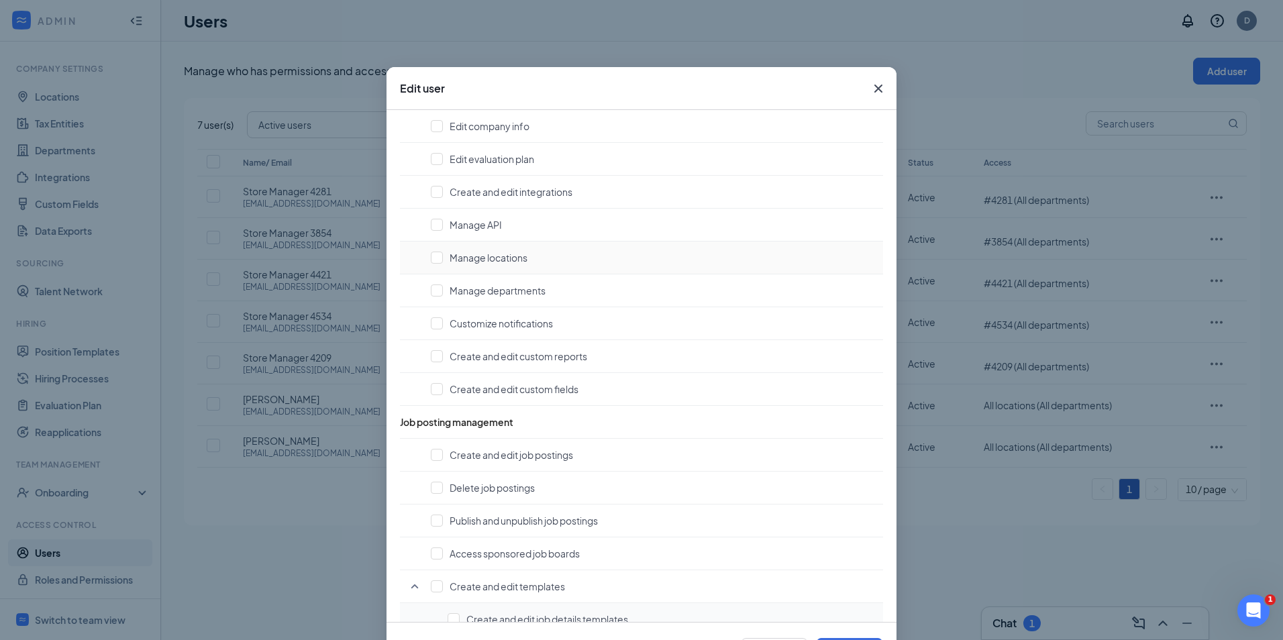
scroll to position [470, 0]
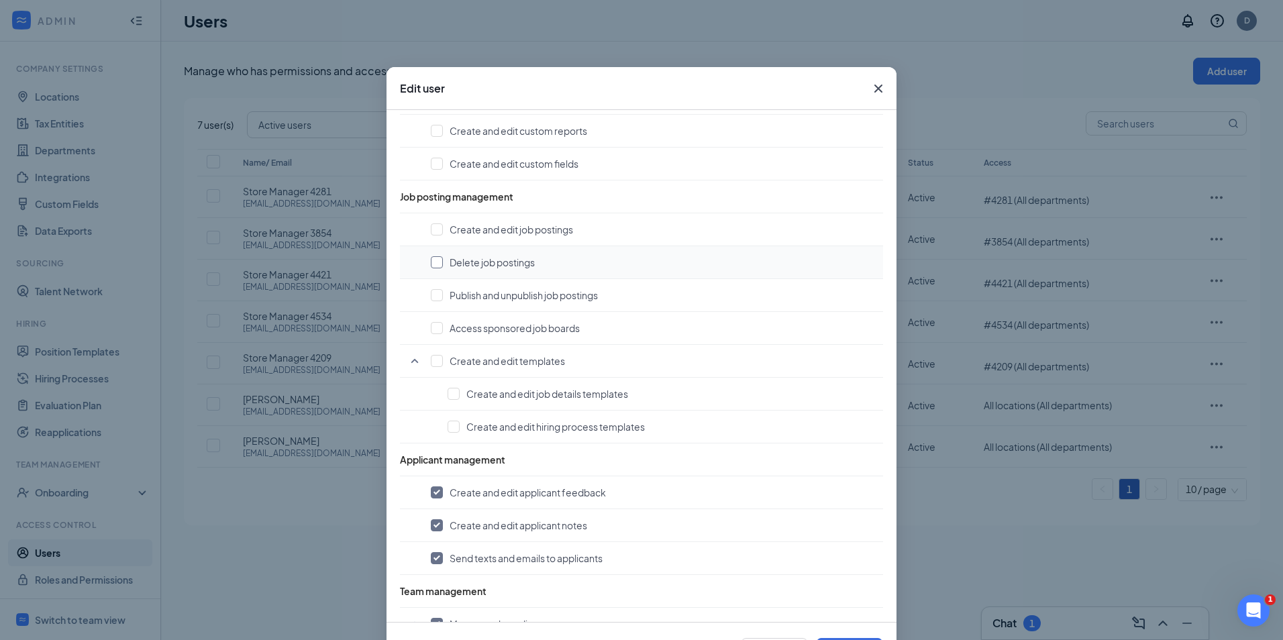
click at [432, 262] on input "checkbox" at bounding box center [437, 262] width 12 height 12
checkbox input "true"
click at [434, 218] on td "Create and edit job postings" at bounding box center [641, 229] width 483 height 33
click at [436, 282] on td "Publish and unpublish job postings" at bounding box center [641, 295] width 483 height 33
click at [435, 288] on td "Publish and unpublish job postings" at bounding box center [641, 295] width 483 height 33
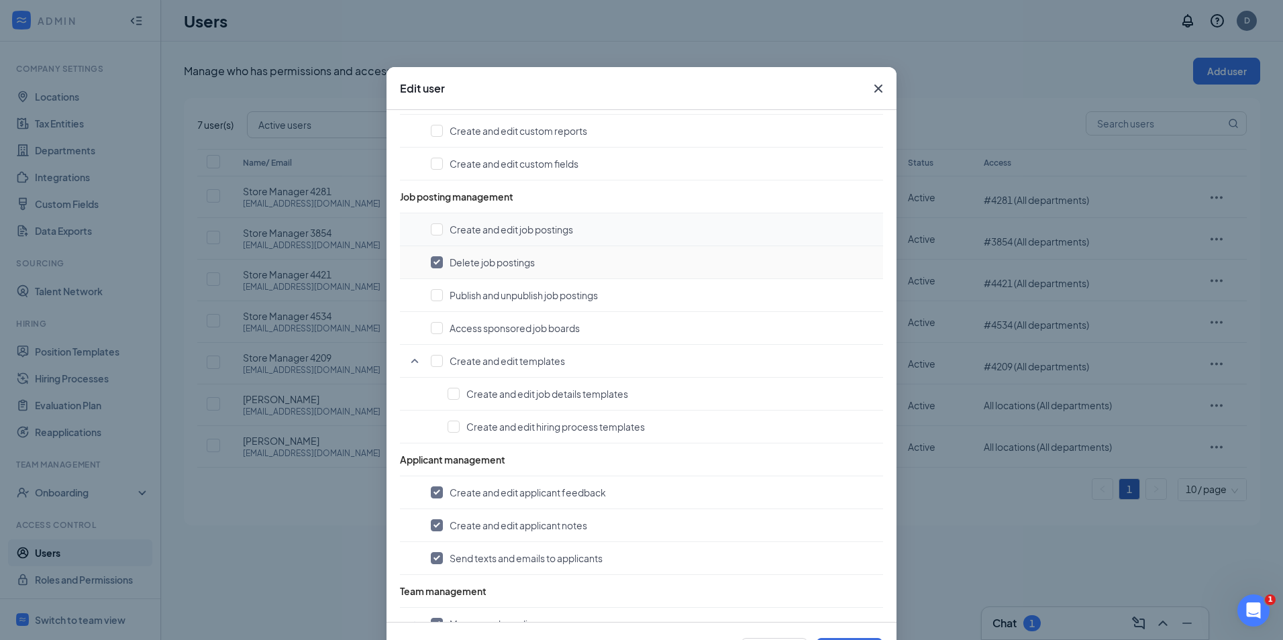
click at [435, 246] on td "Create and edit job postings" at bounding box center [641, 229] width 483 height 33
click at [436, 233] on input "checkbox" at bounding box center [437, 229] width 12 height 12
checkbox input "true"
click at [436, 295] on input "checkbox" at bounding box center [437, 295] width 12 height 12
checkbox input "true"
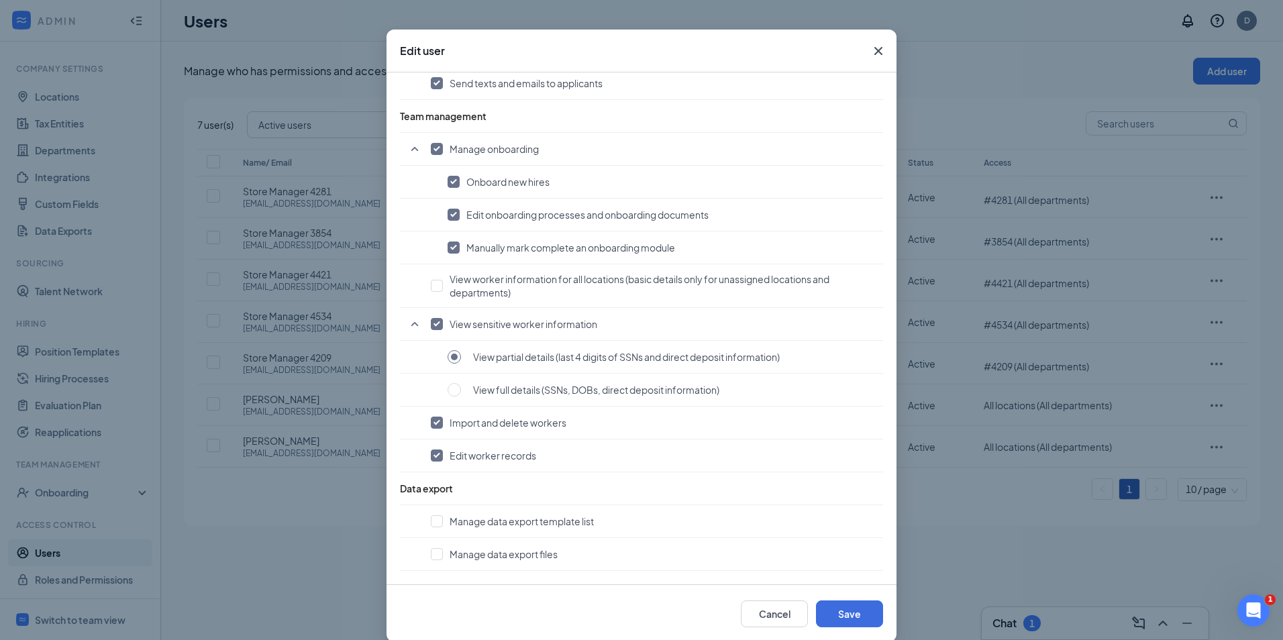
scroll to position [56, 0]
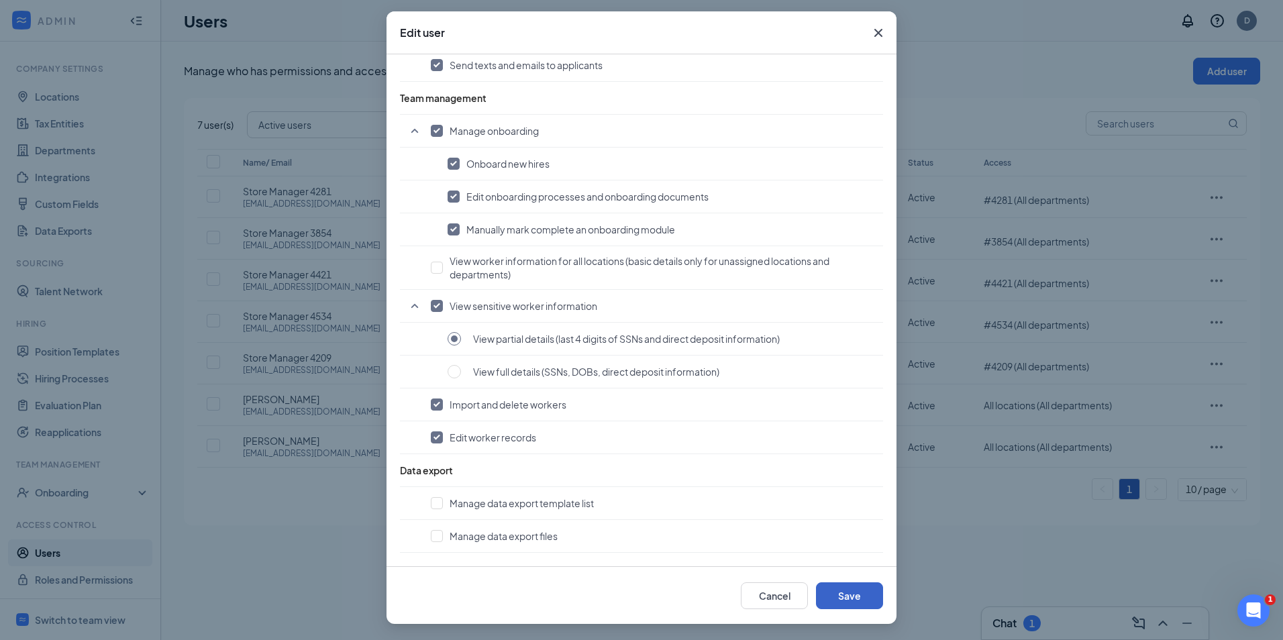
click at [838, 596] on button "Save" at bounding box center [849, 595] width 67 height 27
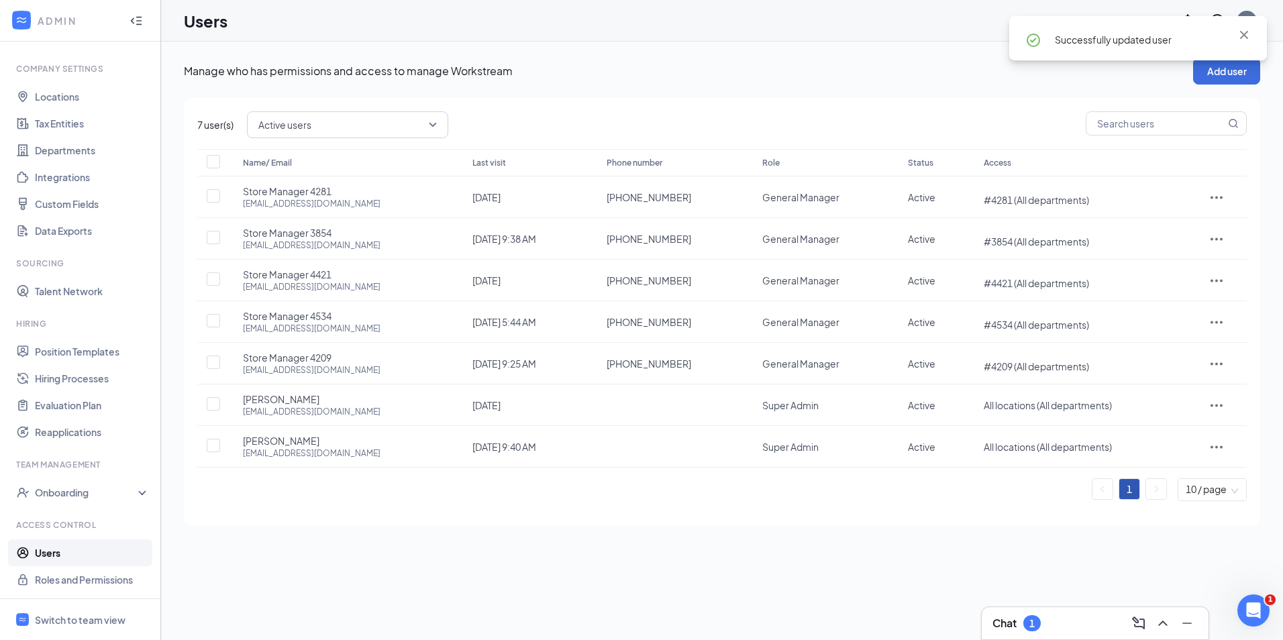
click at [1041, 629] on div "Chat 1" at bounding box center [1017, 623] width 48 height 16
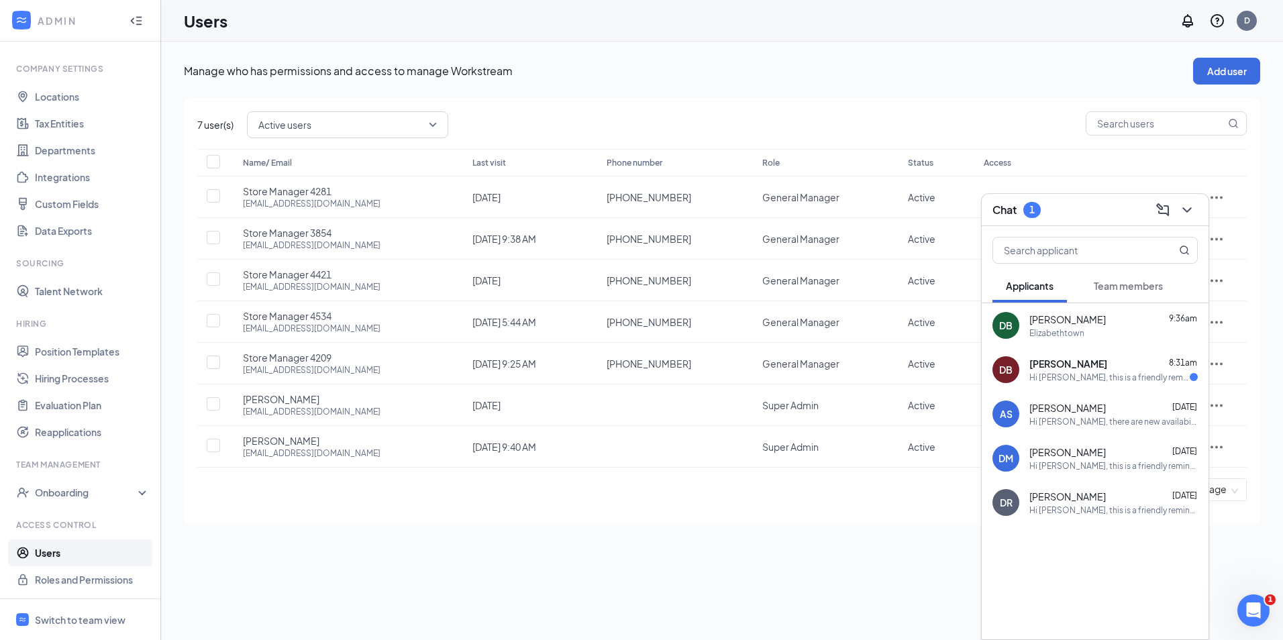
click at [1105, 377] on div "Hi DeShane Brock, this is a friendly reminder. Please select an interview time …" at bounding box center [1109, 377] width 160 height 11
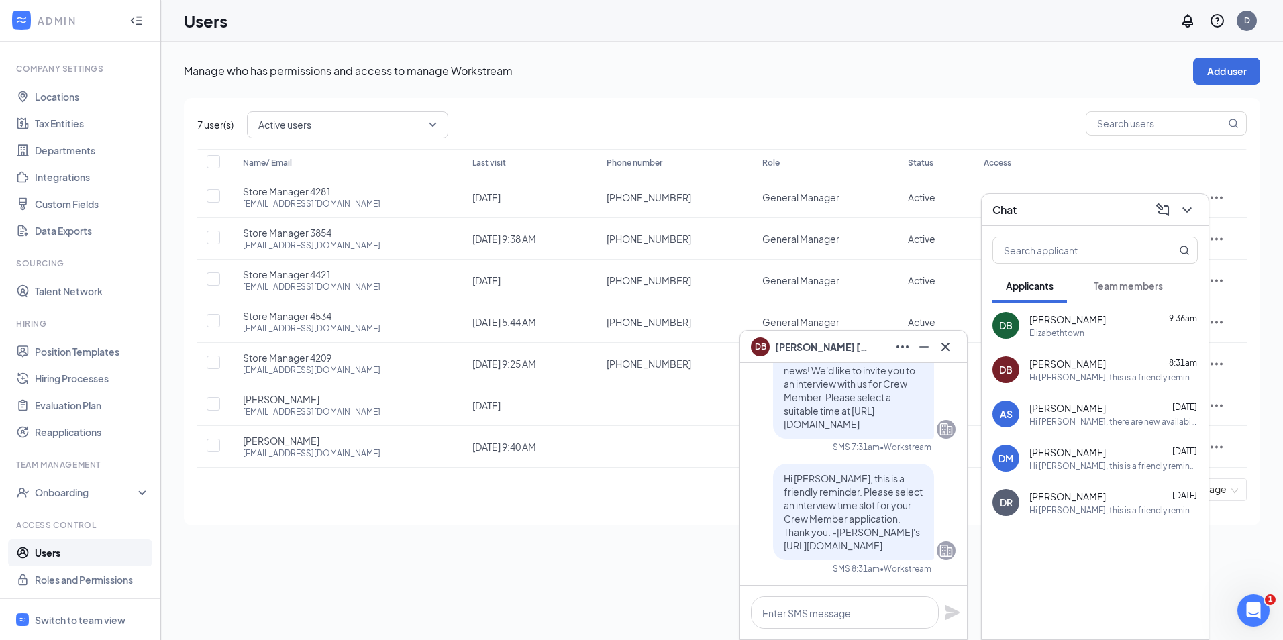
click at [942, 352] on icon "Cross" at bounding box center [945, 347] width 16 height 16
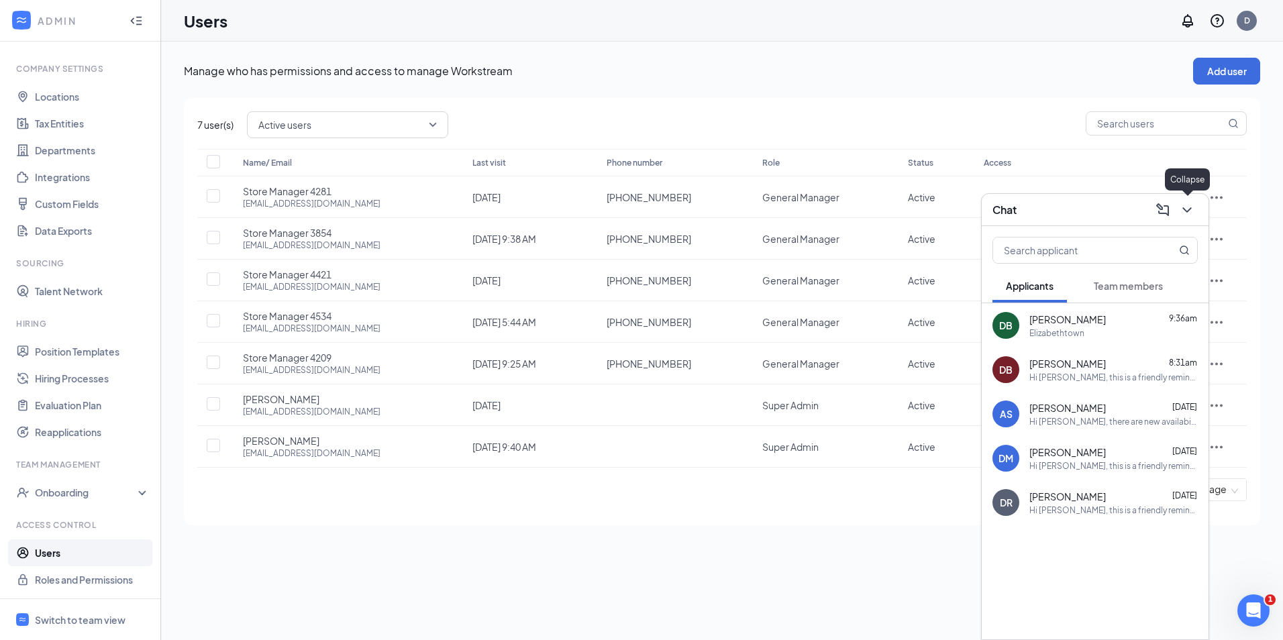
click at [1186, 213] on icon "ChevronDown" at bounding box center [1187, 210] width 16 height 16
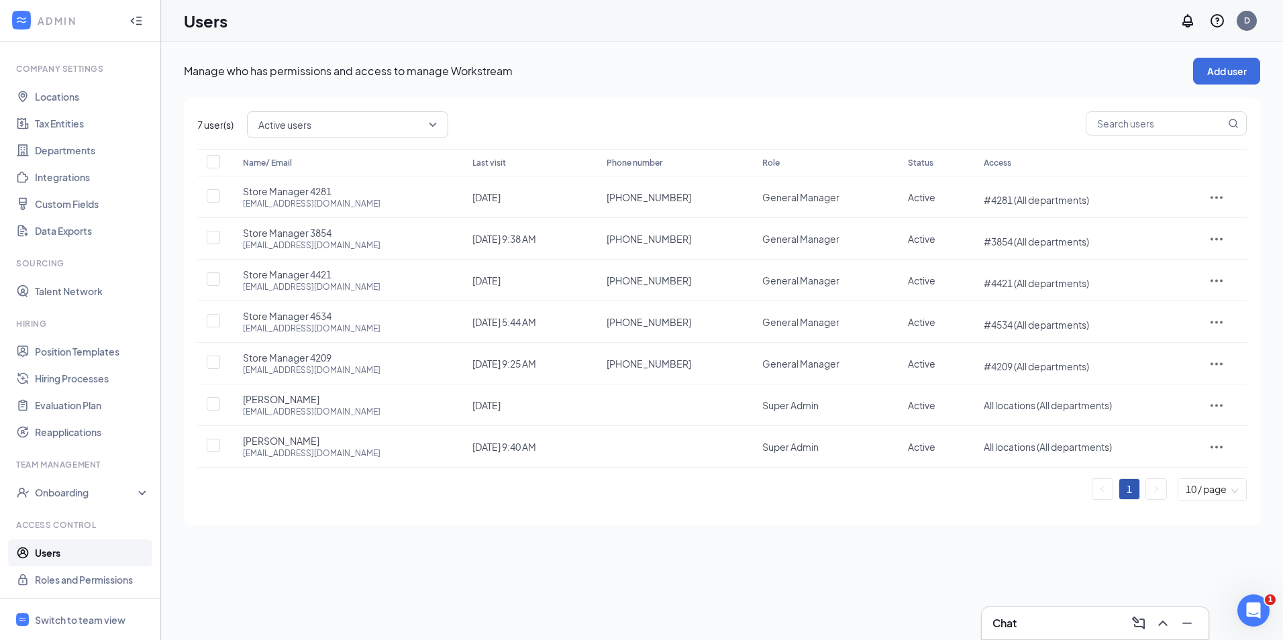
click at [1270, 635] on div "Manage who has permissions and access to manage Workstream Add user 7 user(s) A…" at bounding box center [722, 341] width 1122 height 599
click at [1260, 602] on div "Open Intercom Messenger" at bounding box center [1251, 609] width 44 height 44
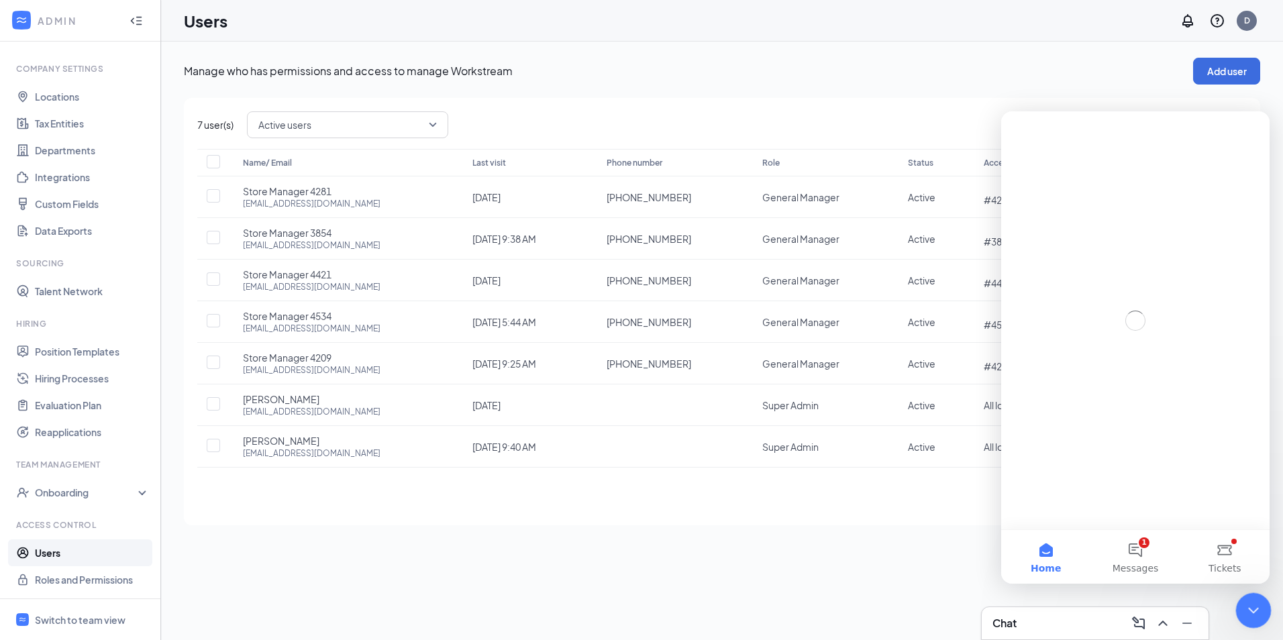
scroll to position [0, 0]
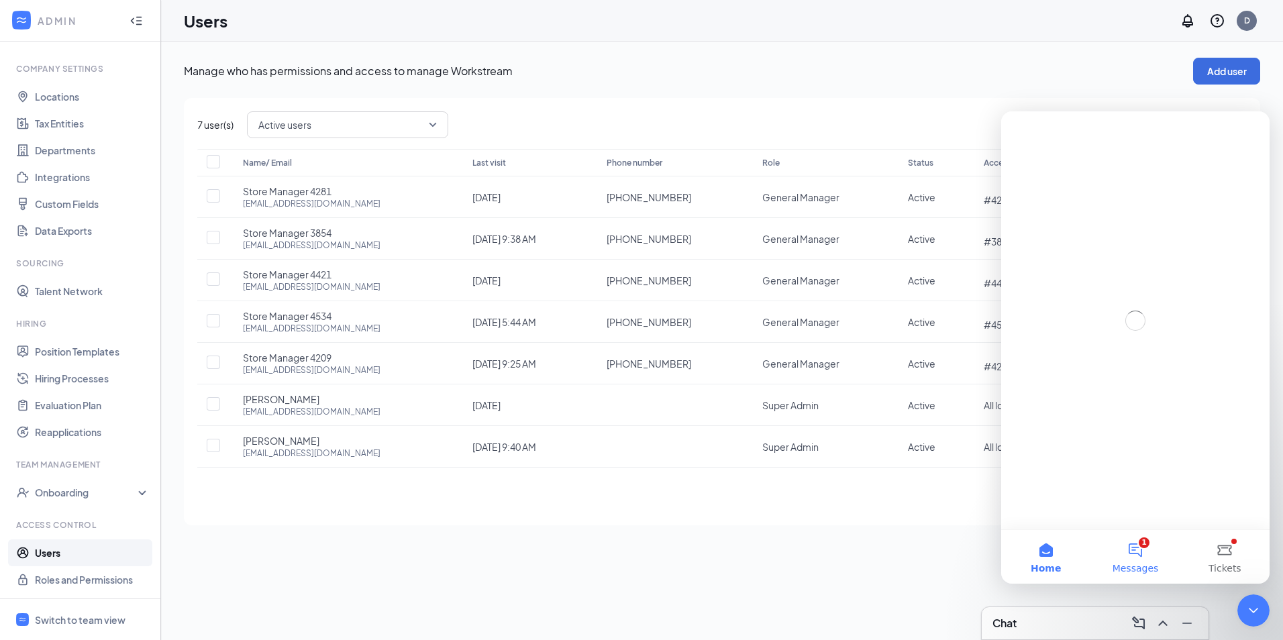
click at [1145, 548] on button "1 Messages" at bounding box center [1135, 557] width 89 height 54
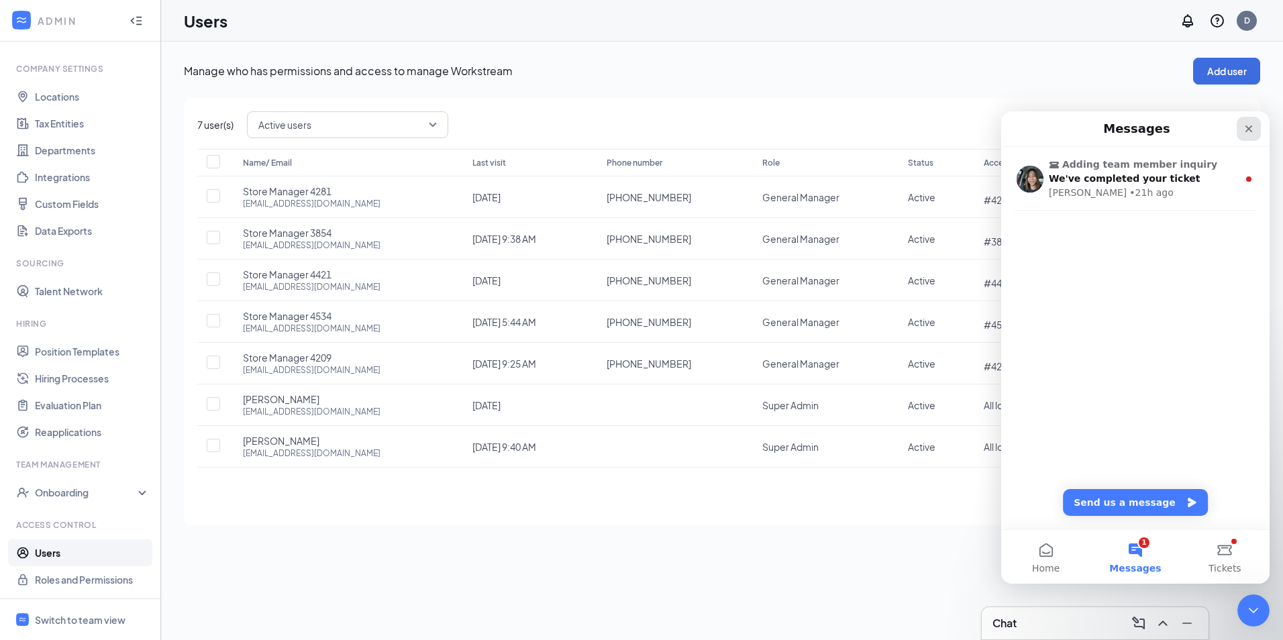
click at [1243, 125] on div "Close" at bounding box center [1249, 129] width 24 height 24
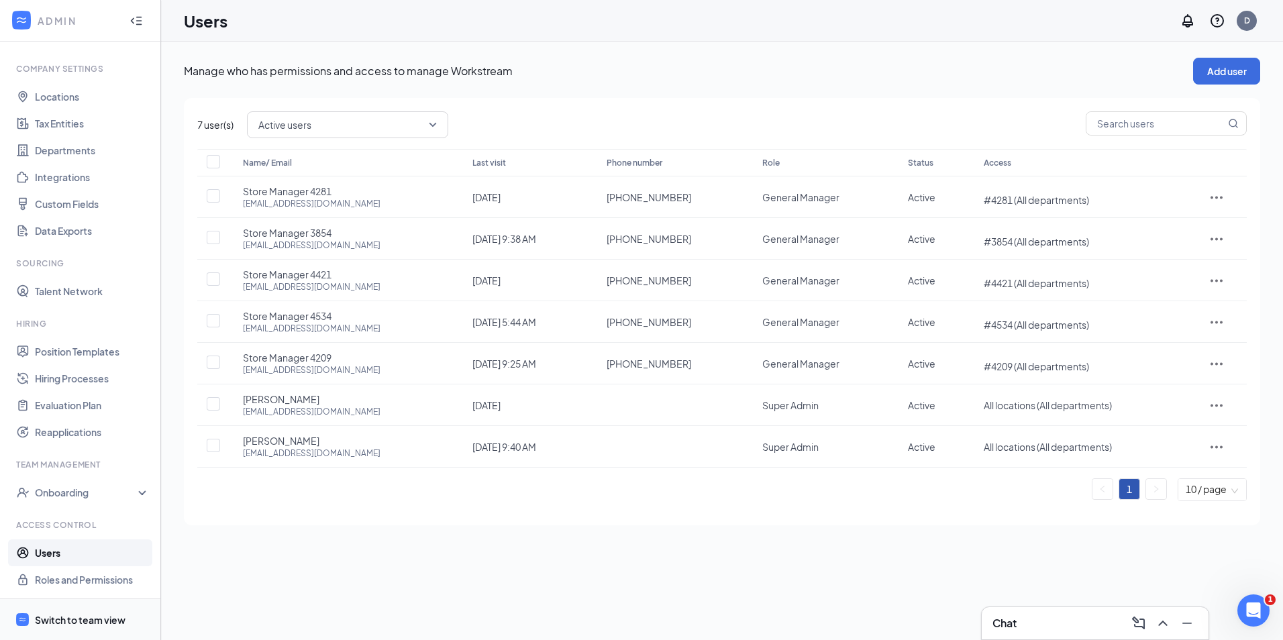
drag, startPoint x: 33, startPoint y: 611, endPoint x: 62, endPoint y: 605, distance: 29.4
click at [33, 611] on li "Switch to team view" at bounding box center [80, 619] width 160 height 41
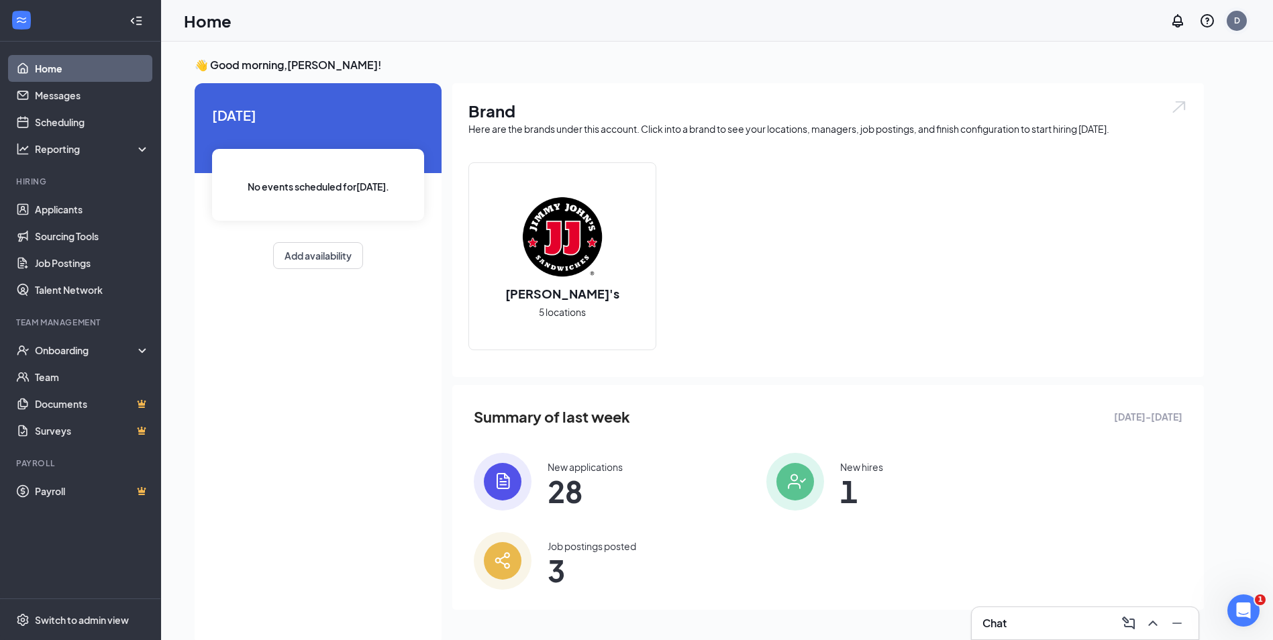
click at [1244, 15] on div "D" at bounding box center [1237, 21] width 20 height 20
click at [1111, 224] on div "Log out" at bounding box center [1169, 218] width 145 height 13
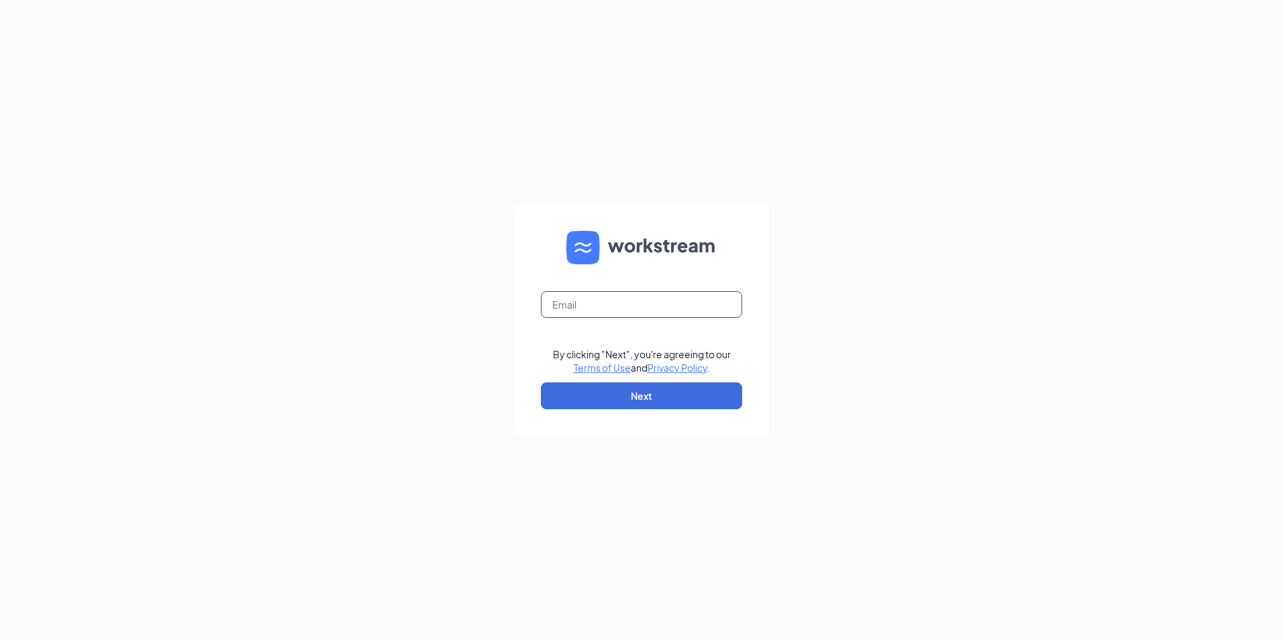
click at [641, 309] on input "text" at bounding box center [641, 304] width 201 height 27
type input "[EMAIL_ADDRESS][DOMAIN_NAME]"
click at [574, 362] on link "Terms of Use" at bounding box center [602, 368] width 57 height 12
